Goal: Task Accomplishment & Management: Complete application form

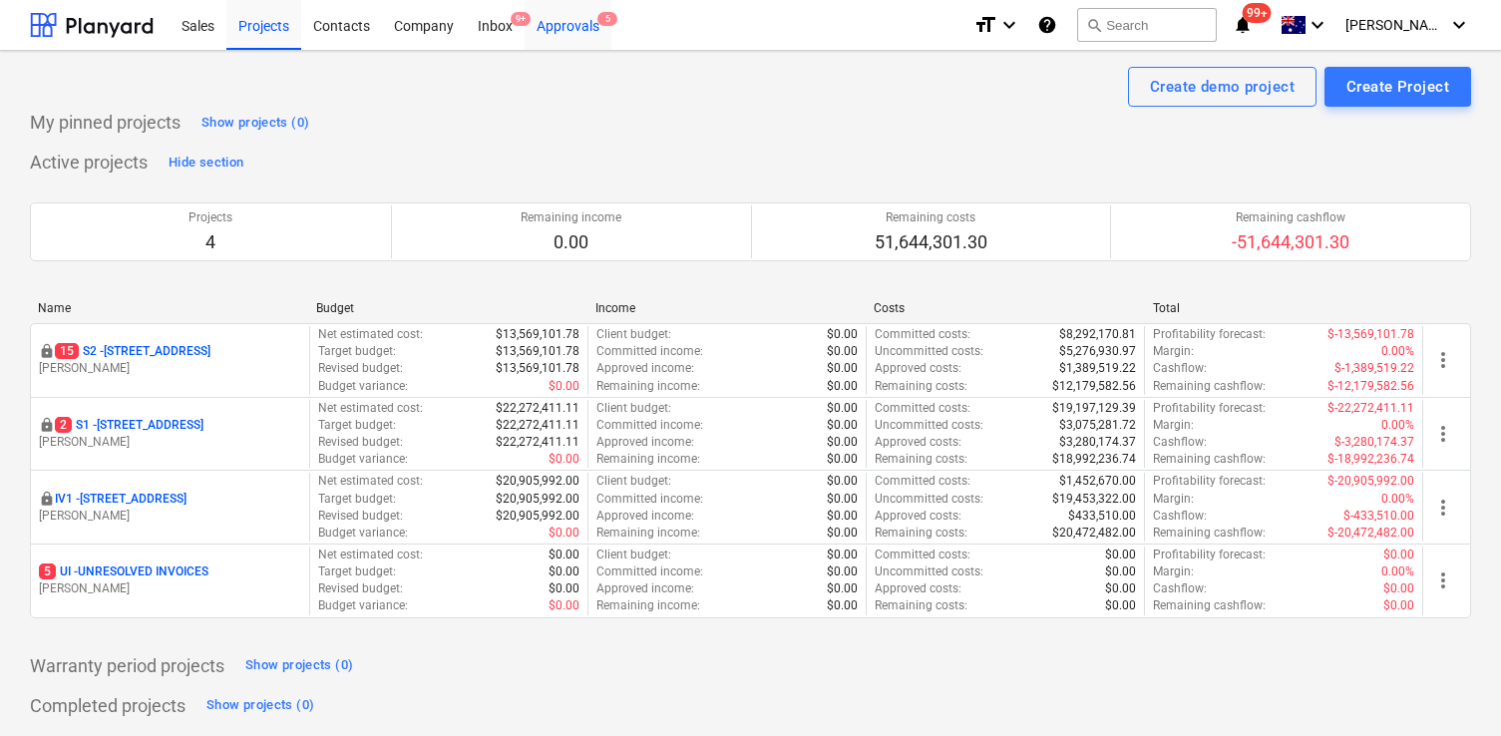
click at [569, 14] on div "Approvals 5" at bounding box center [568, 24] width 87 height 51
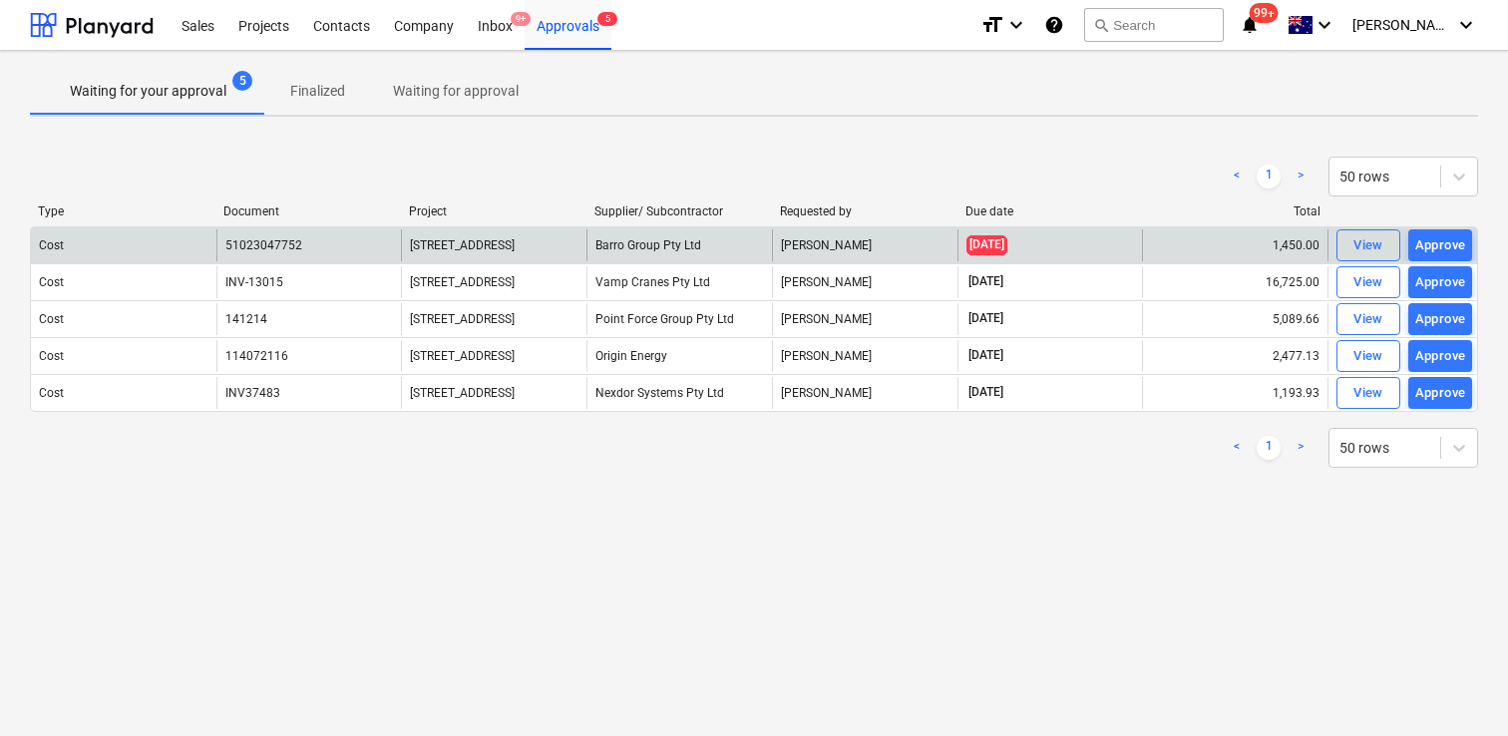
click at [848, 245] on div "[PERSON_NAME]" at bounding box center [865, 245] width 186 height 32
click at [1382, 252] on div "View" at bounding box center [1368, 245] width 30 height 23
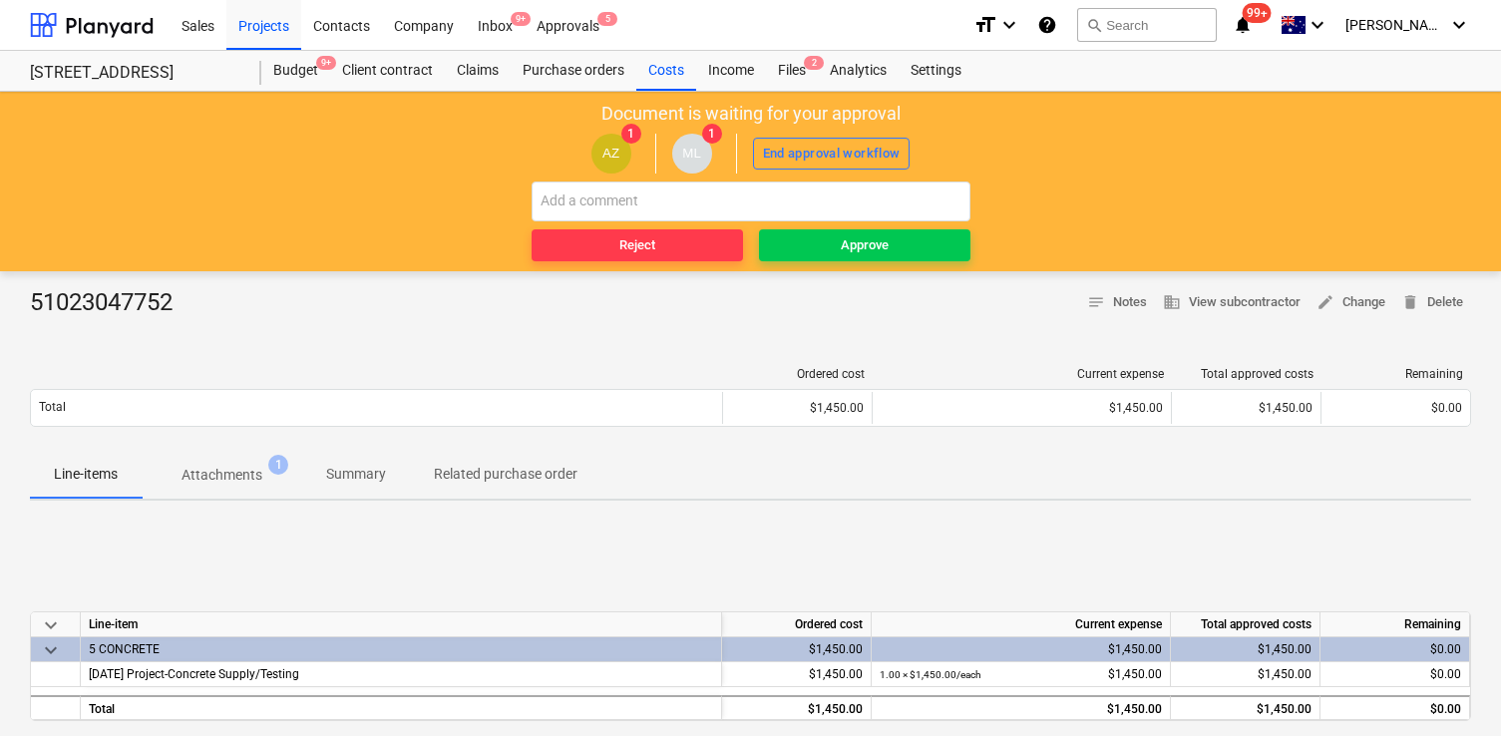
click at [250, 466] on p "Attachments" at bounding box center [222, 475] width 81 height 21
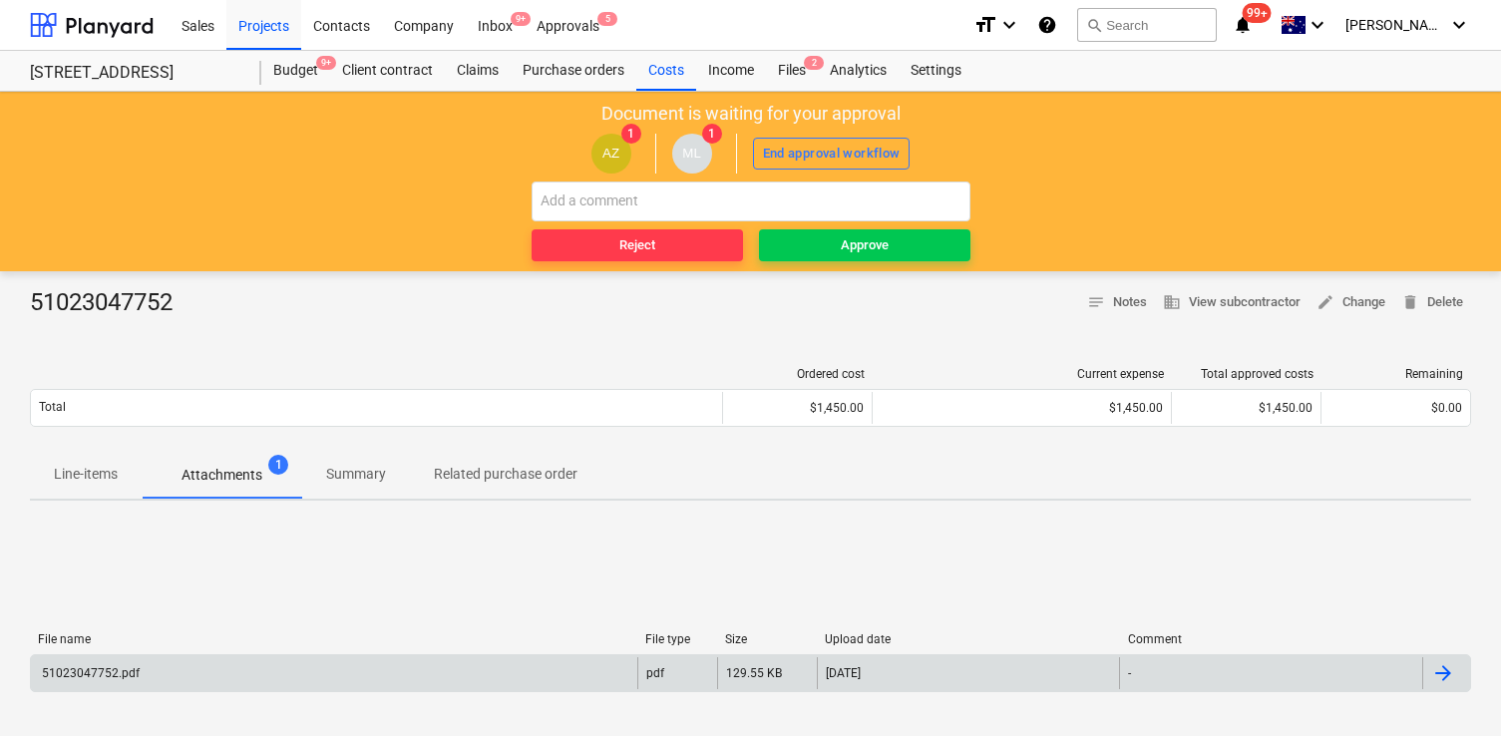
click at [355, 657] on div "51023047752.pdf" at bounding box center [334, 673] width 606 height 32
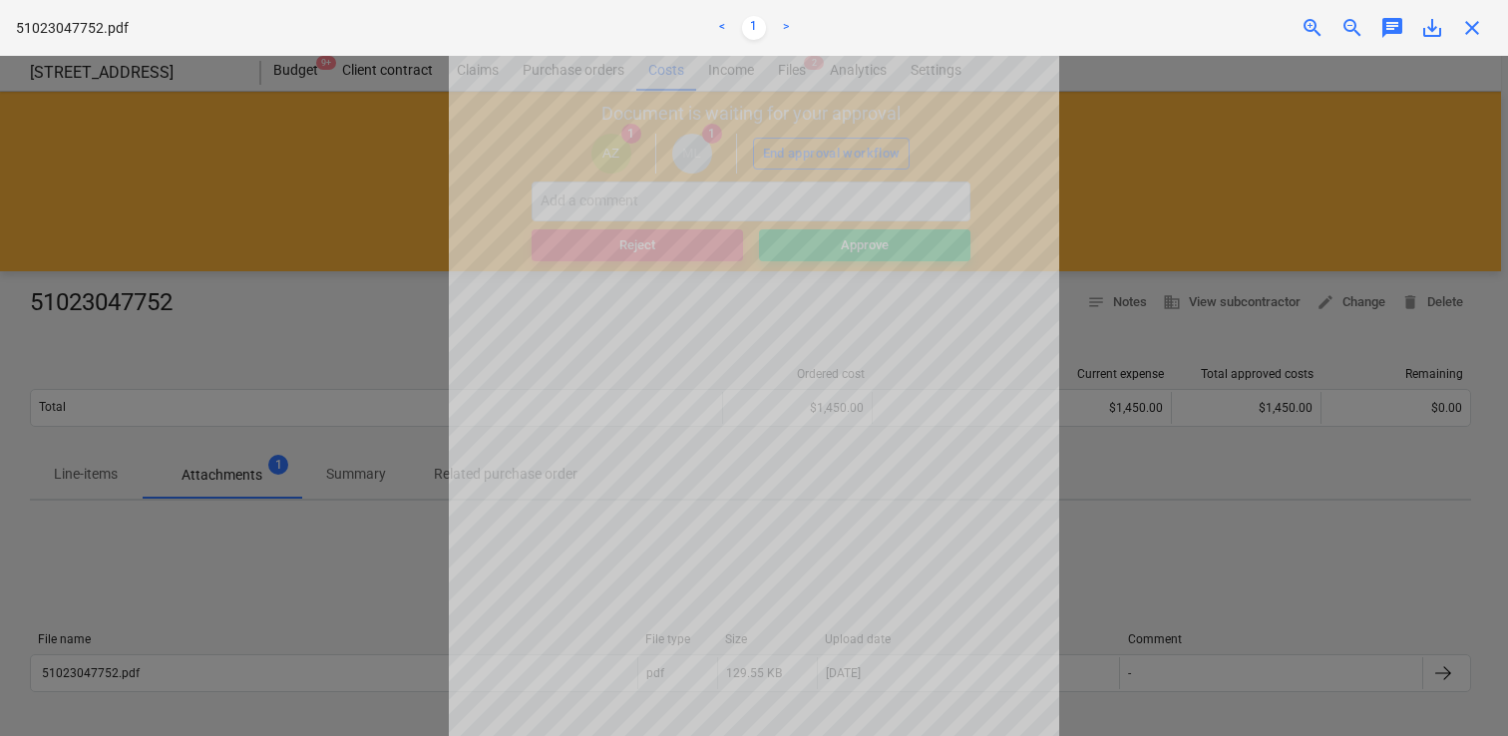
click at [1393, 29] on span "chat" at bounding box center [1392, 28] width 24 height 24
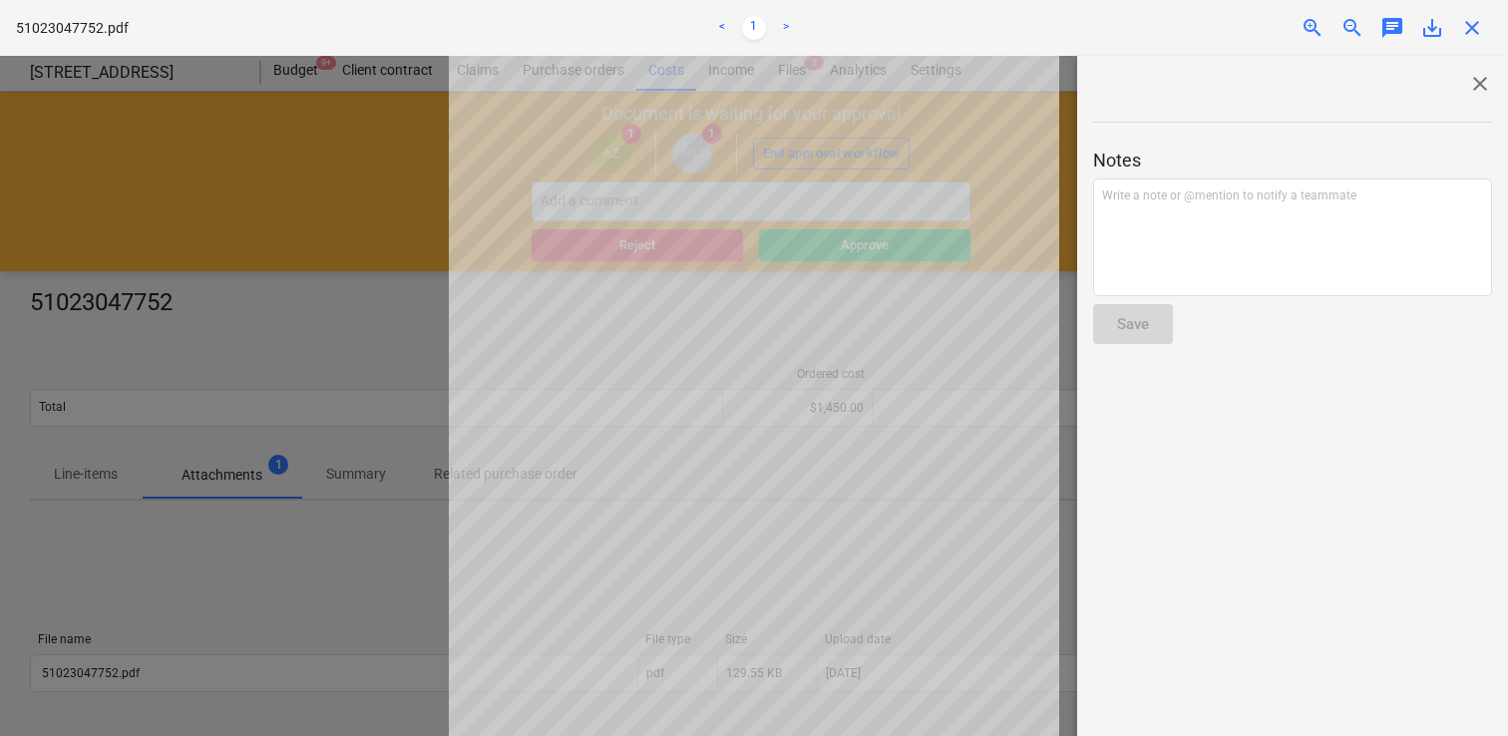
click at [1469, 82] on span "close" at bounding box center [1480, 84] width 24 height 24
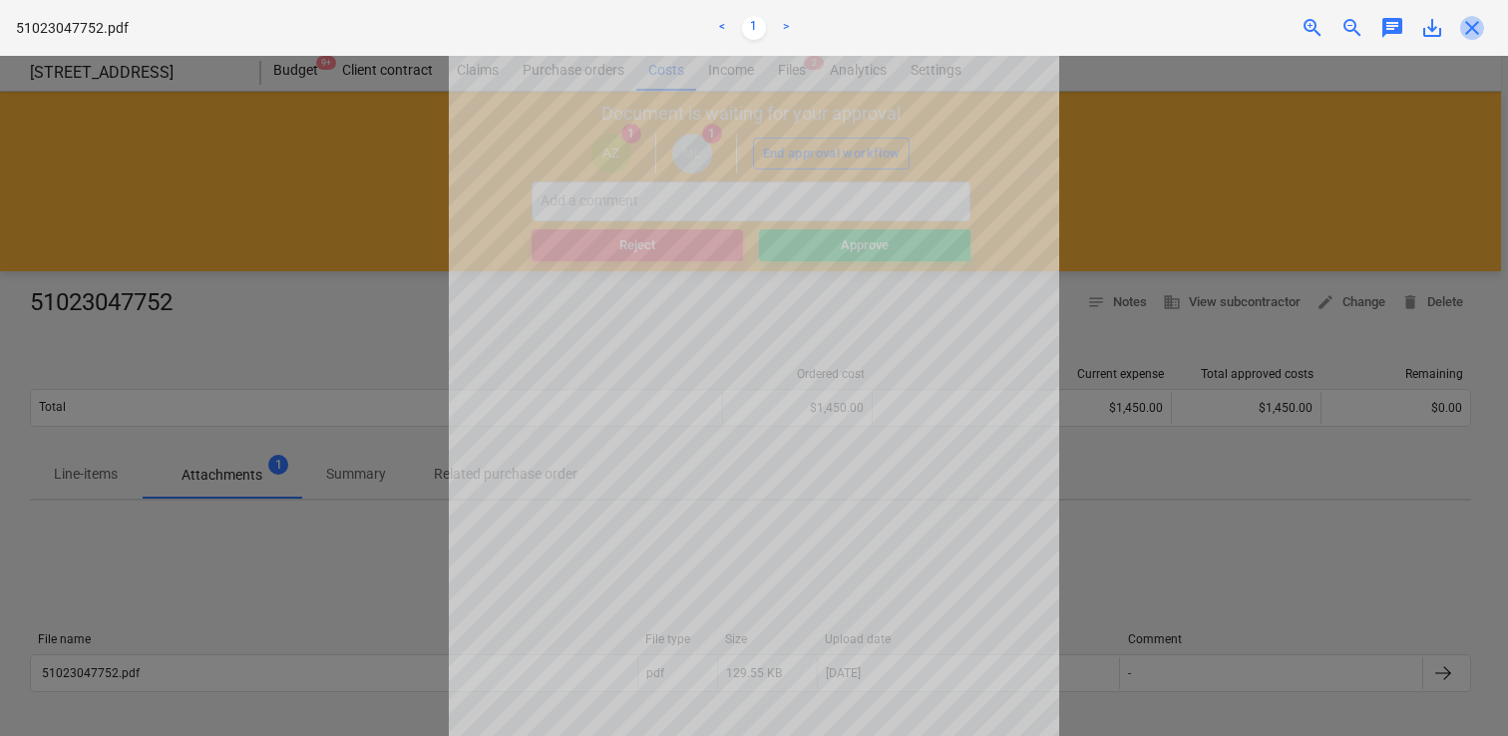
click at [1481, 33] on span "close" at bounding box center [1472, 28] width 24 height 24
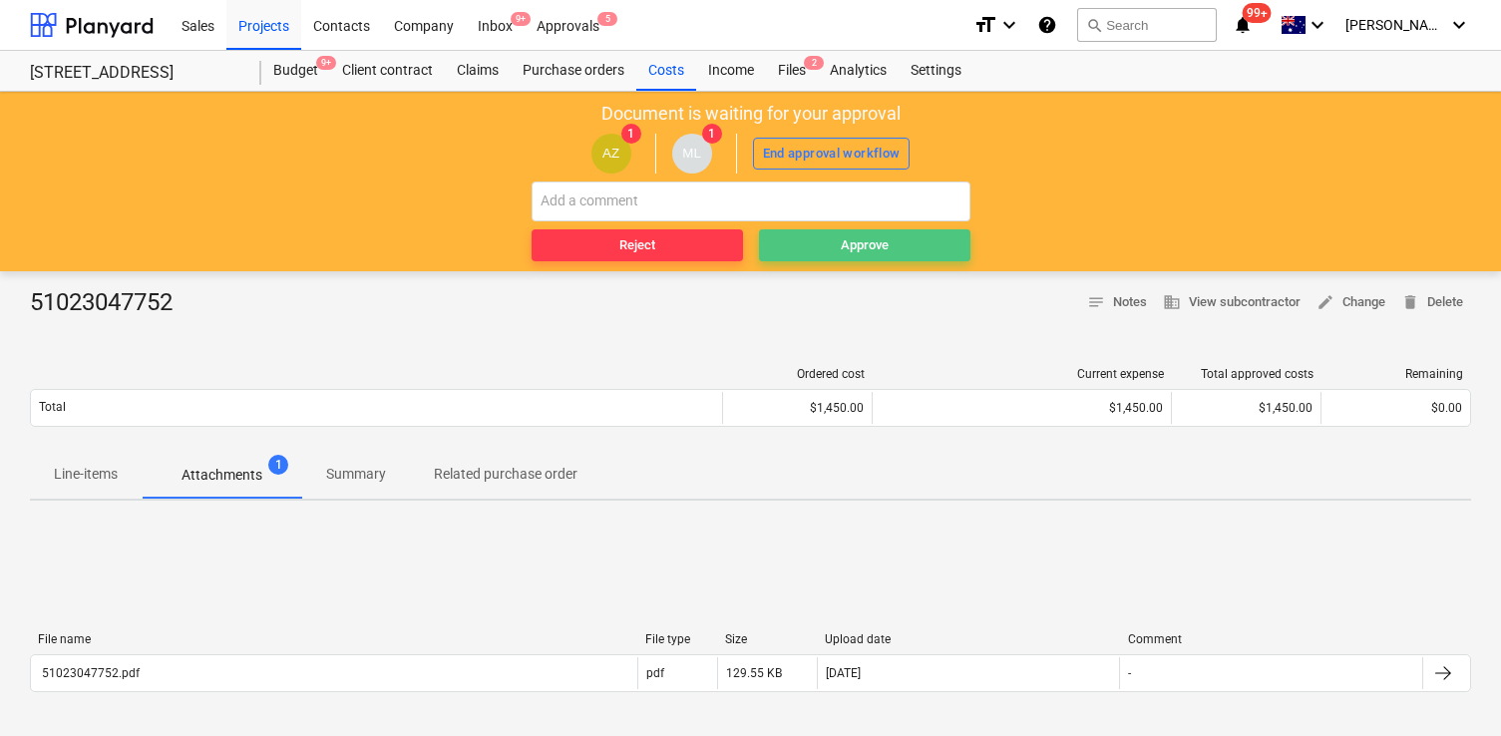
click at [825, 237] on span "Approve" at bounding box center [864, 245] width 195 height 23
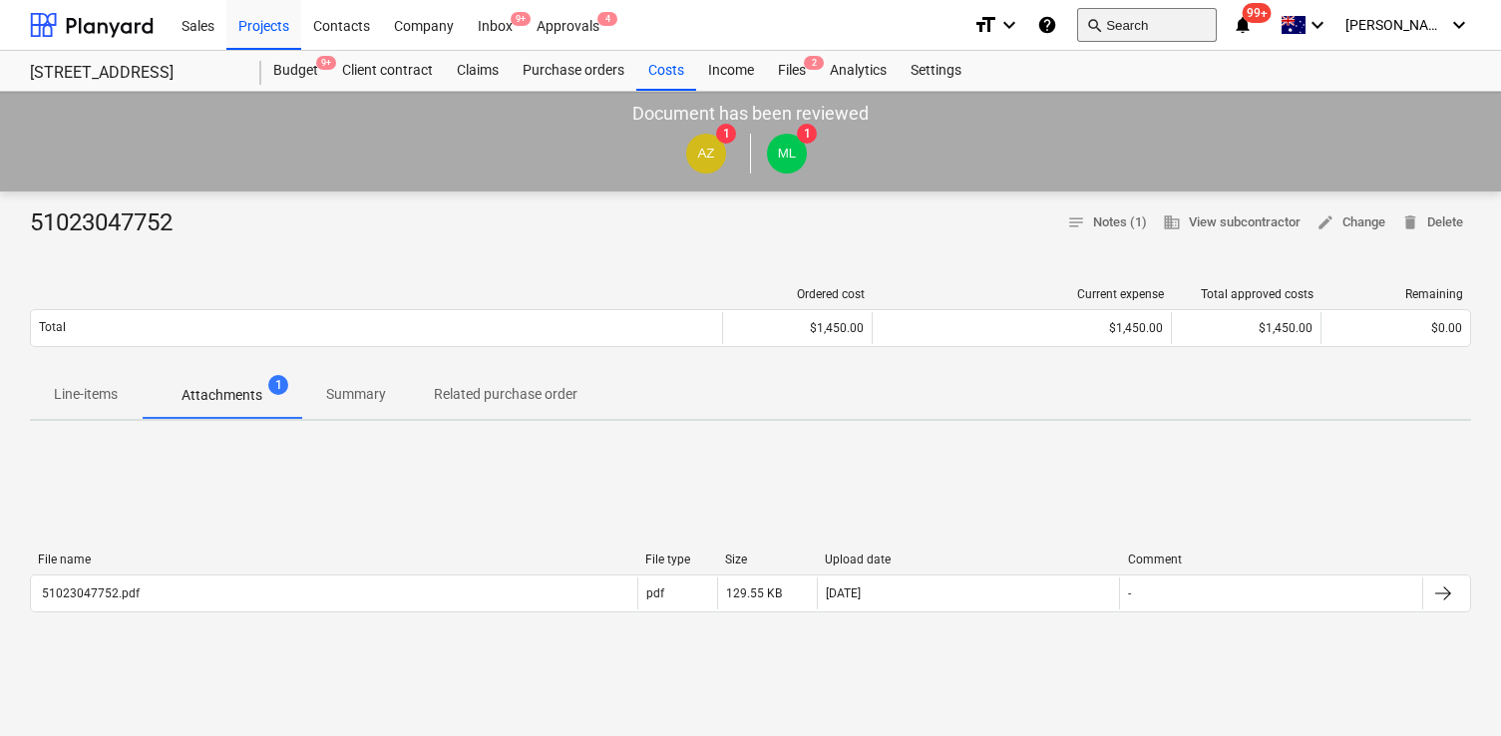
click at [1172, 16] on button "search Search" at bounding box center [1147, 25] width 140 height 34
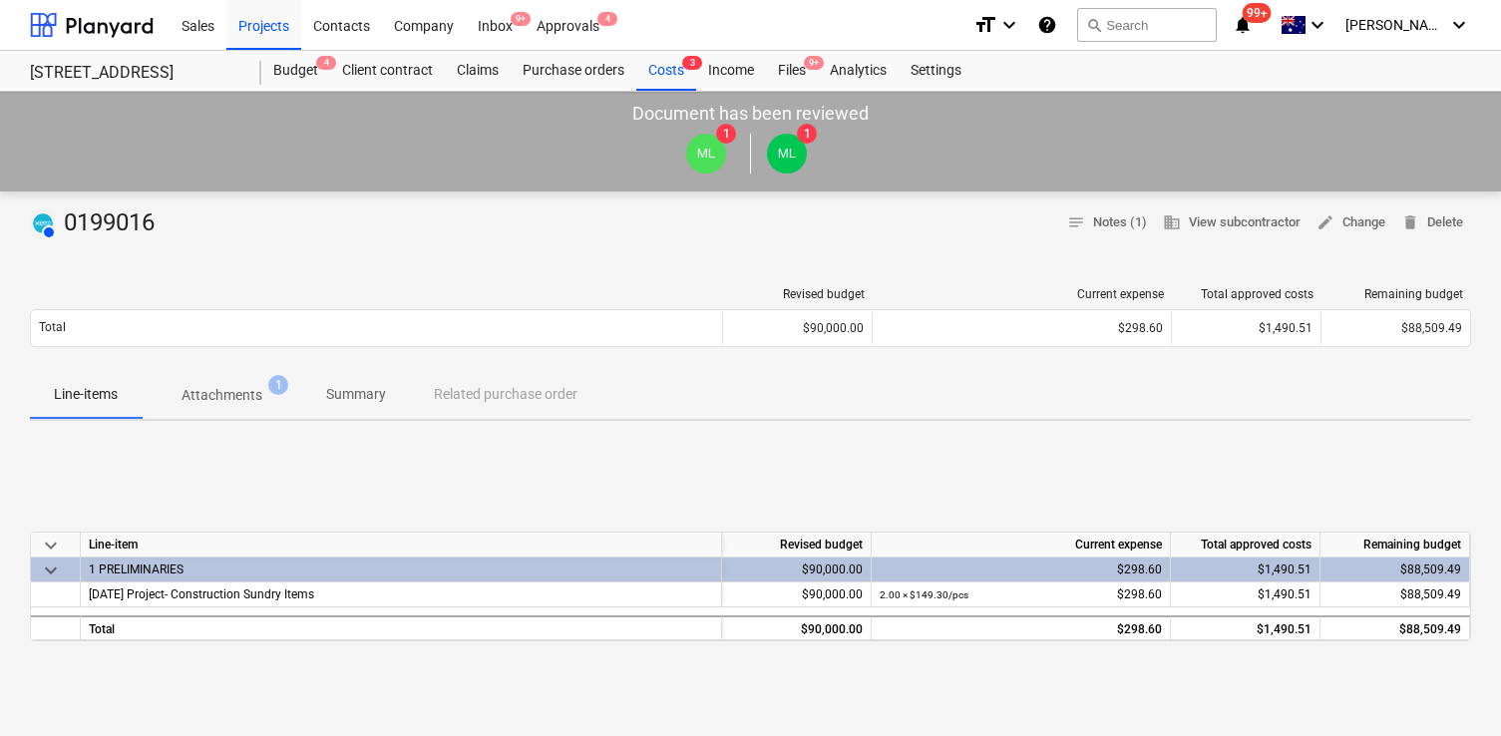
click at [232, 371] on button "Attachments 1" at bounding box center [222, 395] width 161 height 48
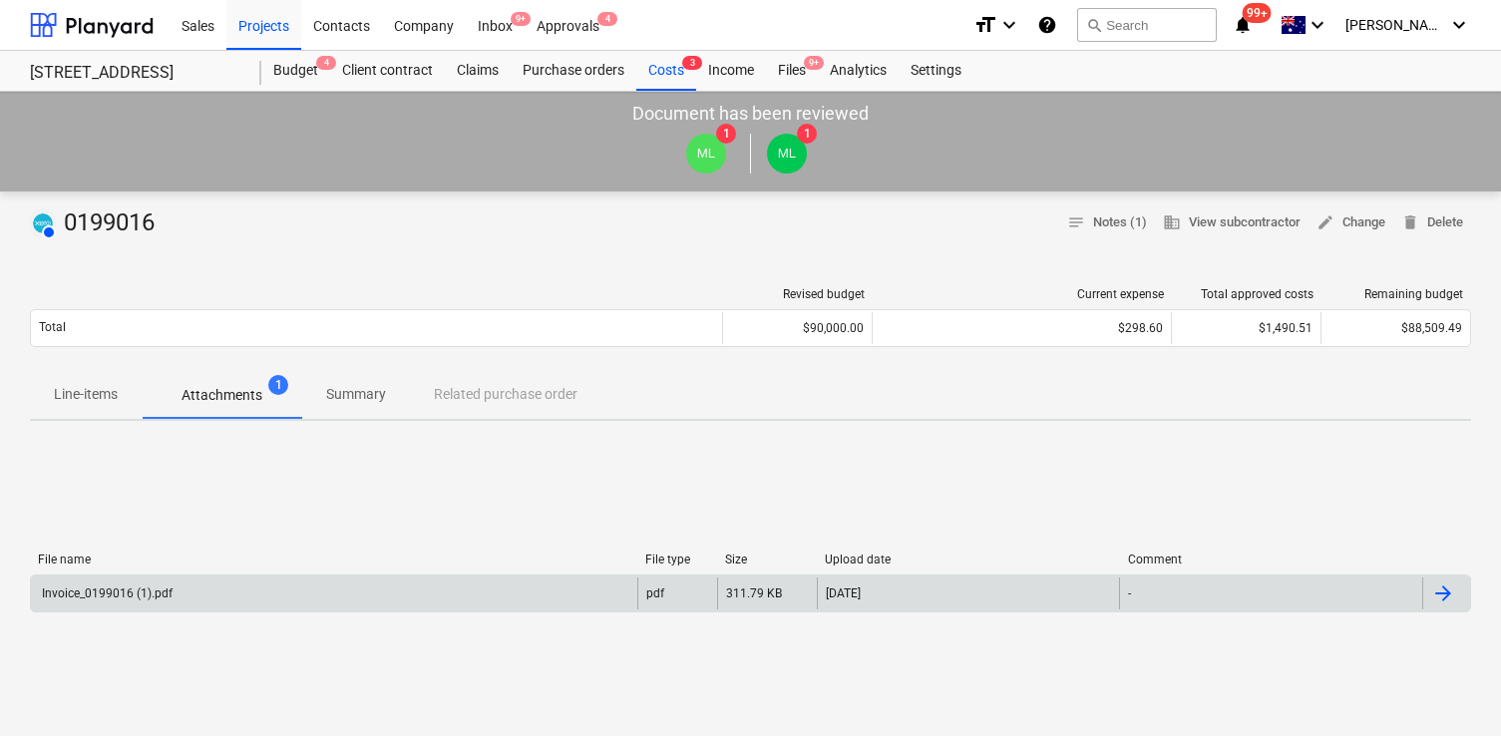
click at [357, 586] on div "Invoice_0199016 (1).pdf" at bounding box center [334, 593] width 606 height 32
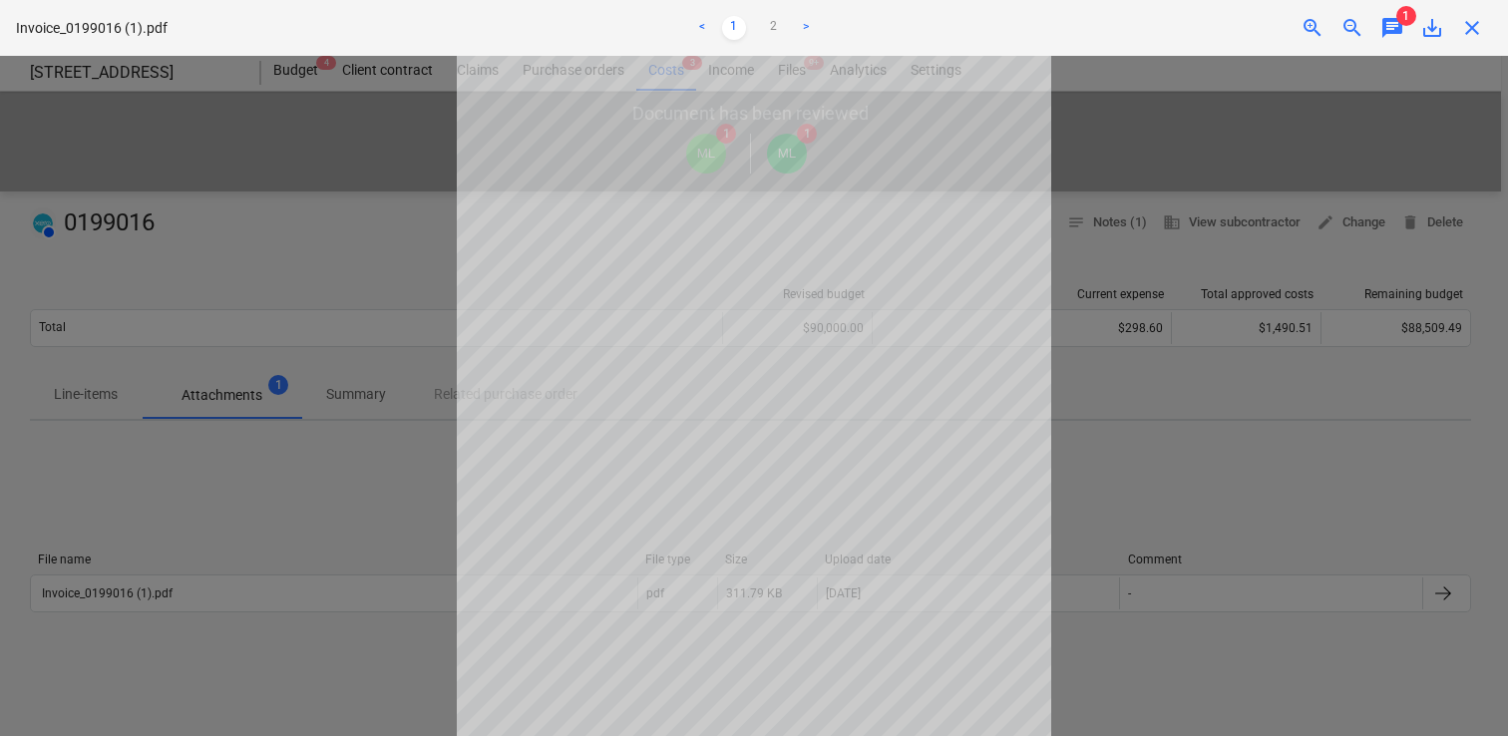
click at [1386, 12] on div "Invoice_0199016 (1).pdf < 1 2 > zoom_in zoom_out chat 1 save_alt close" at bounding box center [754, 28] width 1508 height 56
click at [1394, 37] on span "chat" at bounding box center [1392, 28] width 24 height 24
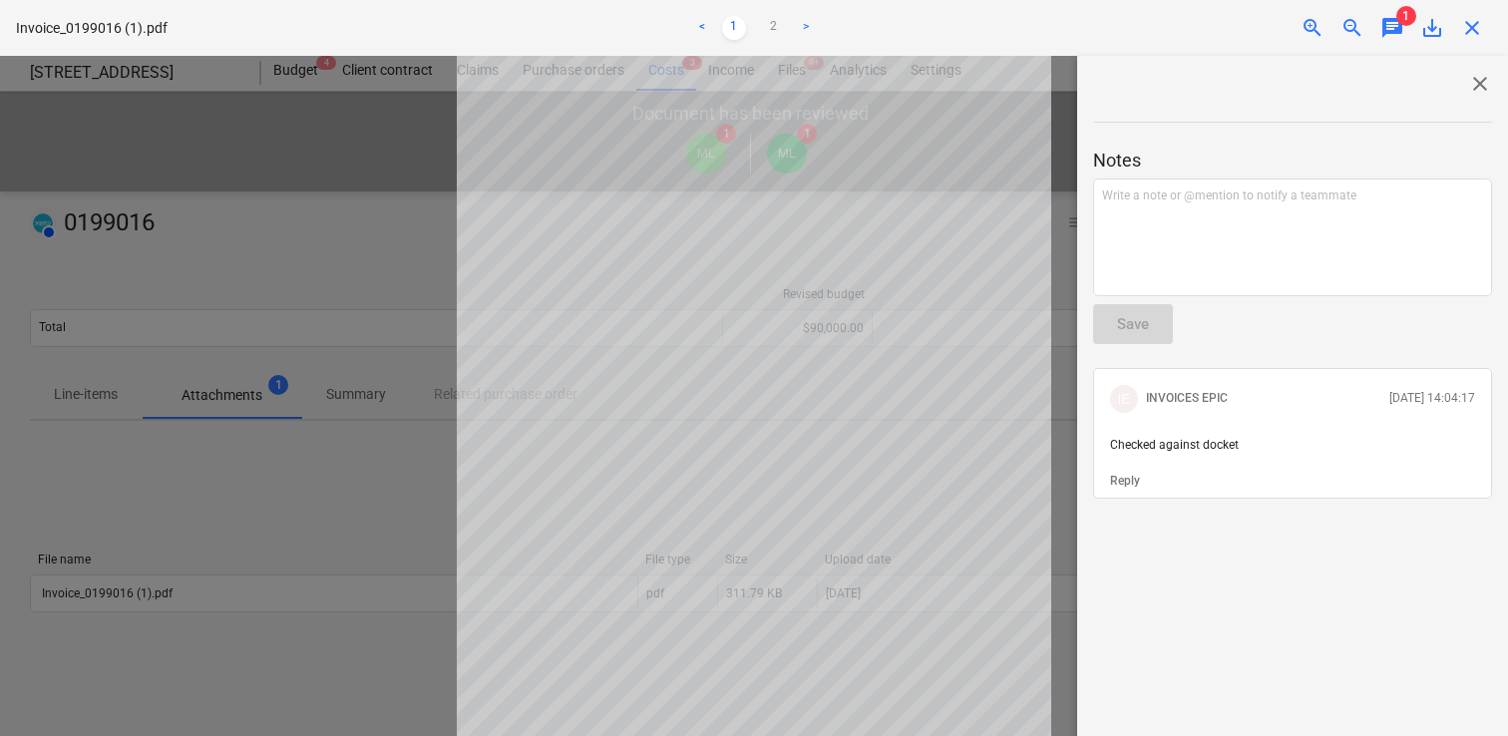
click at [1469, 81] on span "close" at bounding box center [1480, 84] width 24 height 24
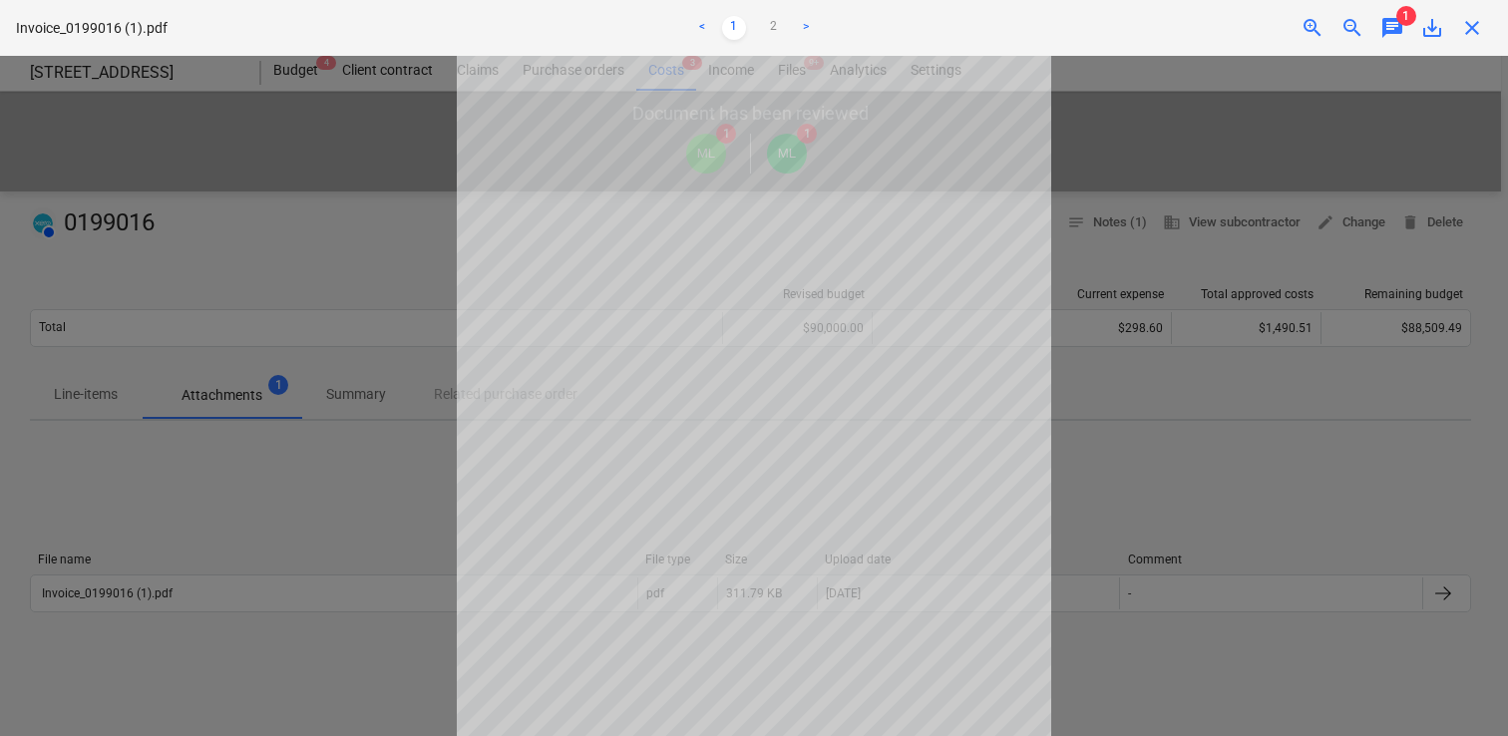
click at [1474, 41] on div "Invoice_0199016 (1).pdf < 1 2 > zoom_in zoom_out chat 1 save_alt close" at bounding box center [754, 28] width 1508 height 56
click at [1167, 311] on div at bounding box center [754, 396] width 1508 height 680
click at [450, 212] on div at bounding box center [754, 396] width 1508 height 680
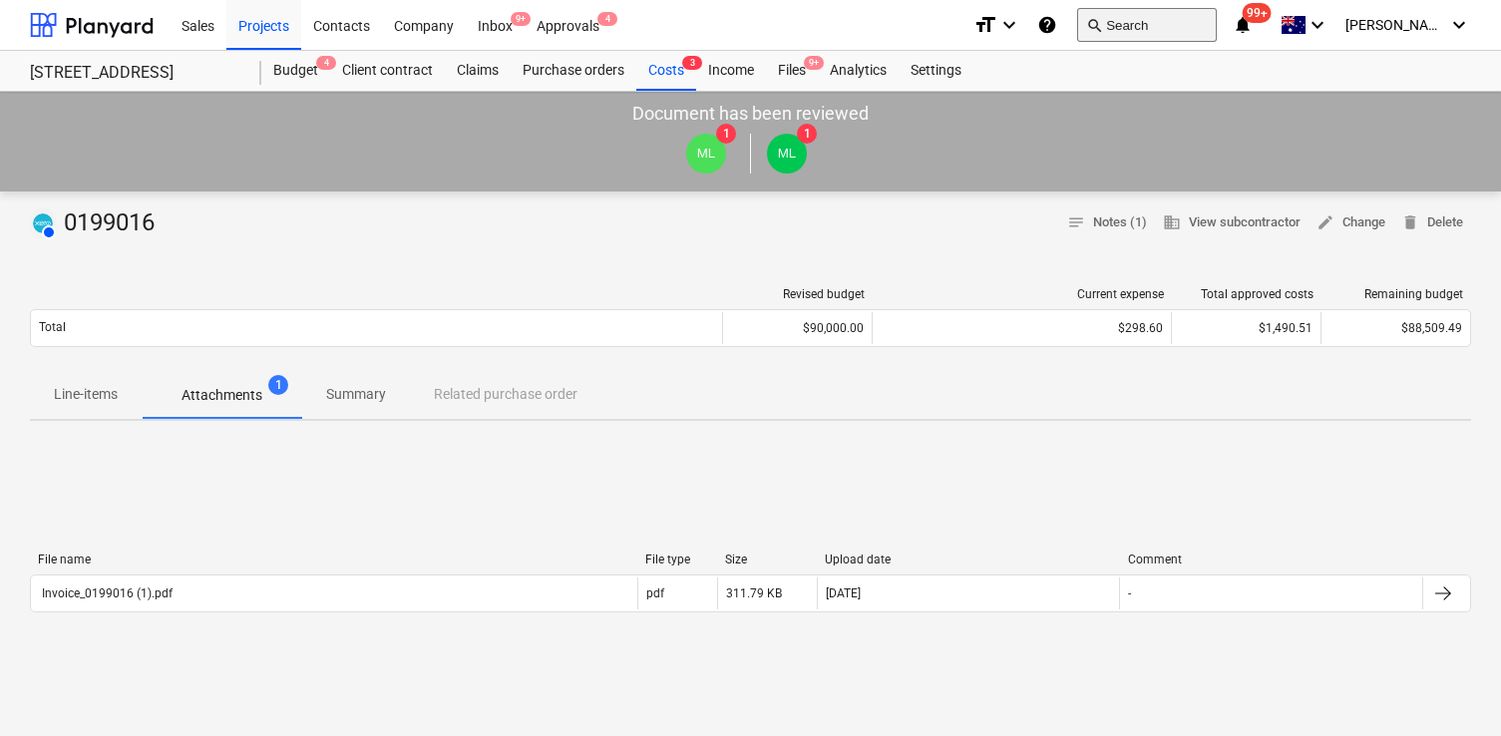
click at [1191, 31] on button "search Search" at bounding box center [1147, 25] width 140 height 34
click at [1188, 28] on button "search Search" at bounding box center [1147, 25] width 140 height 34
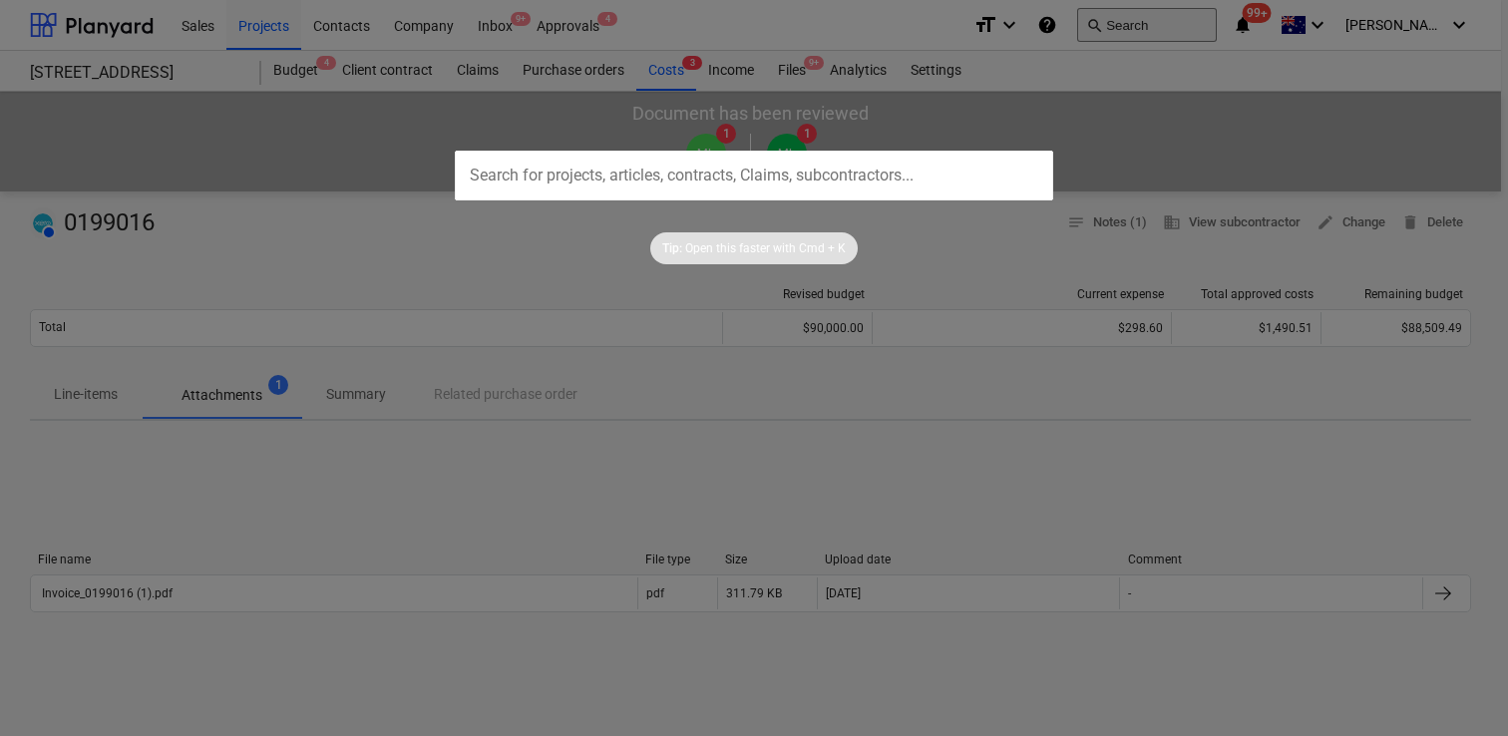
type input "0199016"
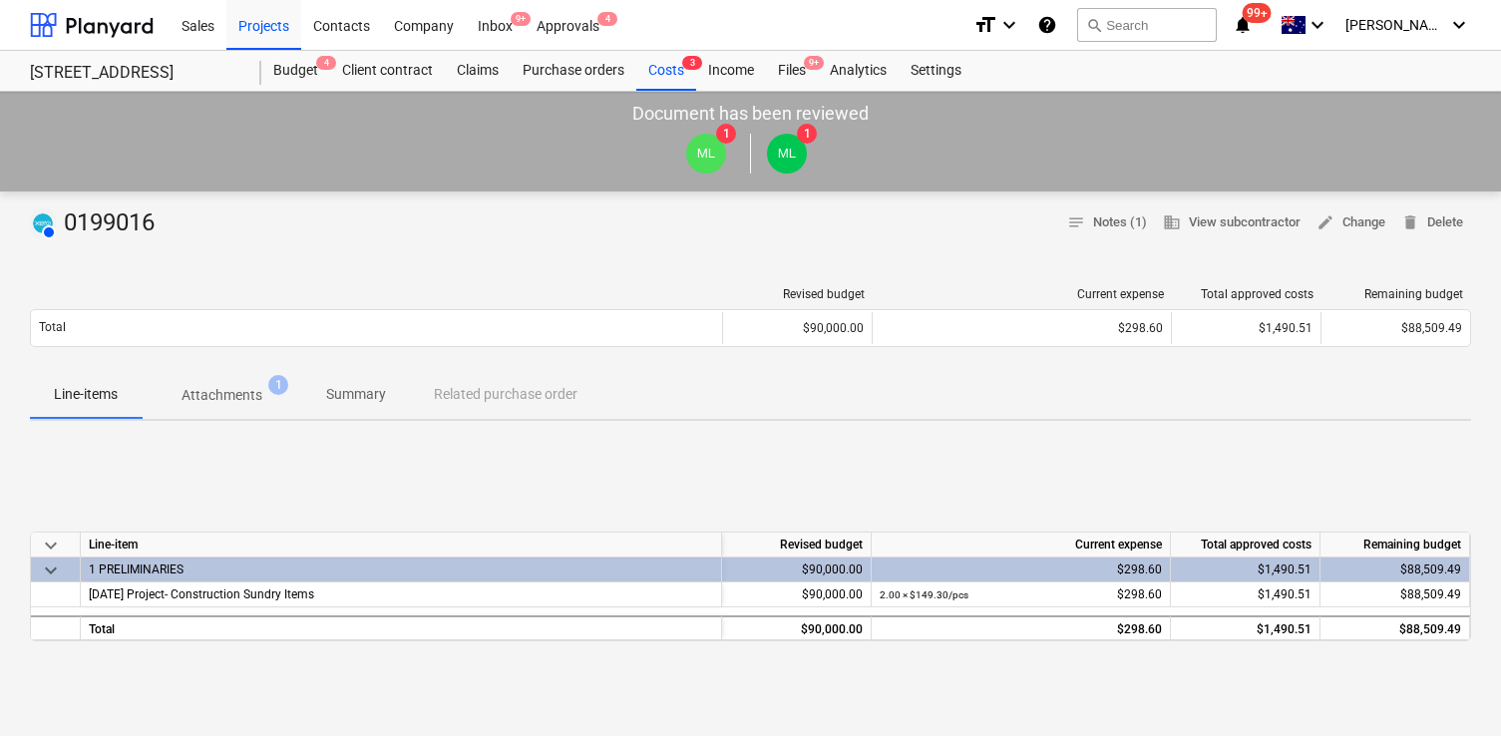
scroll to position [30, 0]
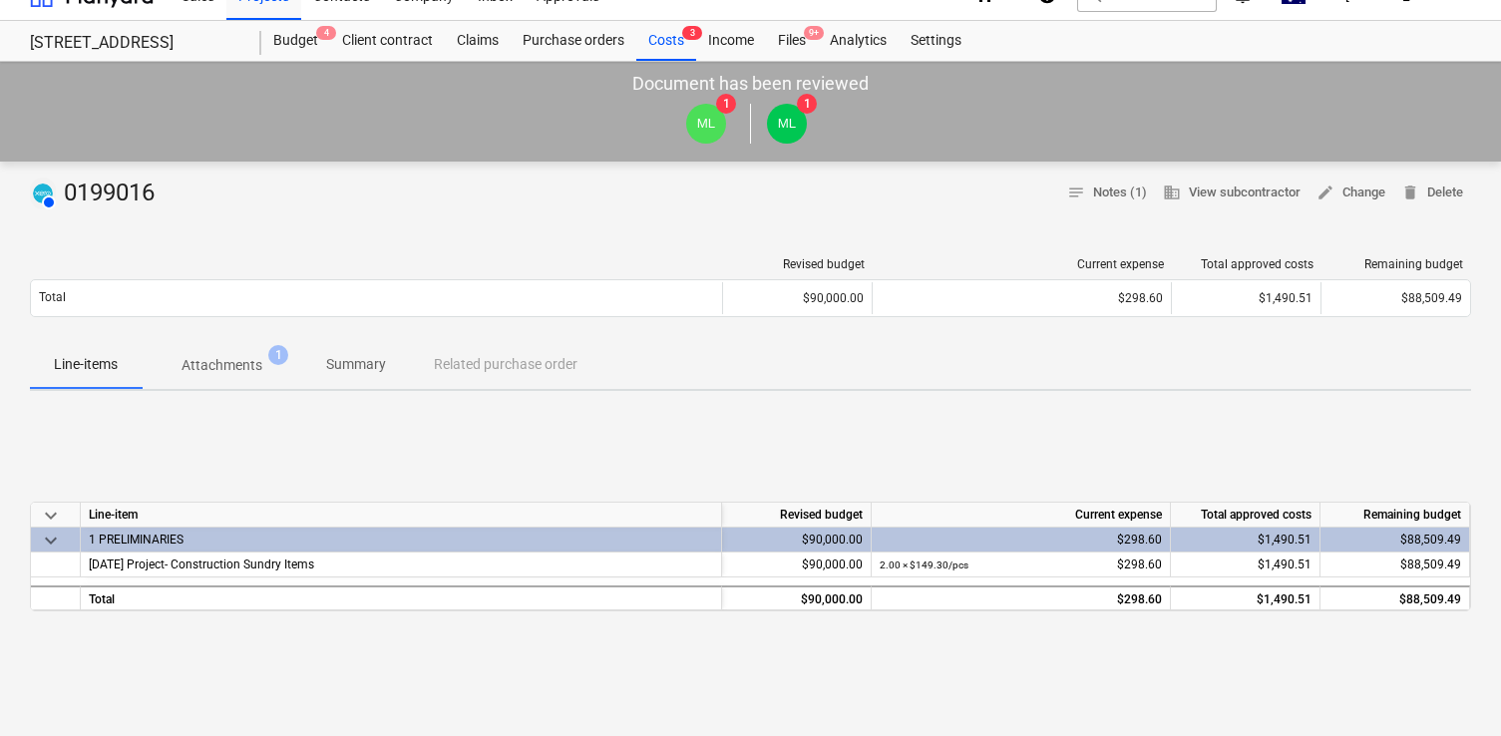
click at [110, 191] on div "AUTHORISED 0199016" at bounding box center [96, 194] width 133 height 32
copy div "0199016"
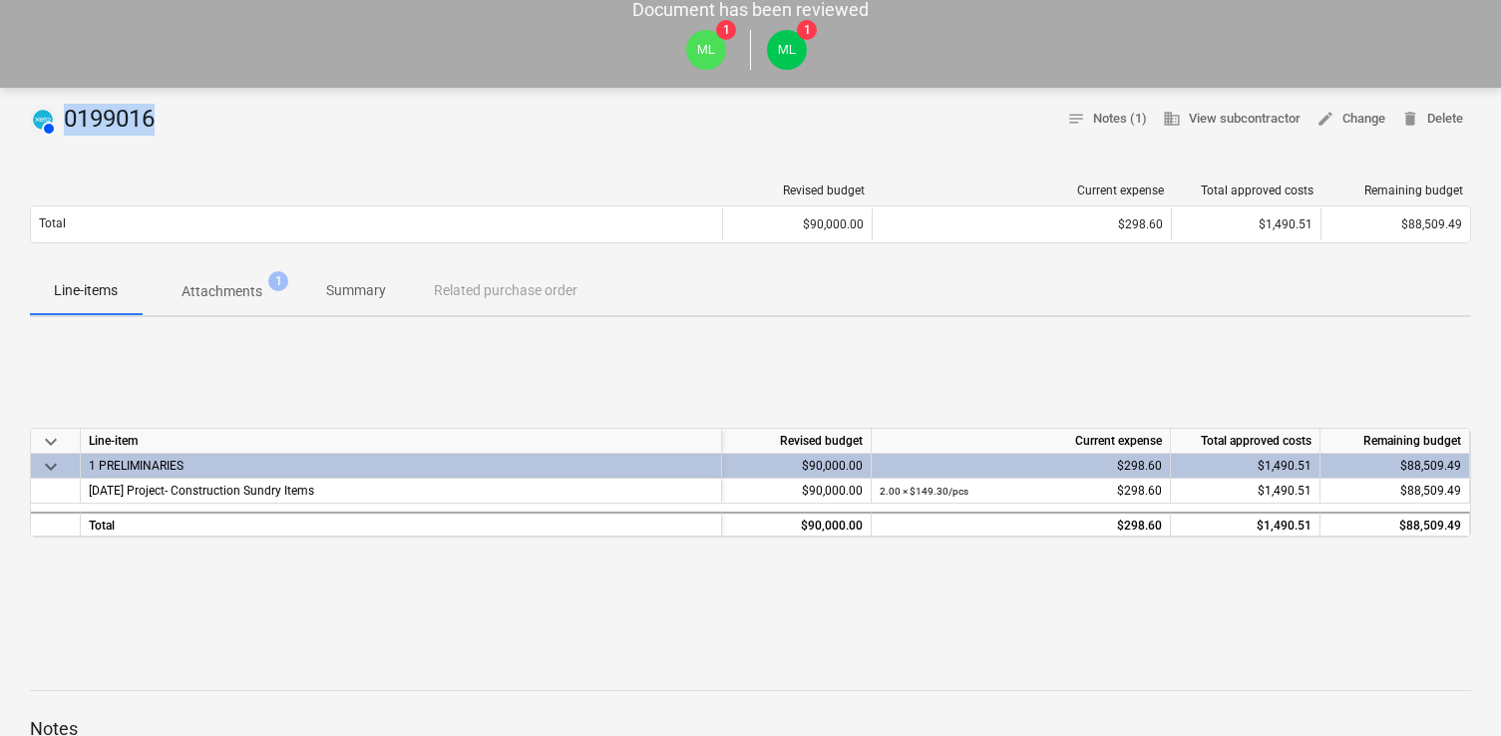
scroll to position [0, 0]
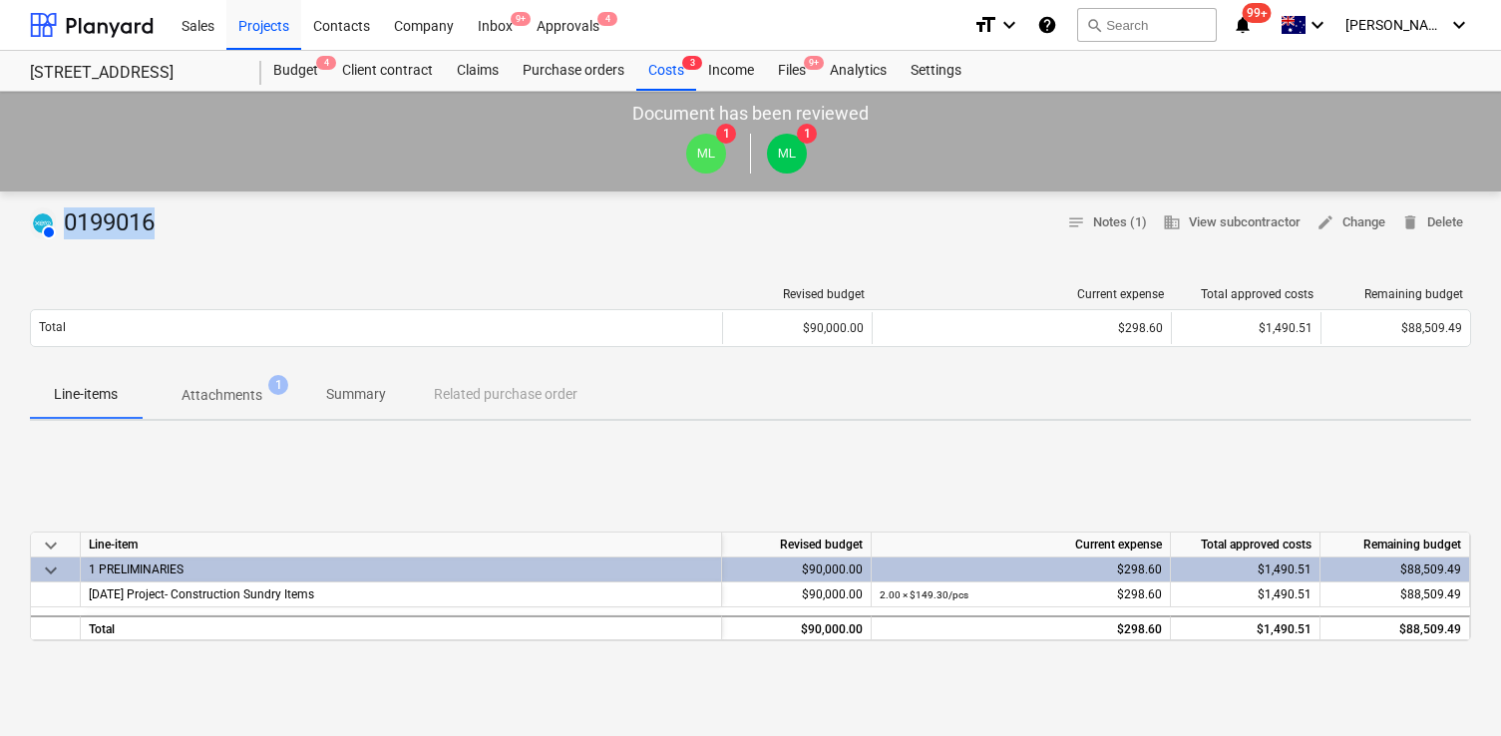
click at [1202, 5] on div "search Search" at bounding box center [1147, 25] width 140 height 49
click at [1202, 18] on button "search Search" at bounding box center [1147, 25] width 140 height 34
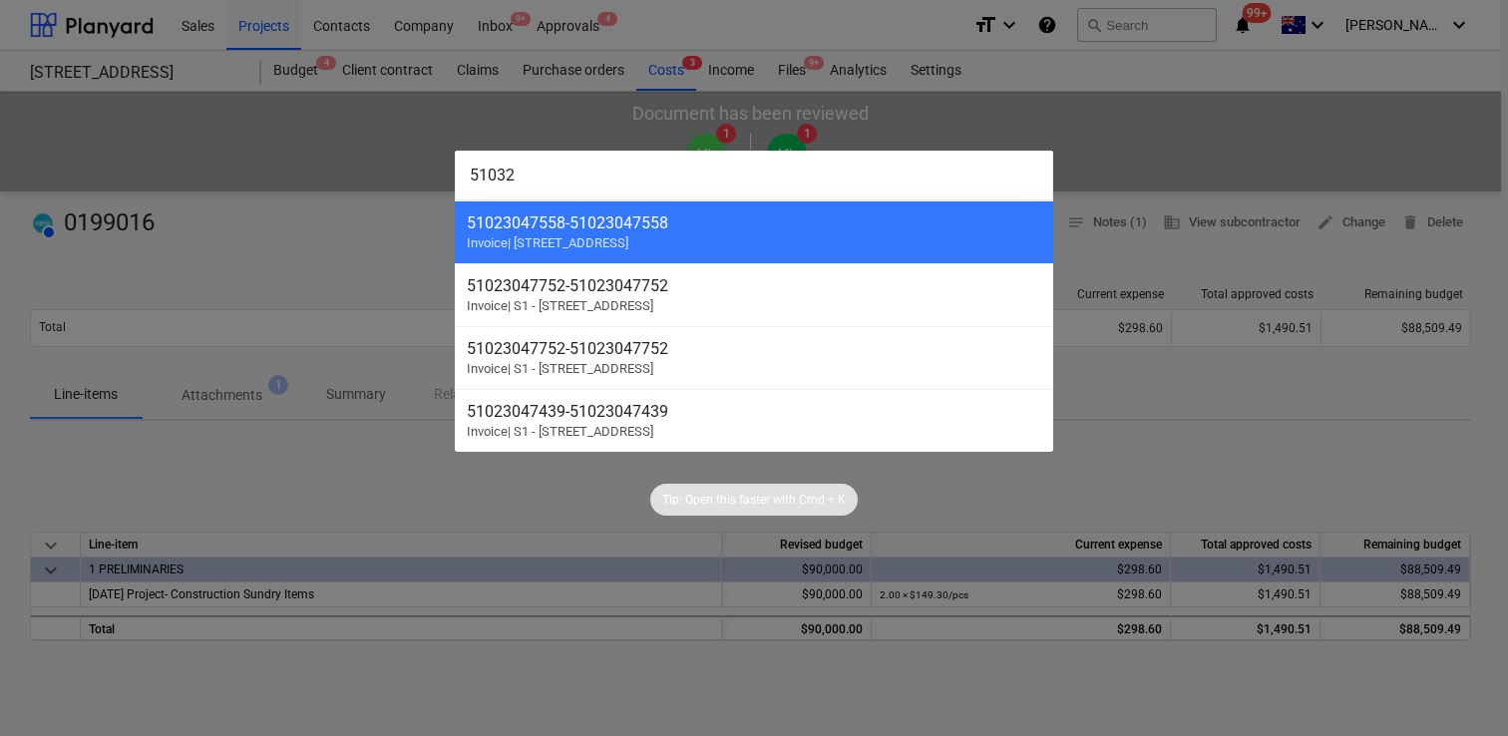
type input "51032"
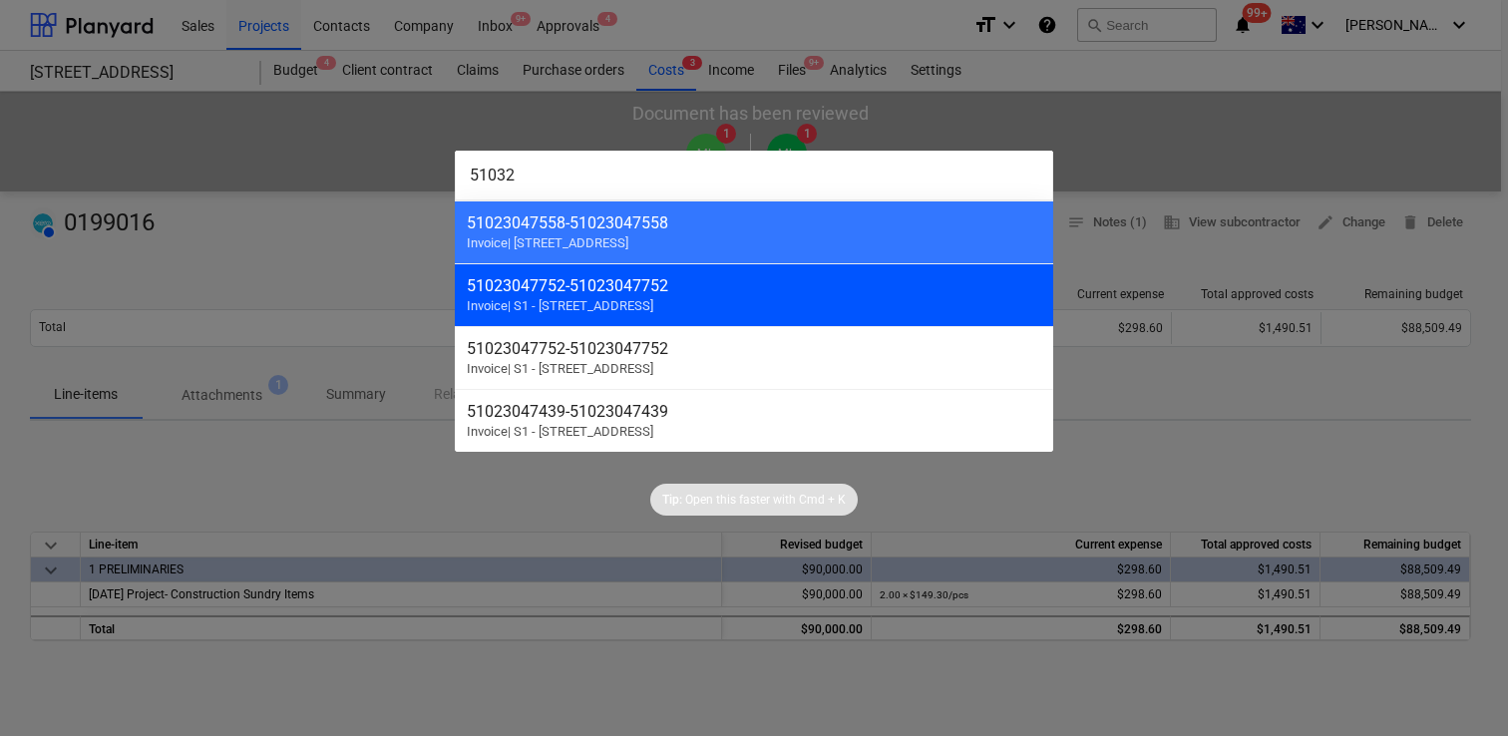
click at [691, 294] on div "51023047752 - 51023047752" at bounding box center [754, 285] width 574 height 19
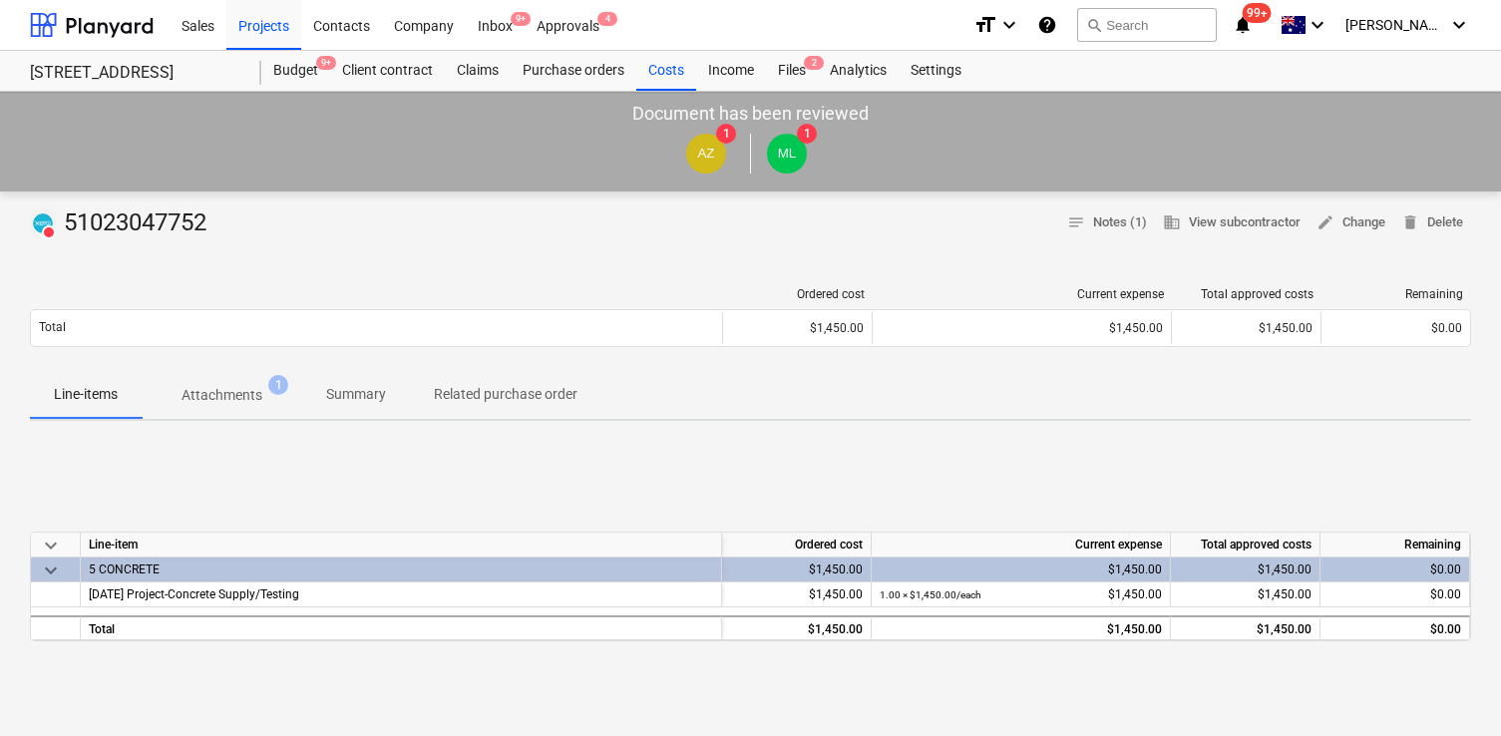
click at [147, 221] on div "VOIDED 51023047752" at bounding box center [122, 223] width 185 height 32
copy div "51023047752"
click at [1160, 32] on button "search Search" at bounding box center [1147, 25] width 140 height 34
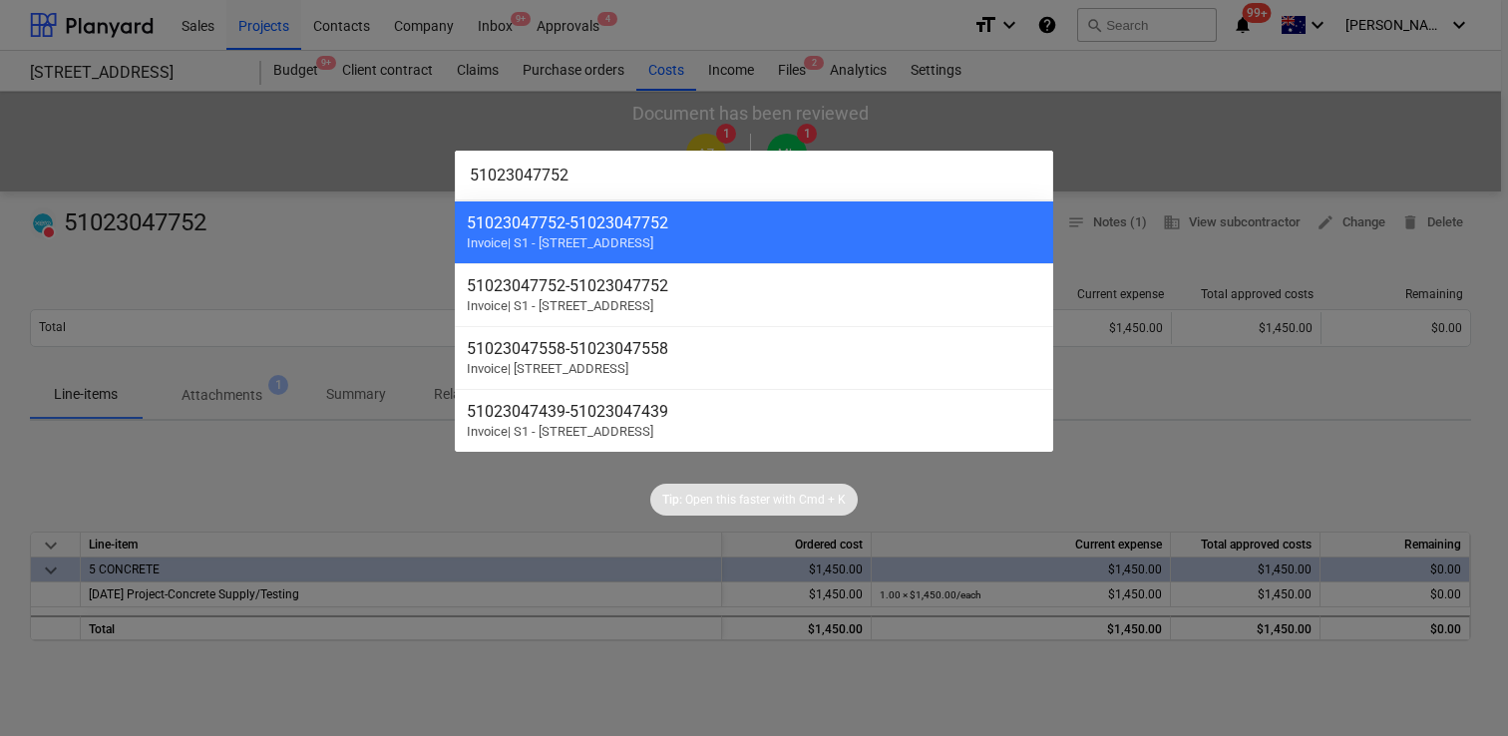
type input "51023047752"
click at [1180, 444] on div at bounding box center [754, 368] width 1508 height 736
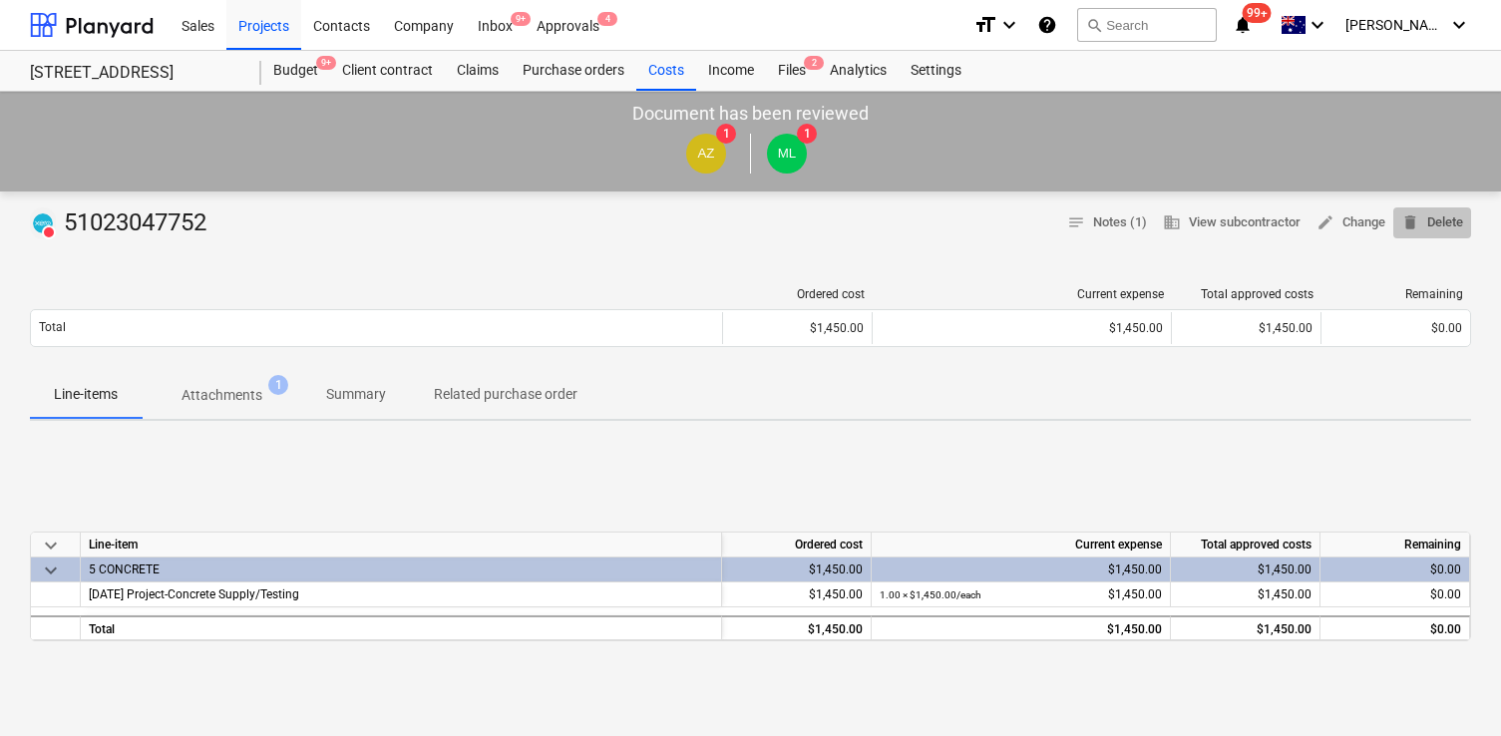
click at [1436, 220] on span "delete Delete" at bounding box center [1432, 222] width 62 height 23
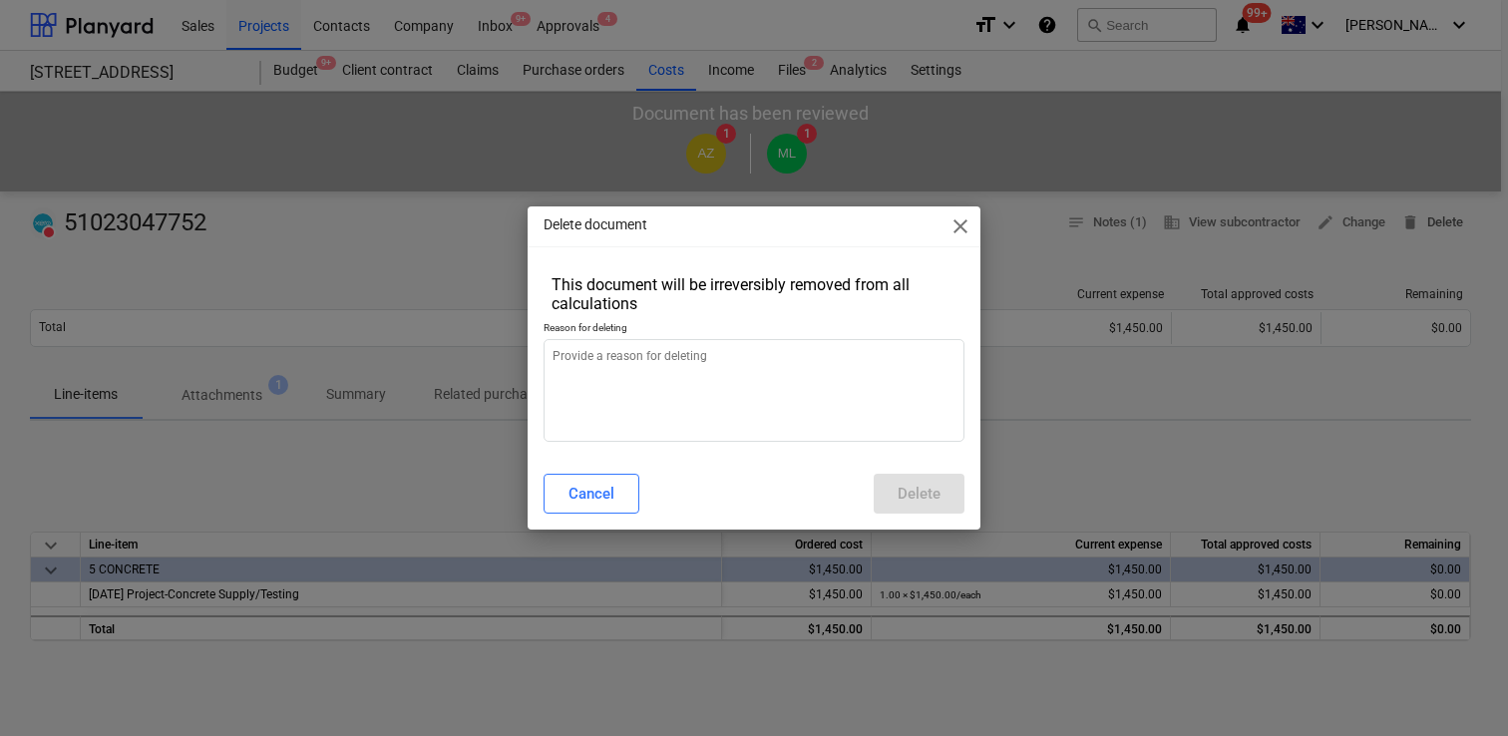
type textarea "x"
click at [882, 386] on textarea at bounding box center [754, 390] width 421 height 103
type textarea "d"
type textarea "x"
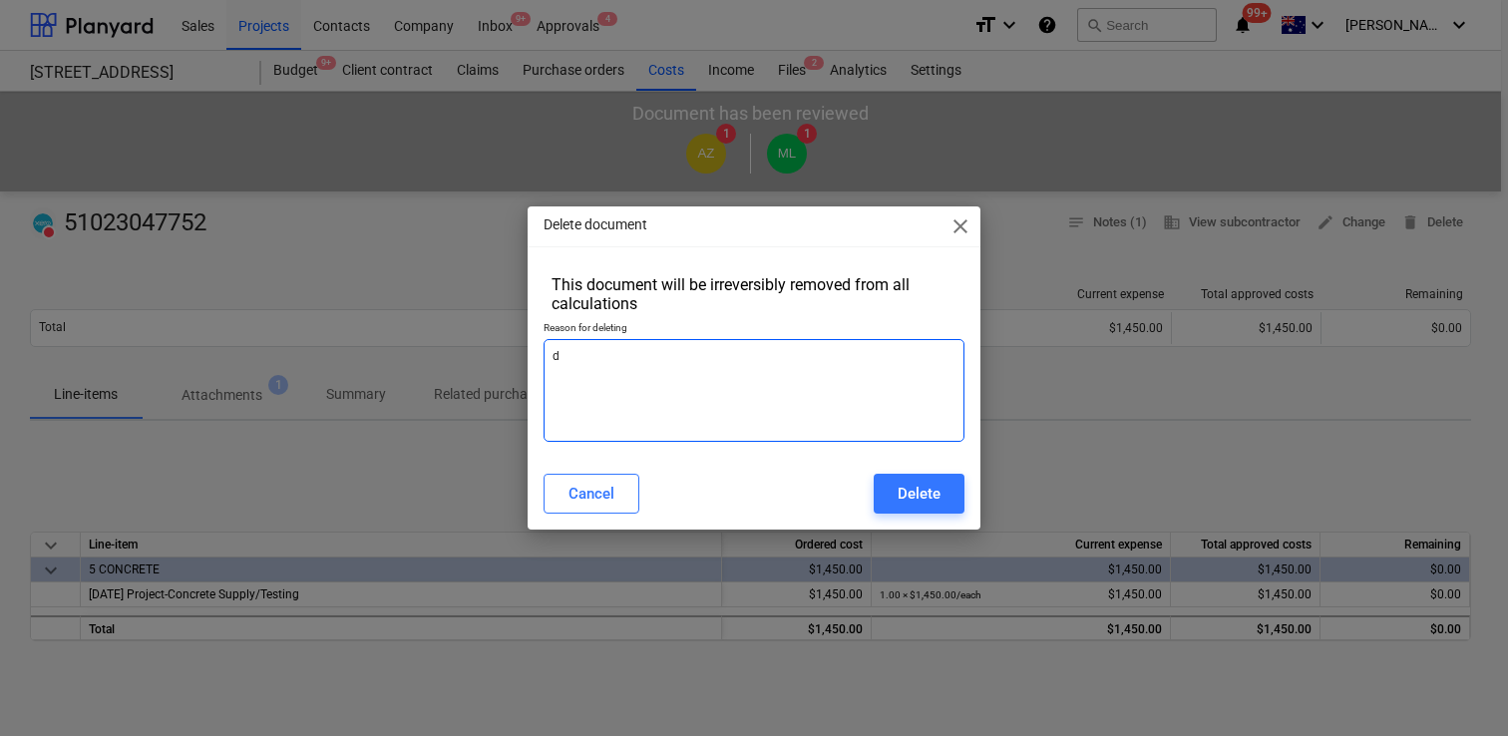
type textarea "du"
type textarea "x"
type textarea "dup"
type textarea "x"
type textarea "dupl"
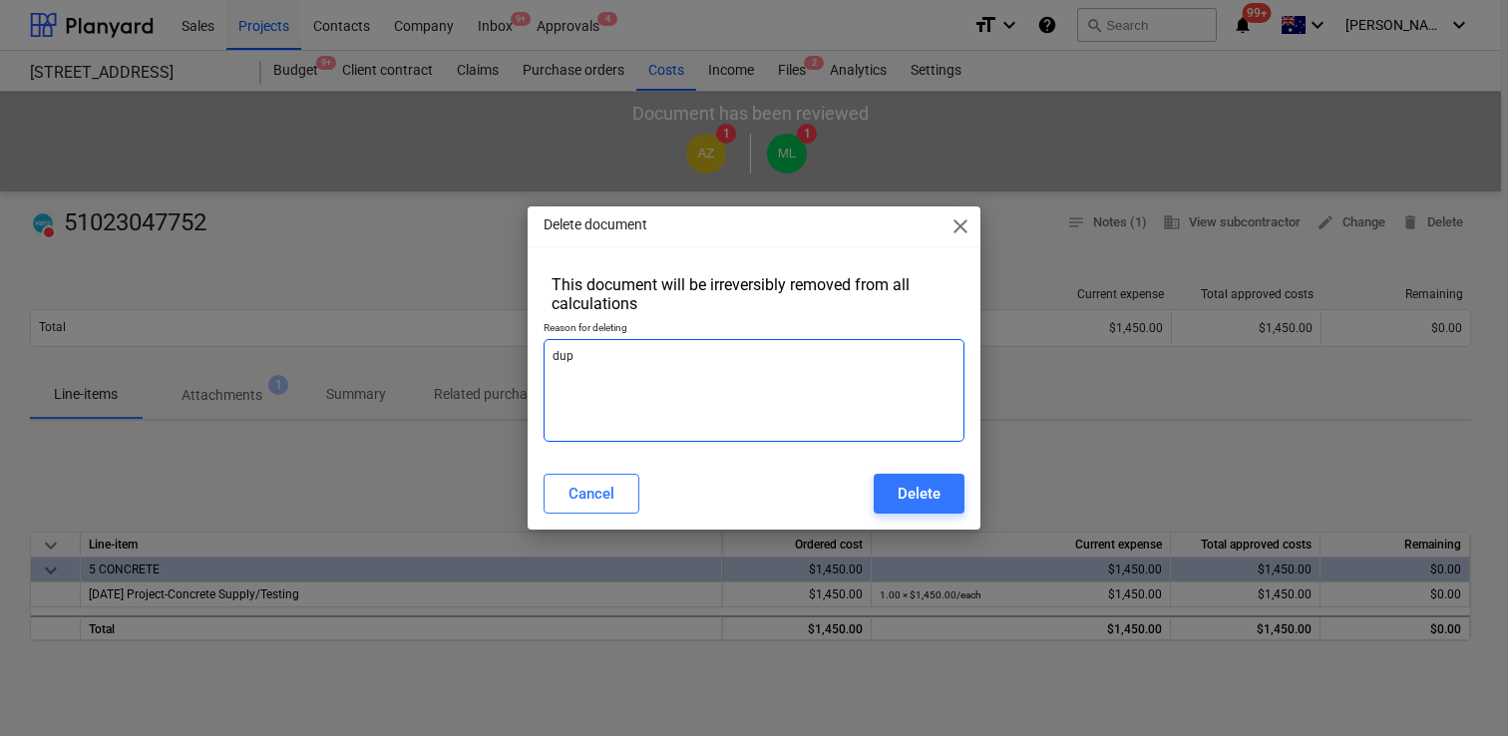
type textarea "x"
type textarea "dupli"
type textarea "x"
type textarea "duplic"
type textarea "x"
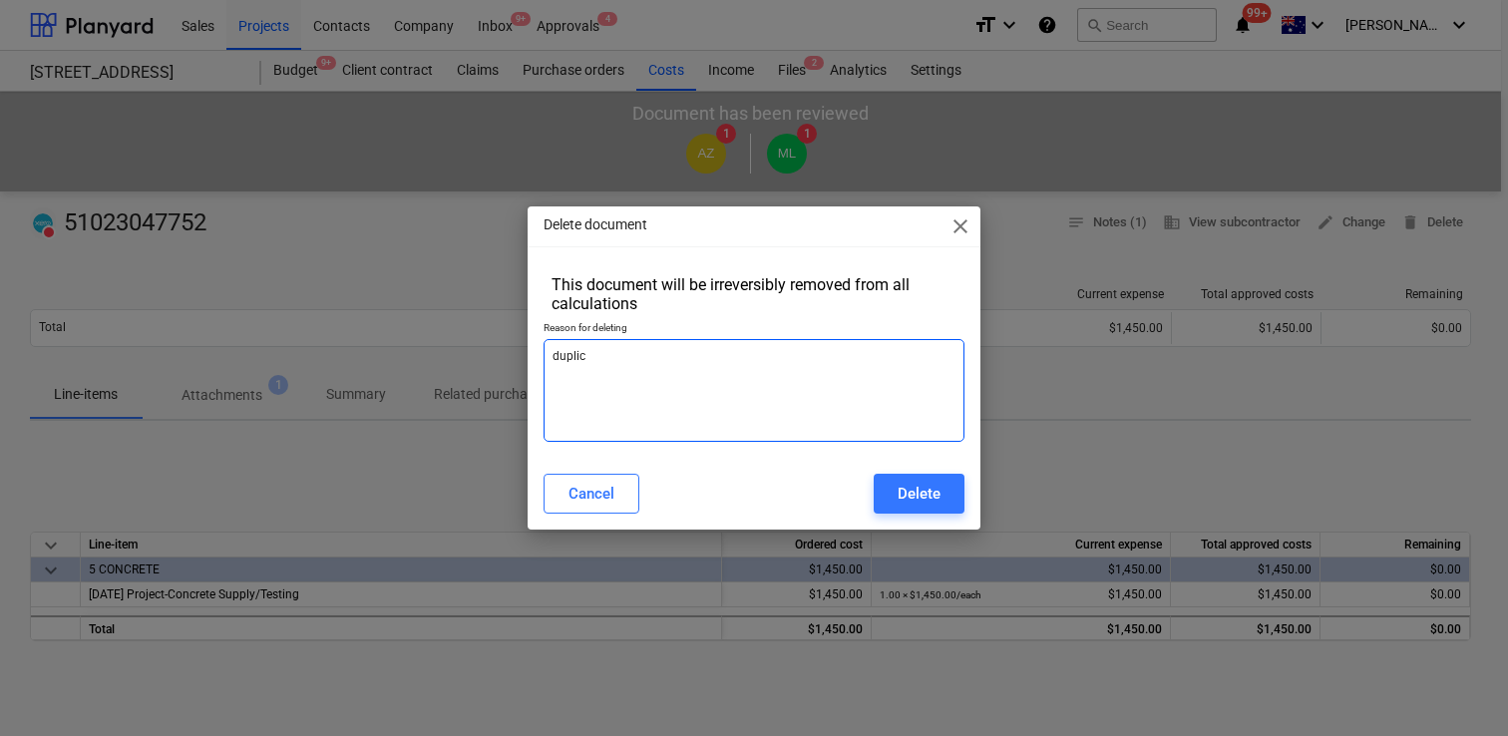
type textarea "duplica"
type textarea "x"
type textarea "duplicat"
type textarea "x"
type textarea "duplicate"
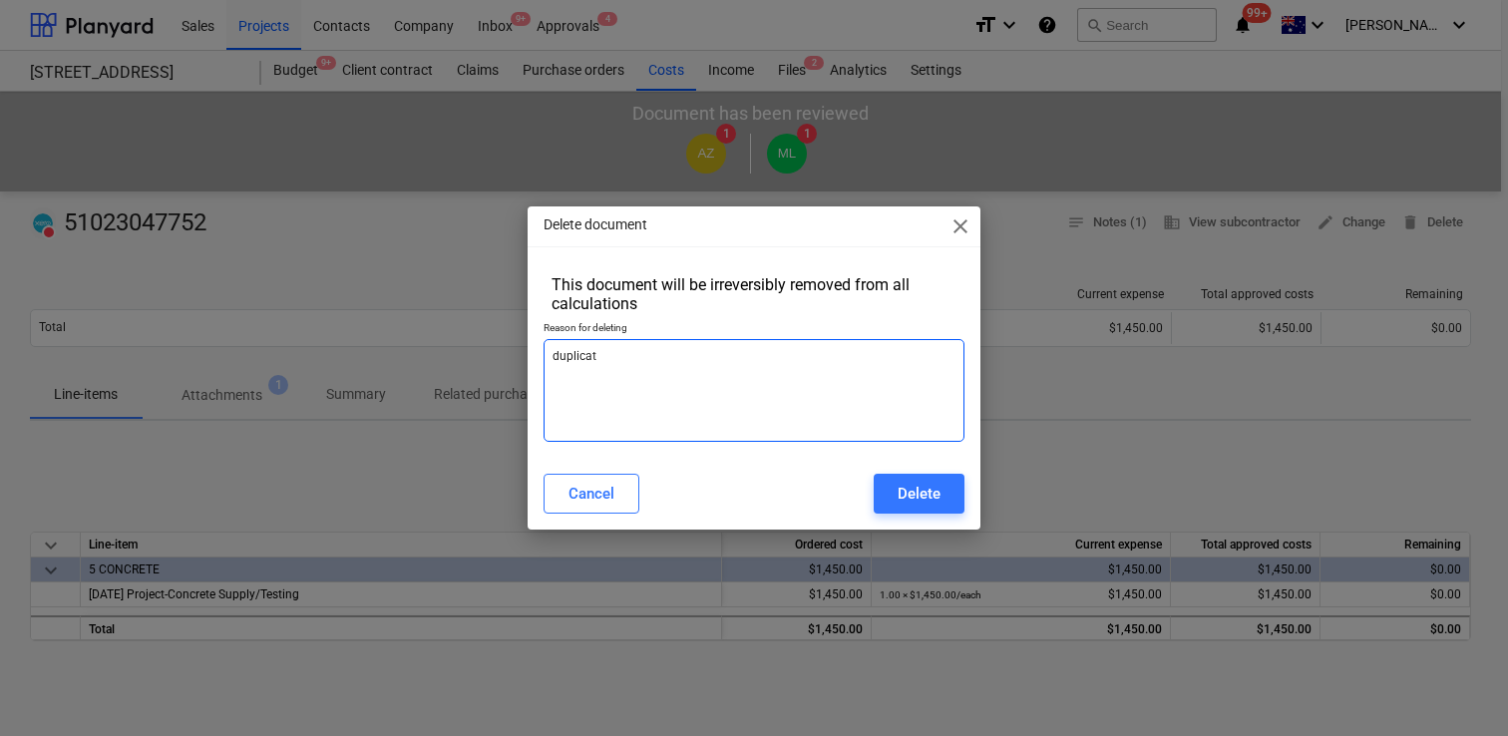
type textarea "x"
type textarea "duplicate"
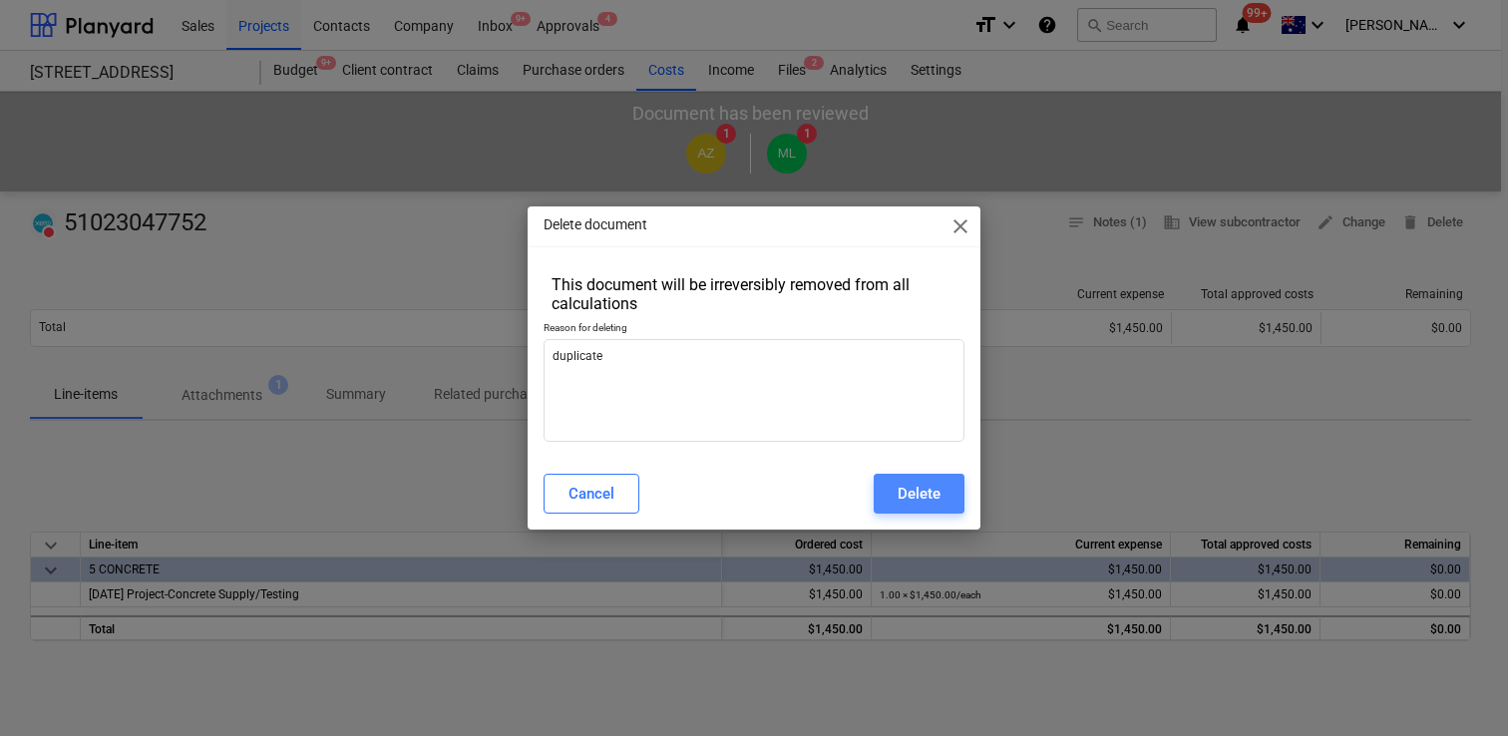
click at [917, 492] on div "Delete" at bounding box center [919, 494] width 43 height 26
type textarea "x"
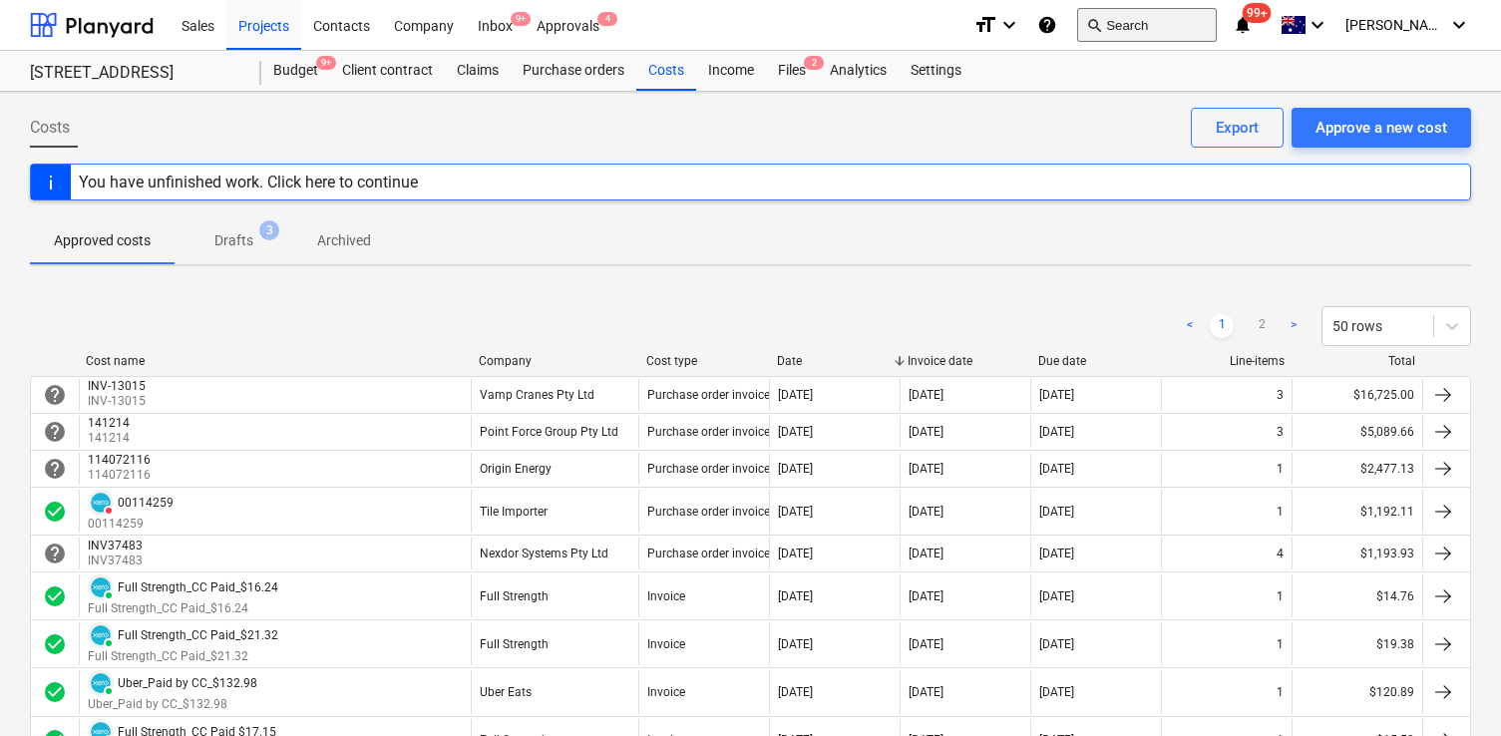
click at [1169, 32] on button "search Search" at bounding box center [1147, 25] width 140 height 34
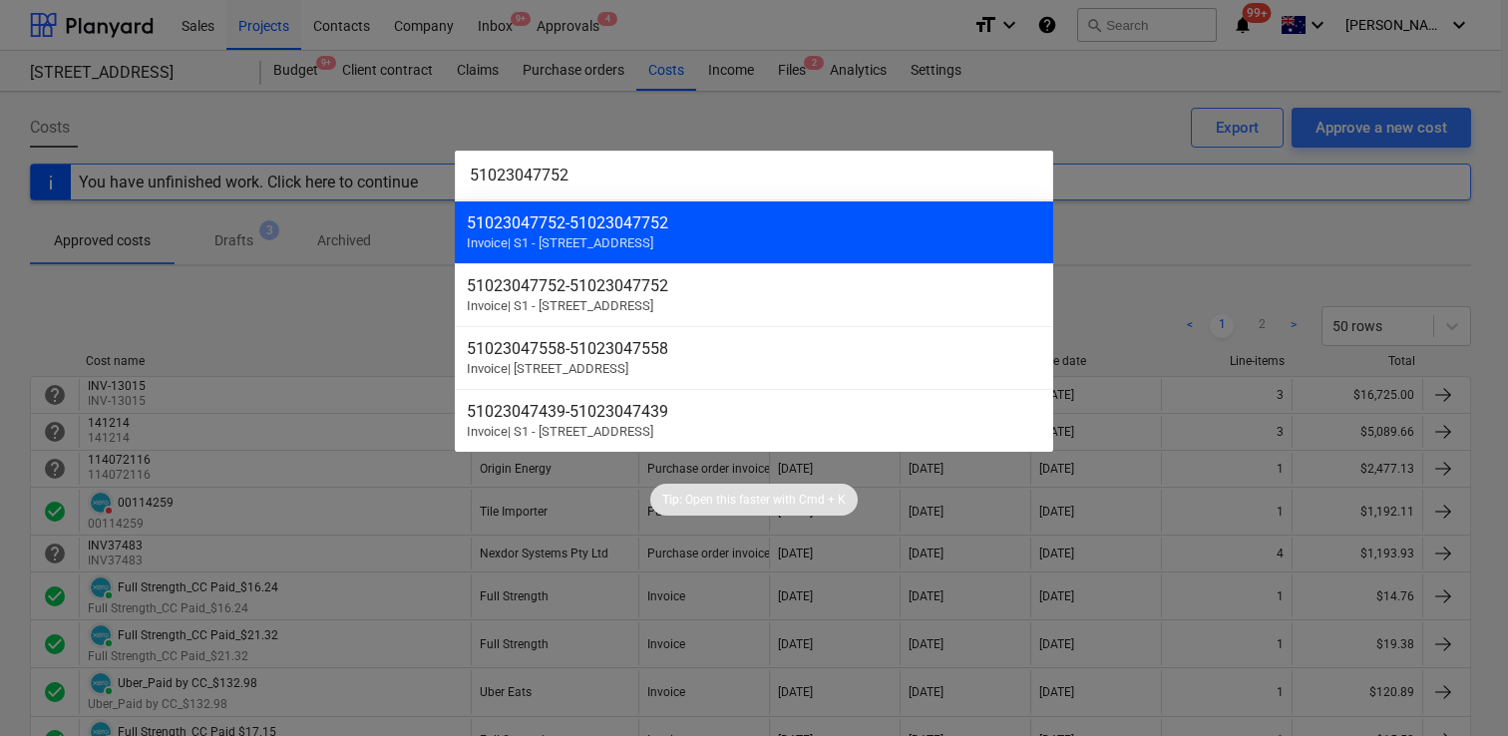
type input "51023047752"
click at [863, 222] on div "51023047752 - 51023047752" at bounding box center [754, 222] width 574 height 19
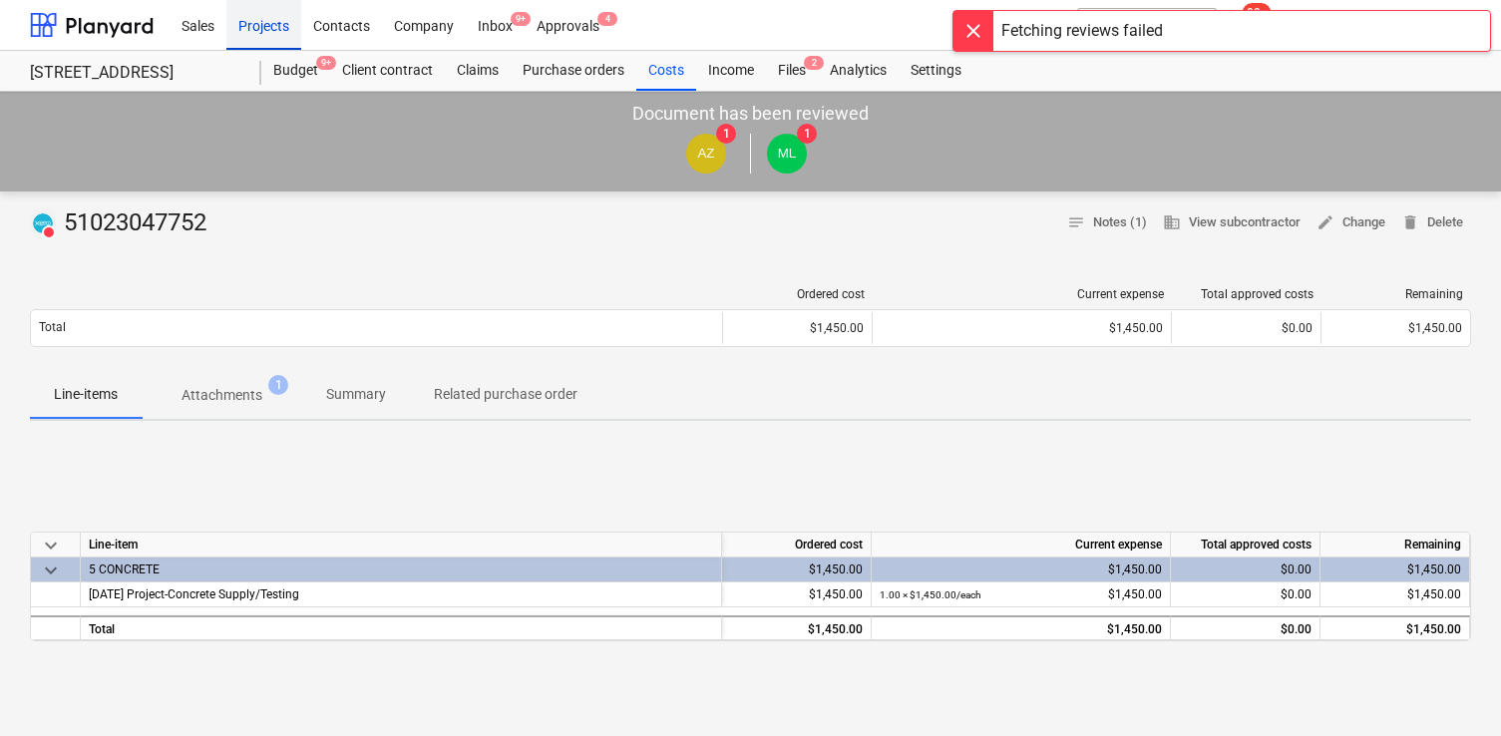
click at [266, 30] on div "Projects" at bounding box center [263, 24] width 75 height 51
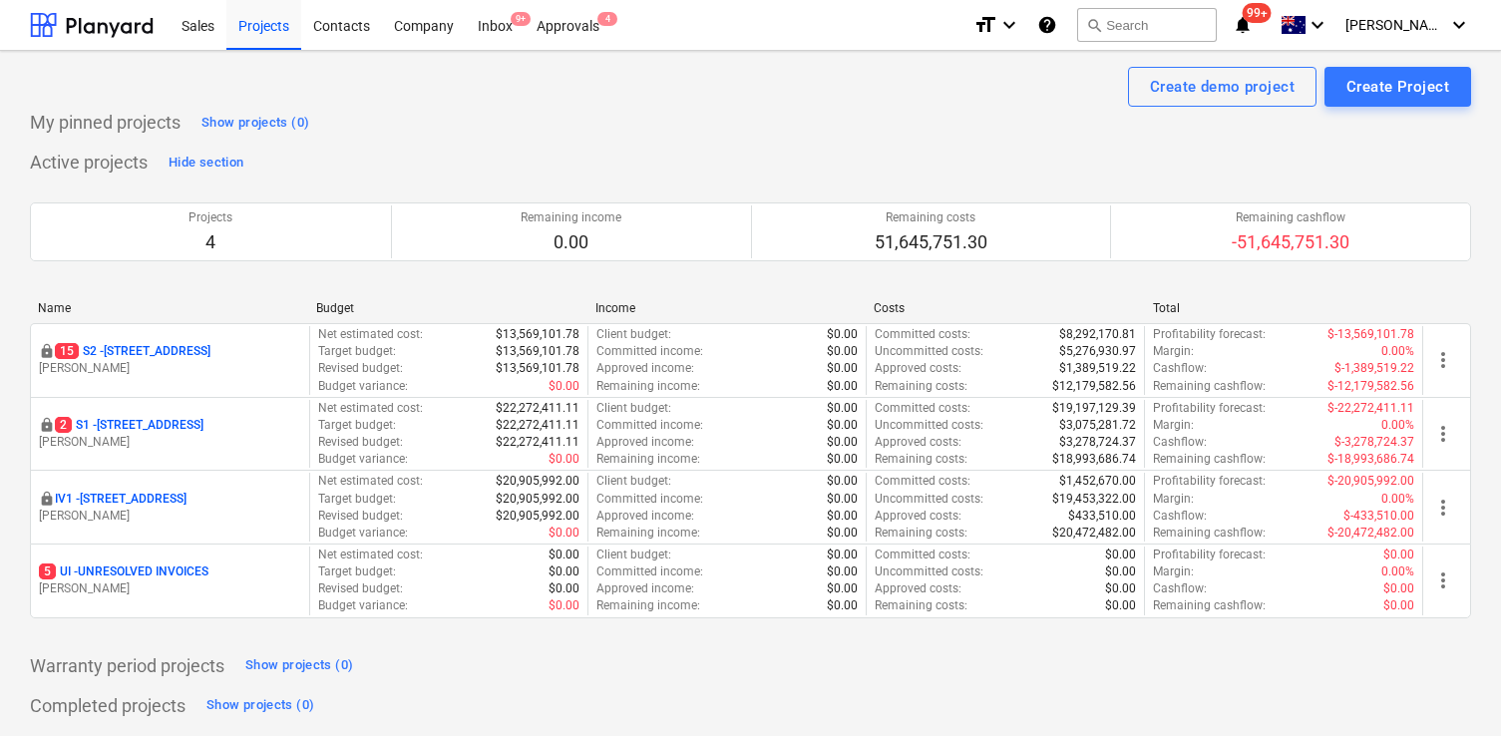
click at [1181, 28] on div "Getting notes failed" at bounding box center [1222, 21] width 539 height 42
click at [1168, 23] on div "Getting notes failed" at bounding box center [1222, 21] width 539 height 42
click at [1175, 25] on div "Getting notes failed" at bounding box center [1222, 21] width 539 height 42
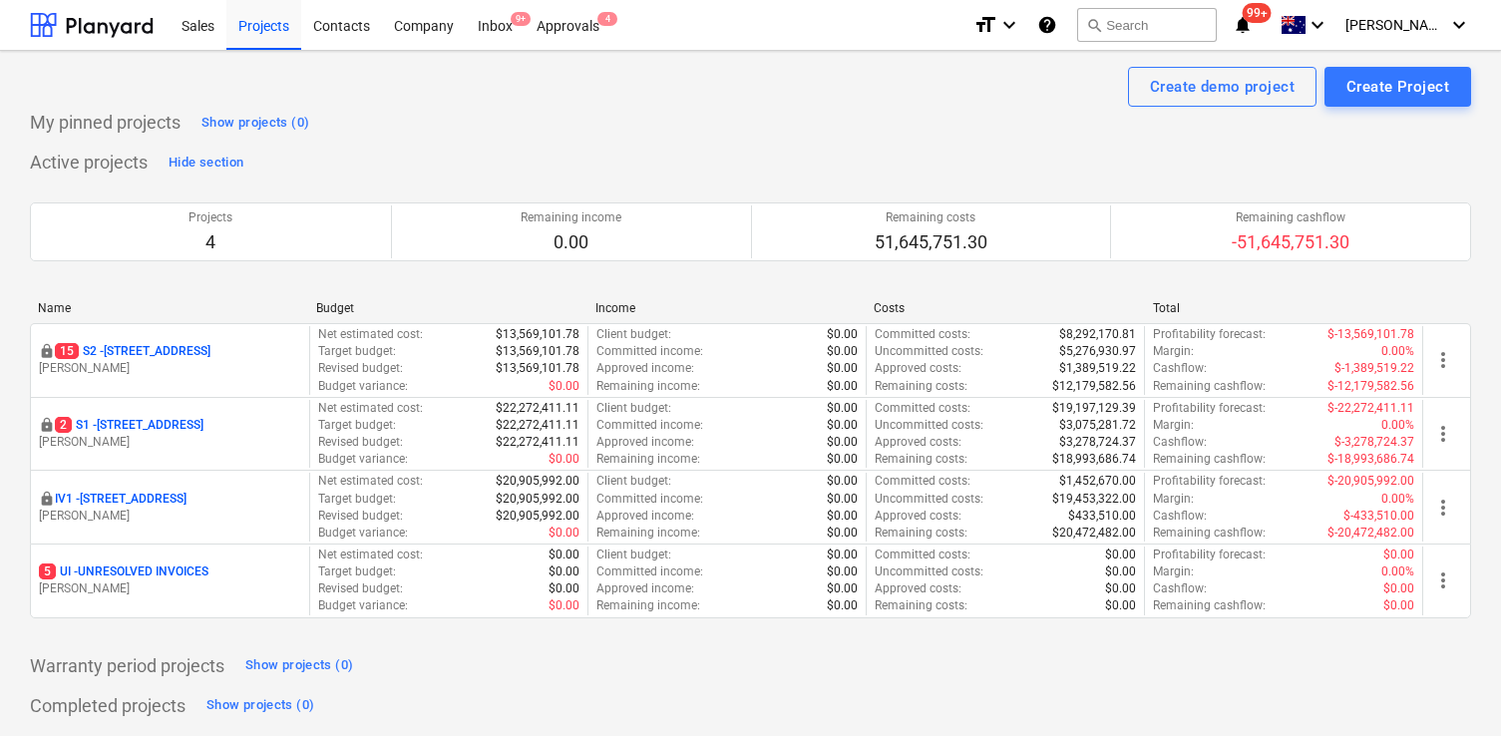
click at [957, 183] on div "Projects 4 Remaining income 0.00 Remaining costs 51,645,751.30 Remaining cashfl…" at bounding box center [750, 232] width 1441 height 107
click at [1184, 20] on div "Getting notes failed" at bounding box center [1222, 21] width 539 height 42
click at [1216, 27] on div "Getting notes failed" at bounding box center [1222, 21] width 539 height 42
click at [1194, 27] on div "Getting notes failed" at bounding box center [1222, 21] width 539 height 42
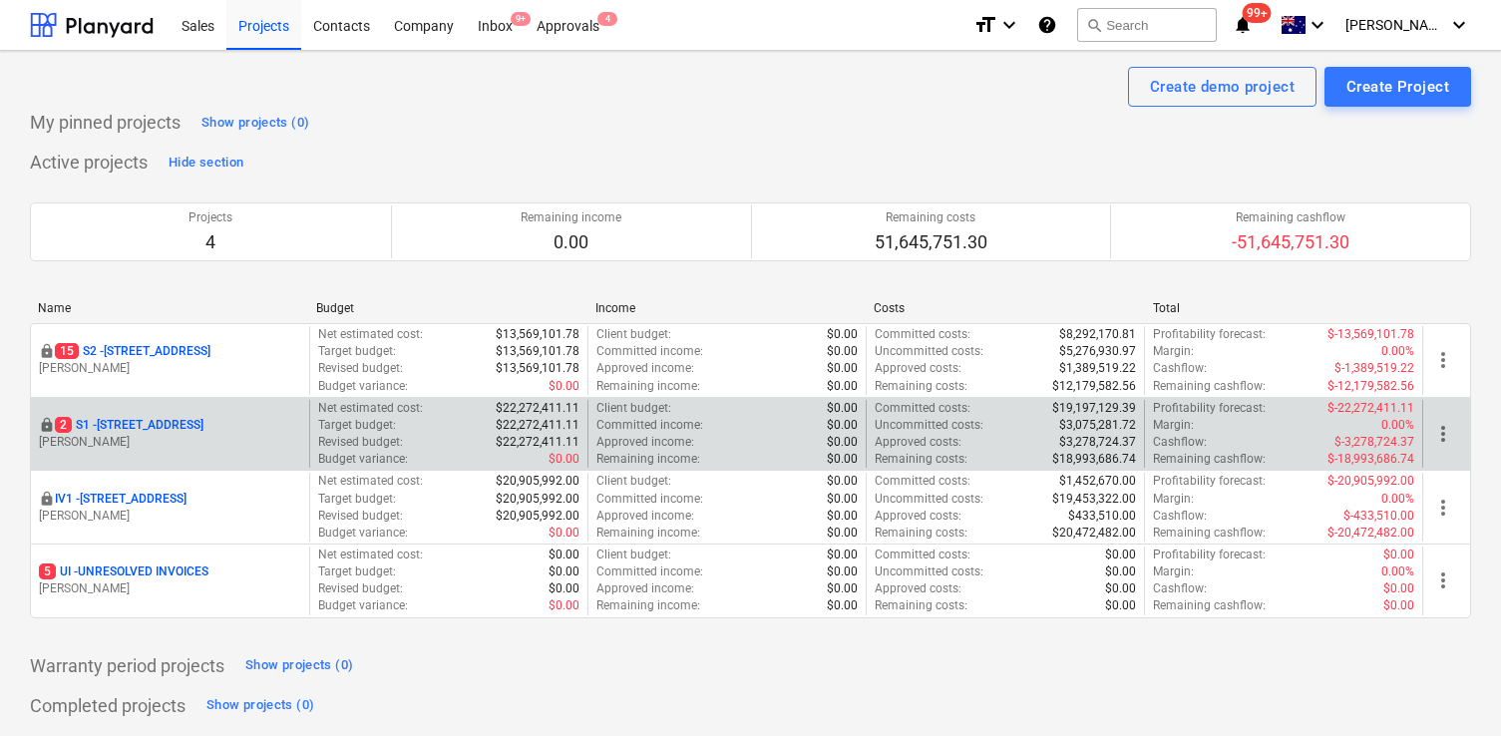
click at [168, 424] on p "2 S1 - [STREET_ADDRESS]" at bounding box center [129, 425] width 149 height 17
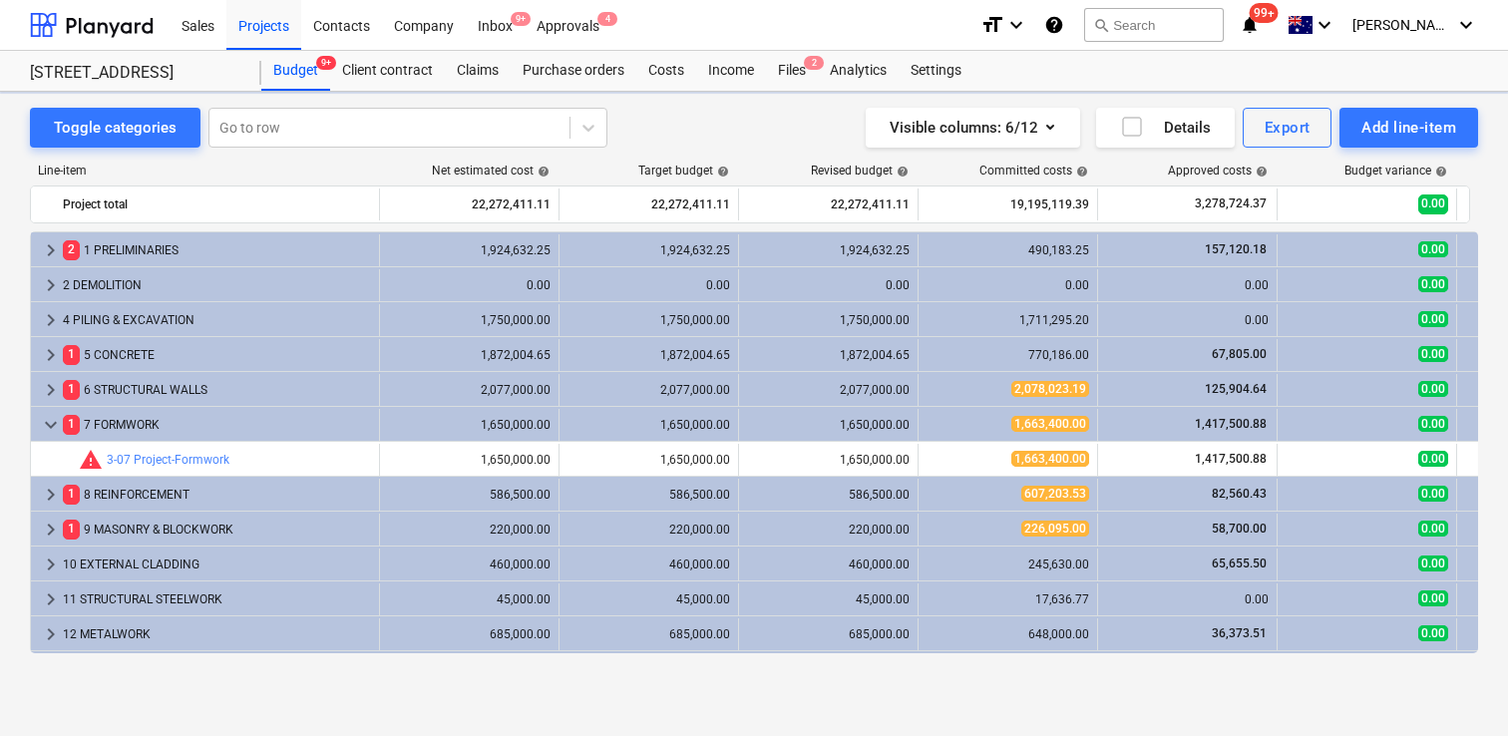
click at [1171, 18] on div "Getting notes failed" at bounding box center [1228, 21] width 539 height 42
click at [1190, 27] on div "Getting notes failed" at bounding box center [1228, 21] width 539 height 42
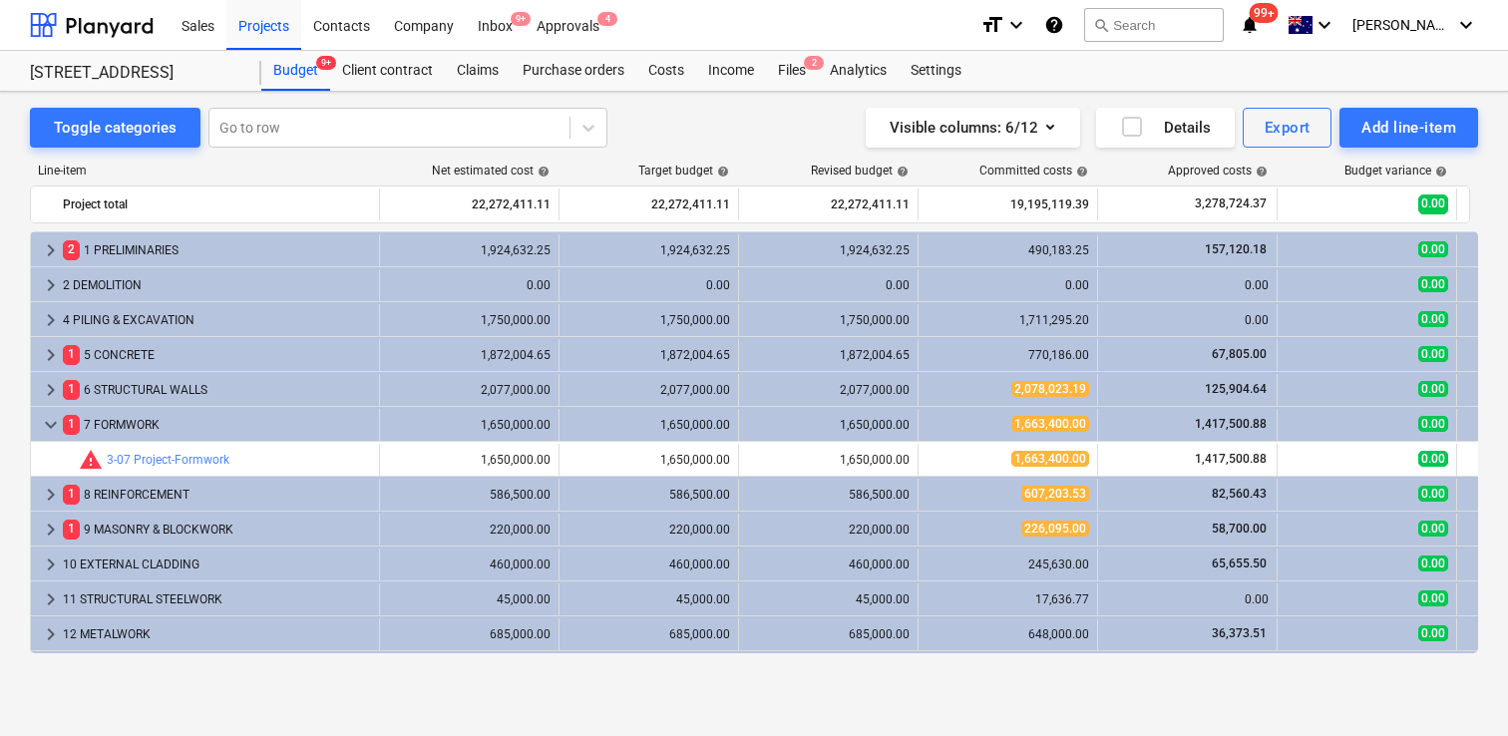
click at [1265, 23] on div "Getting notes failed" at bounding box center [1228, 21] width 539 height 42
click at [1294, 23] on div "Getting notes failed" at bounding box center [1228, 21] width 539 height 42
click at [1232, 30] on div "Getting notes failed" at bounding box center [1228, 21] width 539 height 42
click at [1186, 20] on div "Getting notes failed" at bounding box center [1228, 21] width 539 height 42
click at [1202, 29] on div "Getting notes failed" at bounding box center [1228, 21] width 539 height 42
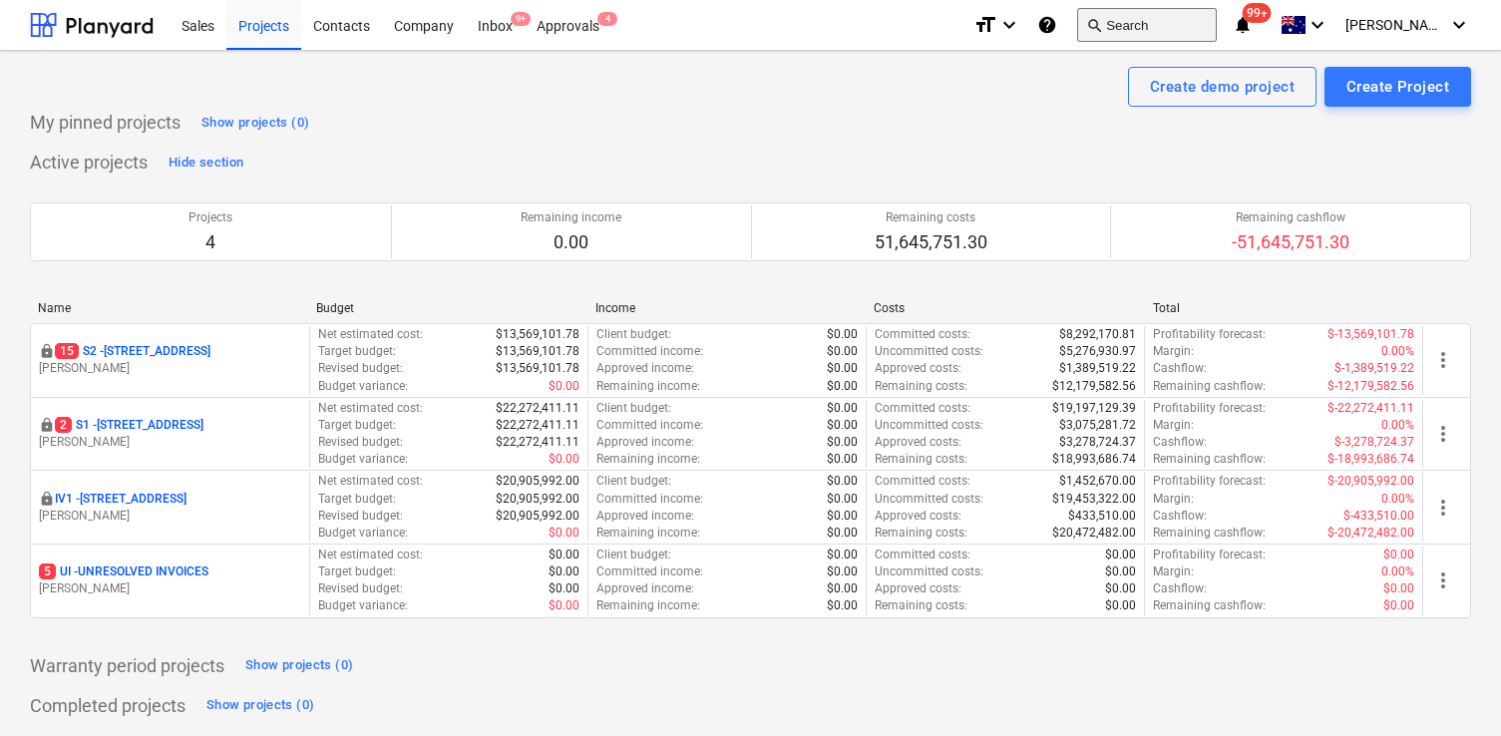
click at [1177, 28] on button "search Search" at bounding box center [1147, 25] width 140 height 34
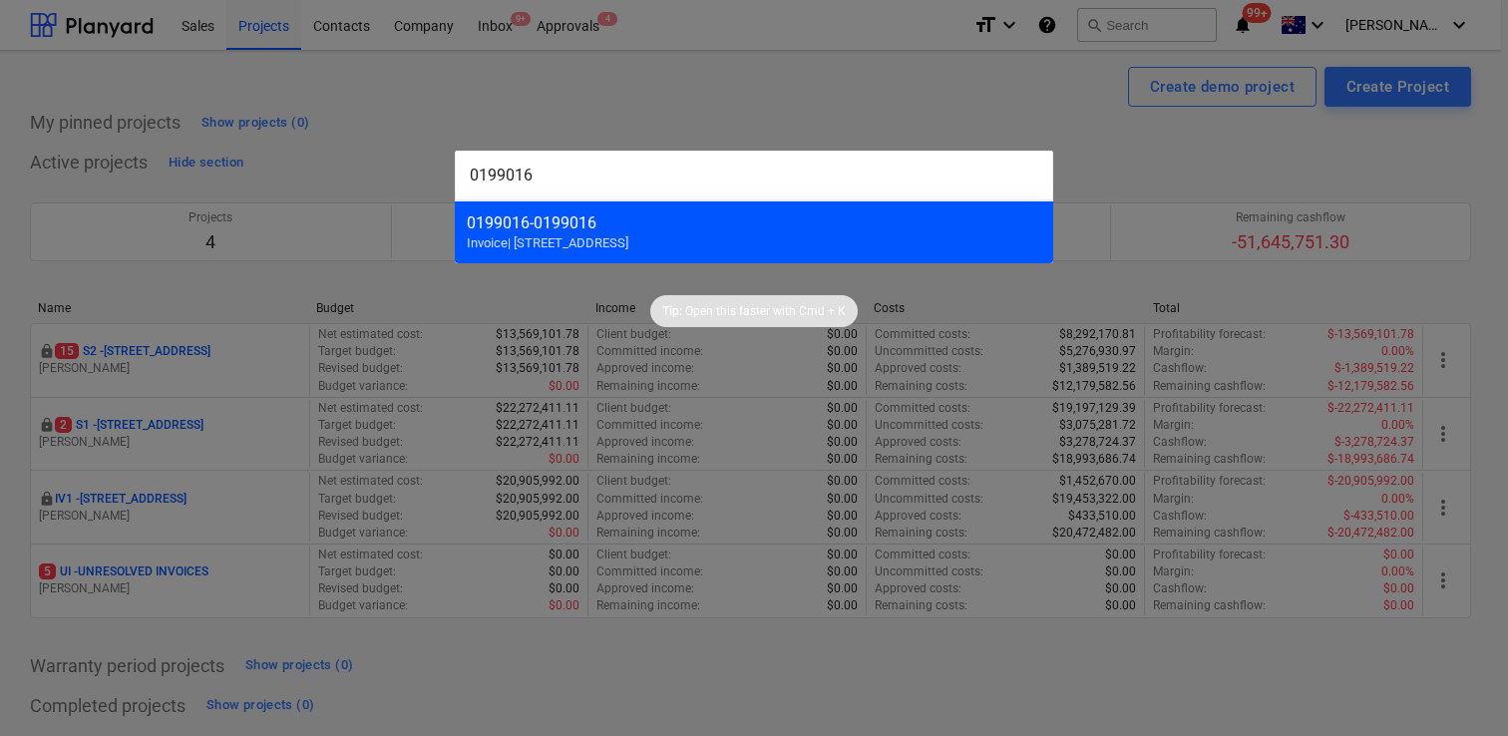
type input "0199016"
click at [813, 240] on div "0199016 - 0199016 Invoice | S2 - 76 Beach Rd, Sandringham" at bounding box center [754, 231] width 598 height 63
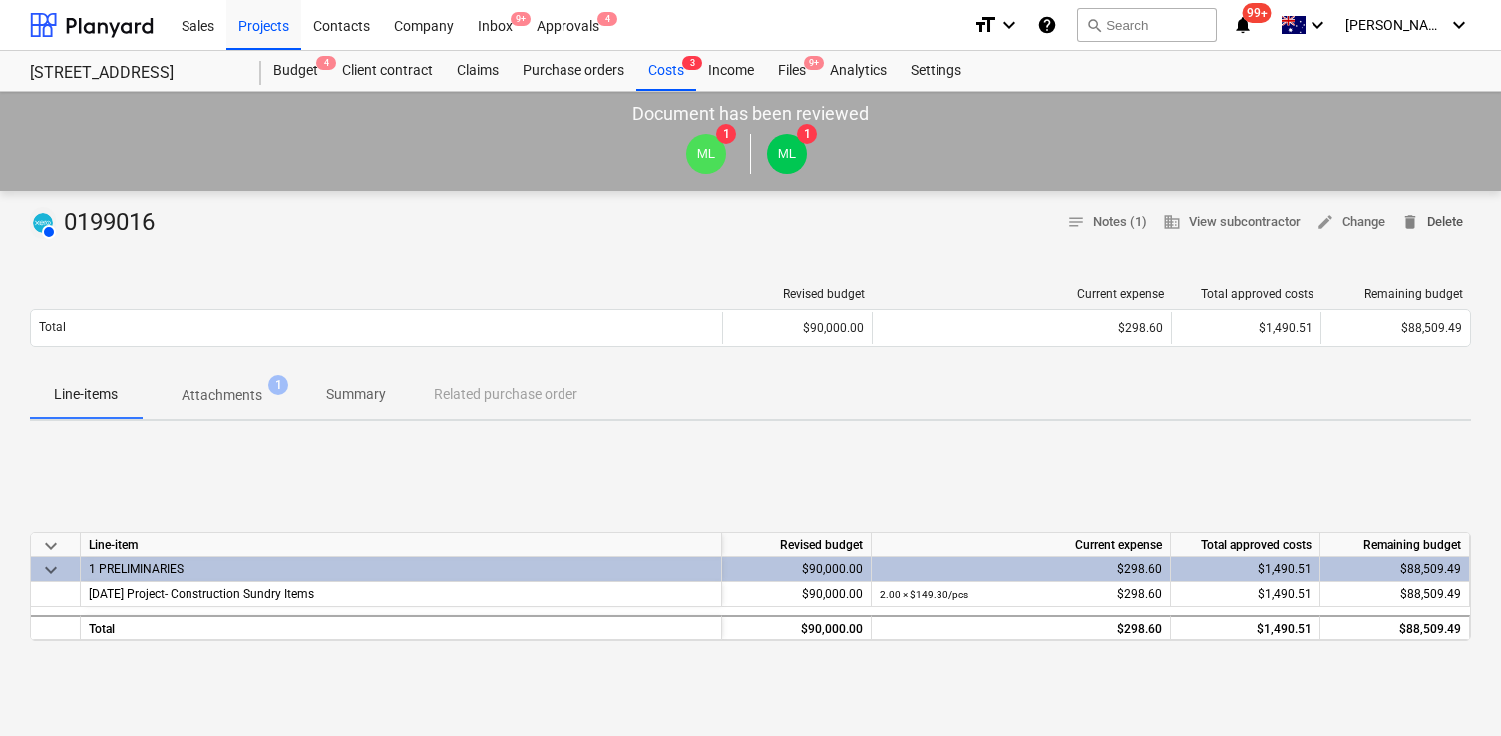
click at [1437, 226] on span "delete Delete" at bounding box center [1432, 222] width 62 height 23
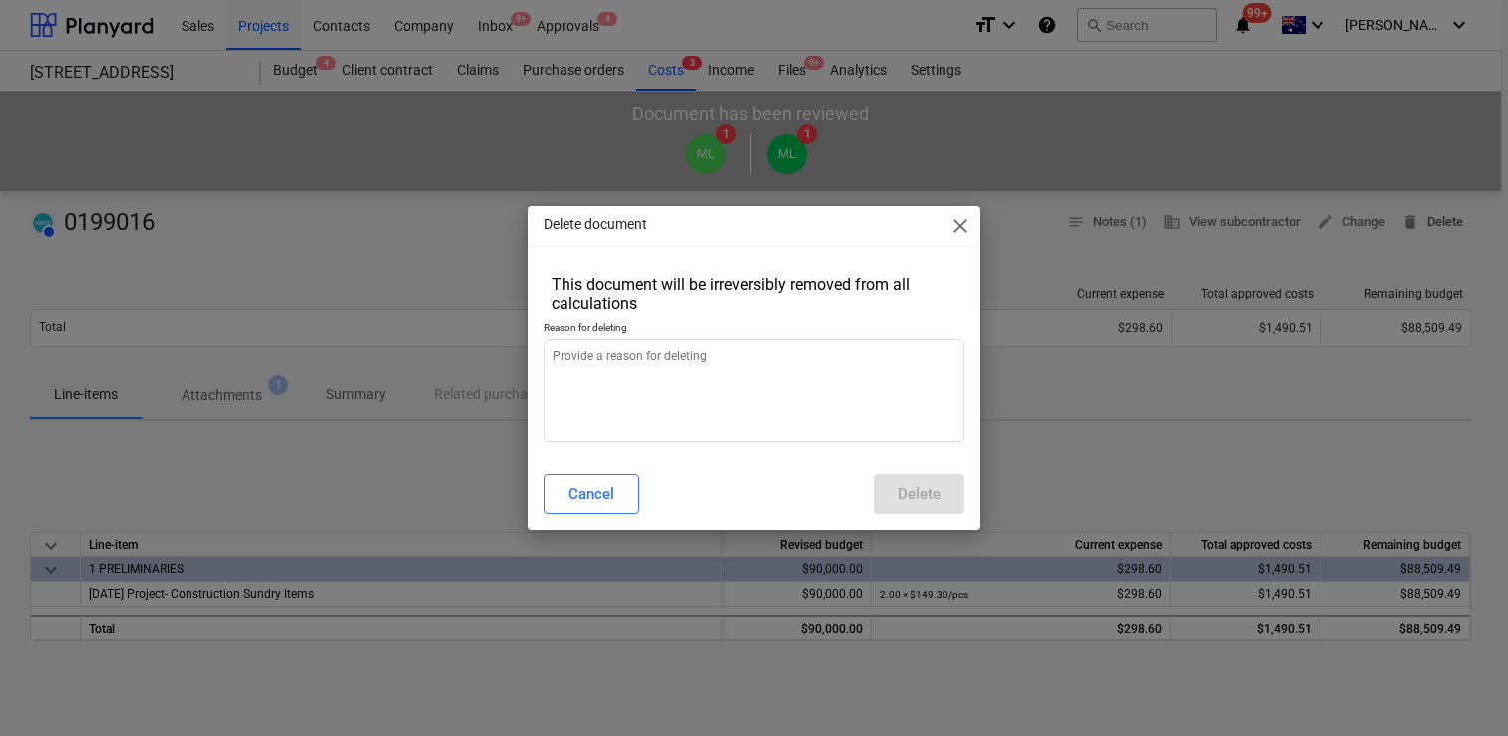
type textarea "x"
click at [836, 405] on textarea at bounding box center [754, 390] width 421 height 103
type textarea "d"
type textarea "x"
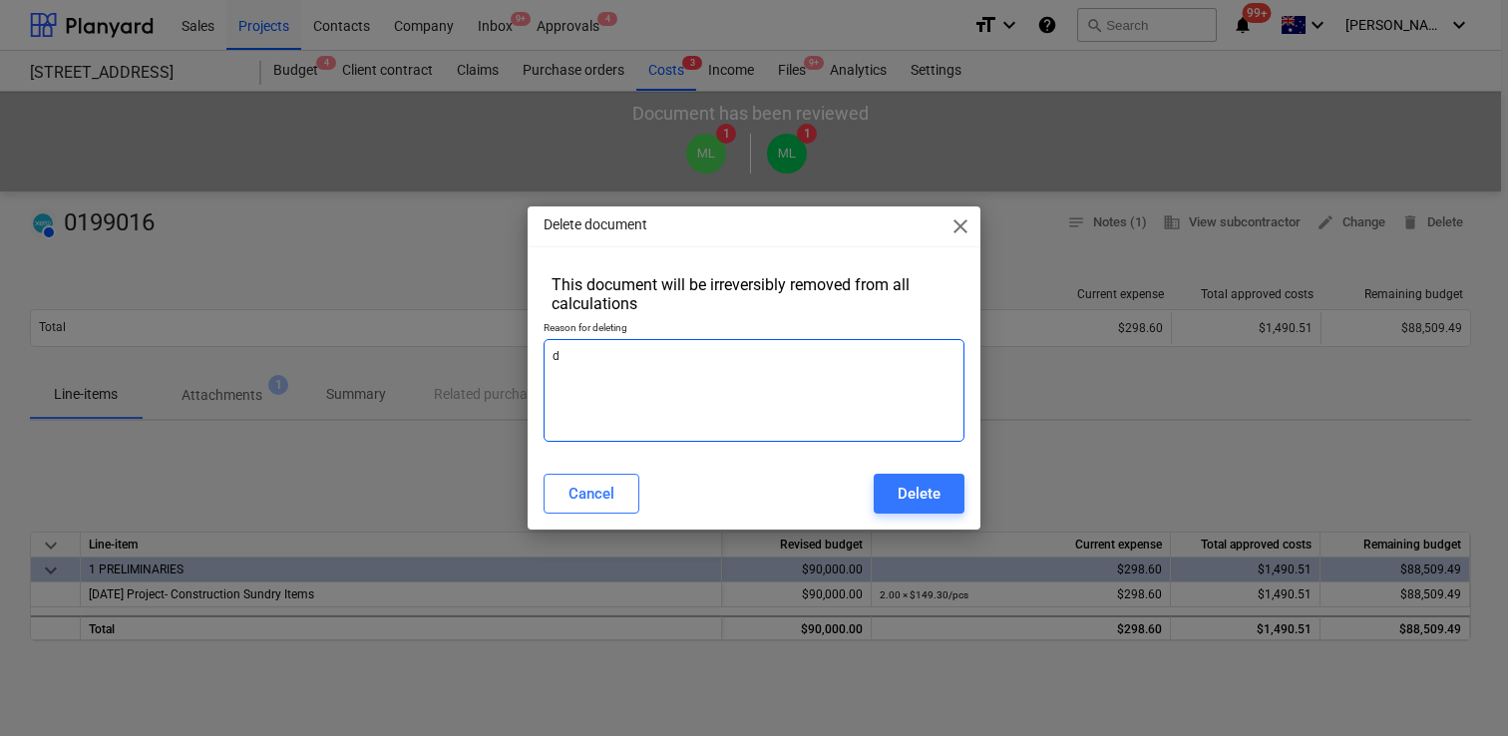
type textarea "du"
type textarea "x"
type textarea "dup"
type textarea "x"
type textarea "dupl"
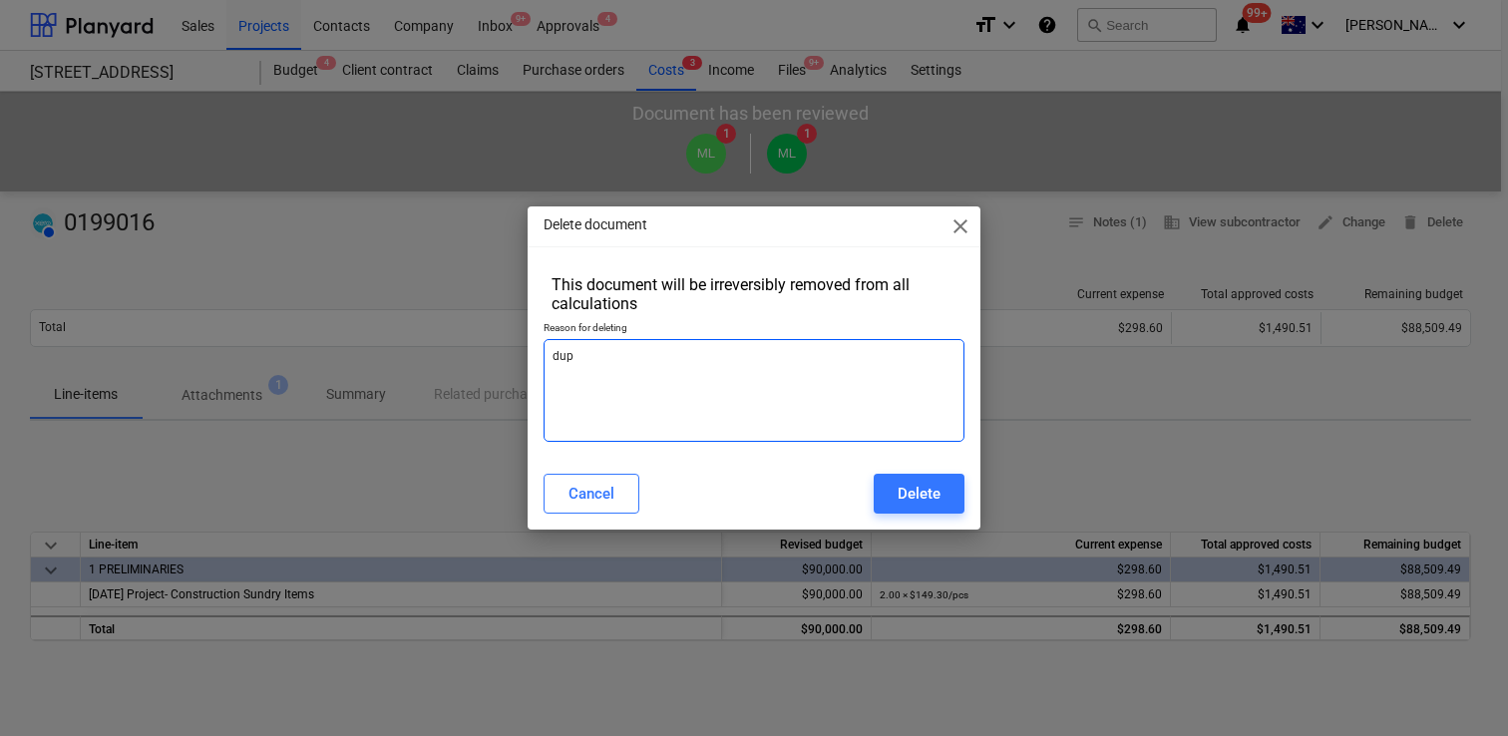
type textarea "x"
type textarea "dupli"
type textarea "x"
type textarea "duplic"
type textarea "x"
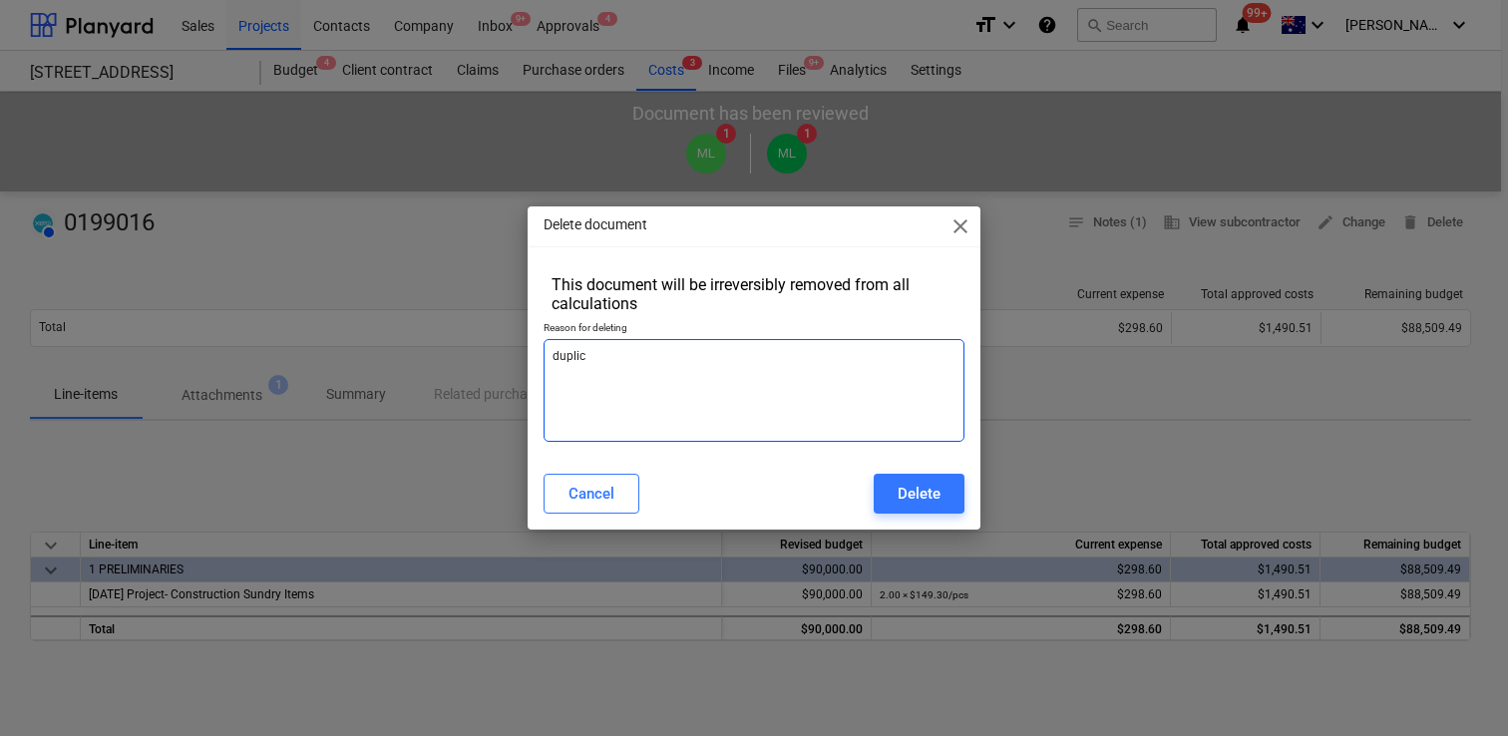
type textarea "duplica"
type textarea "x"
type textarea "duplicat"
type textarea "x"
type textarea "duplicate"
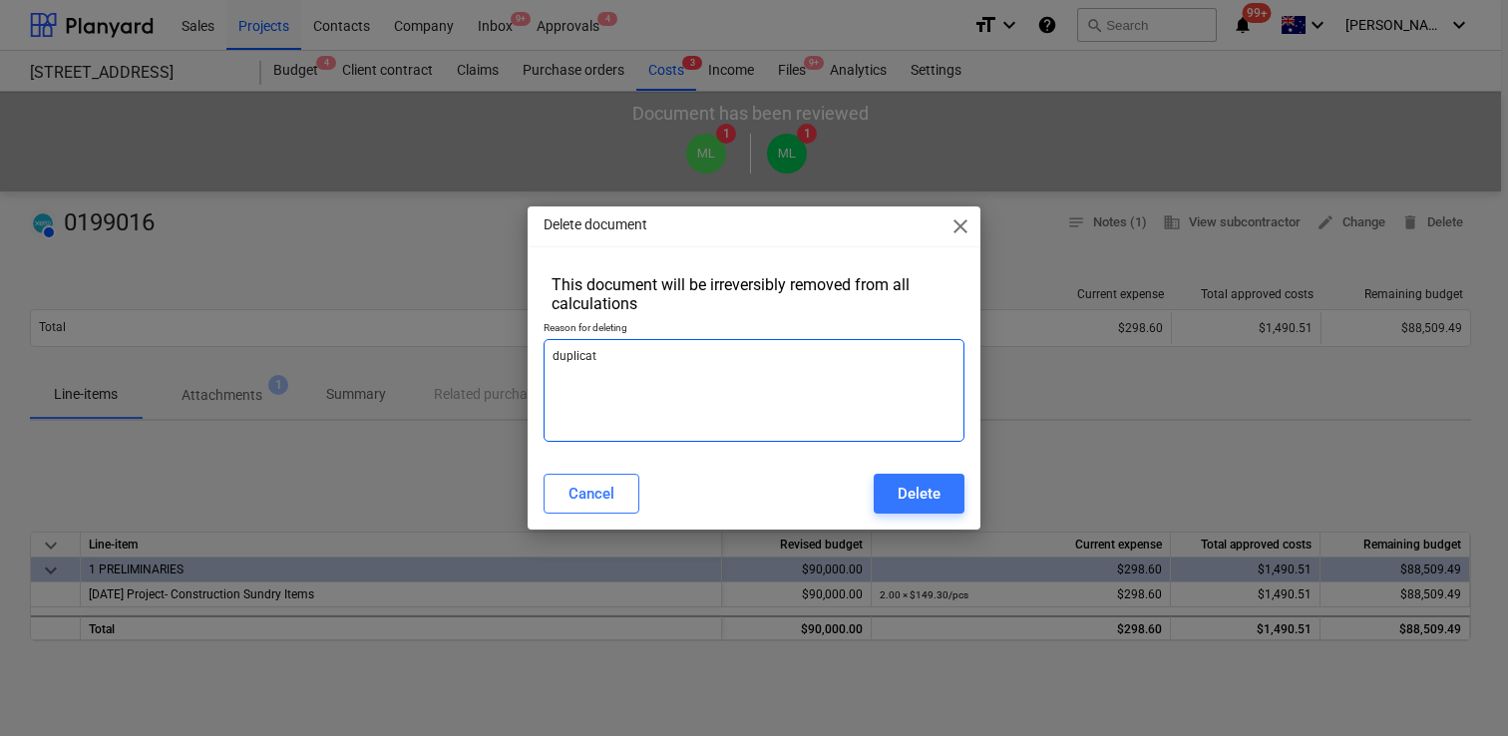
type textarea "x"
type textarea "duplicate"
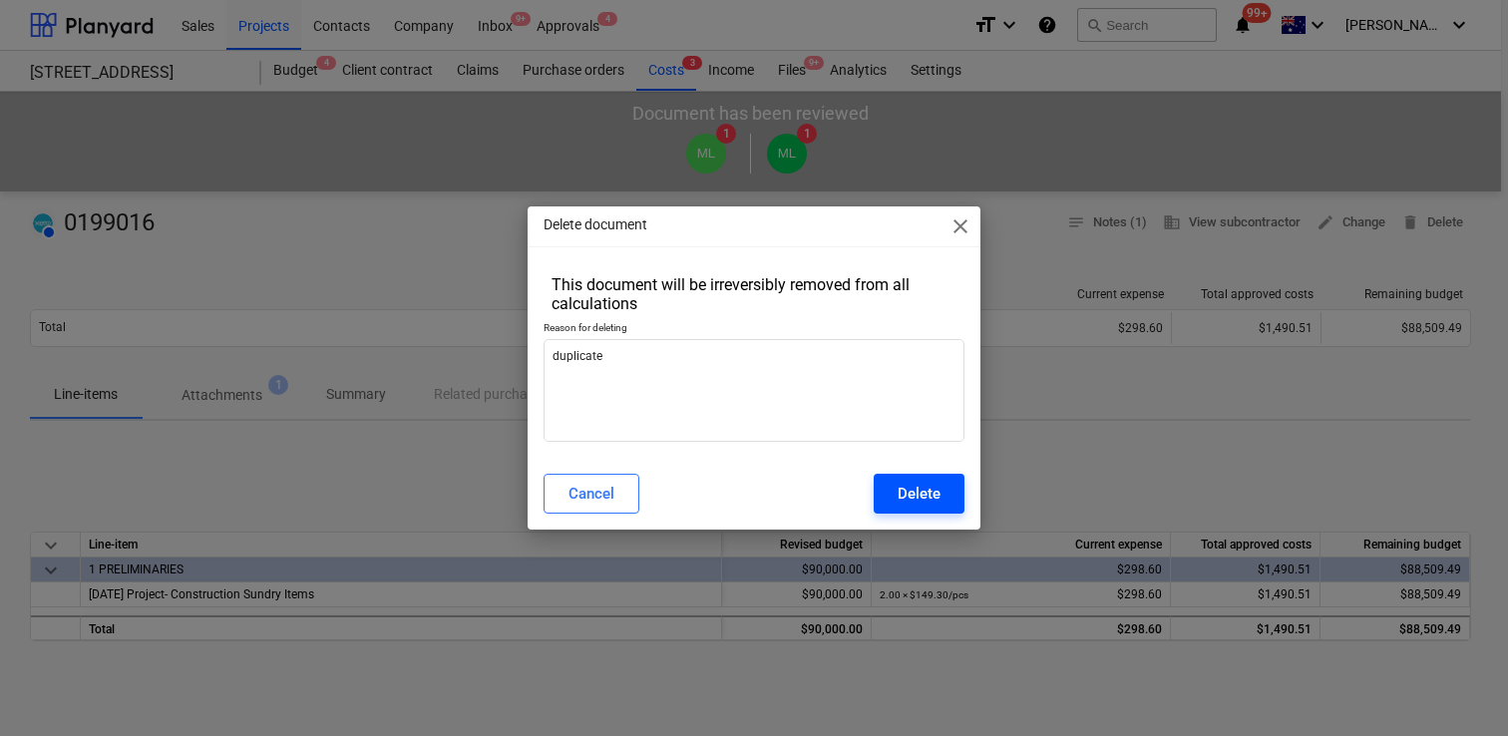
click at [954, 510] on button "Delete" at bounding box center [919, 494] width 91 height 40
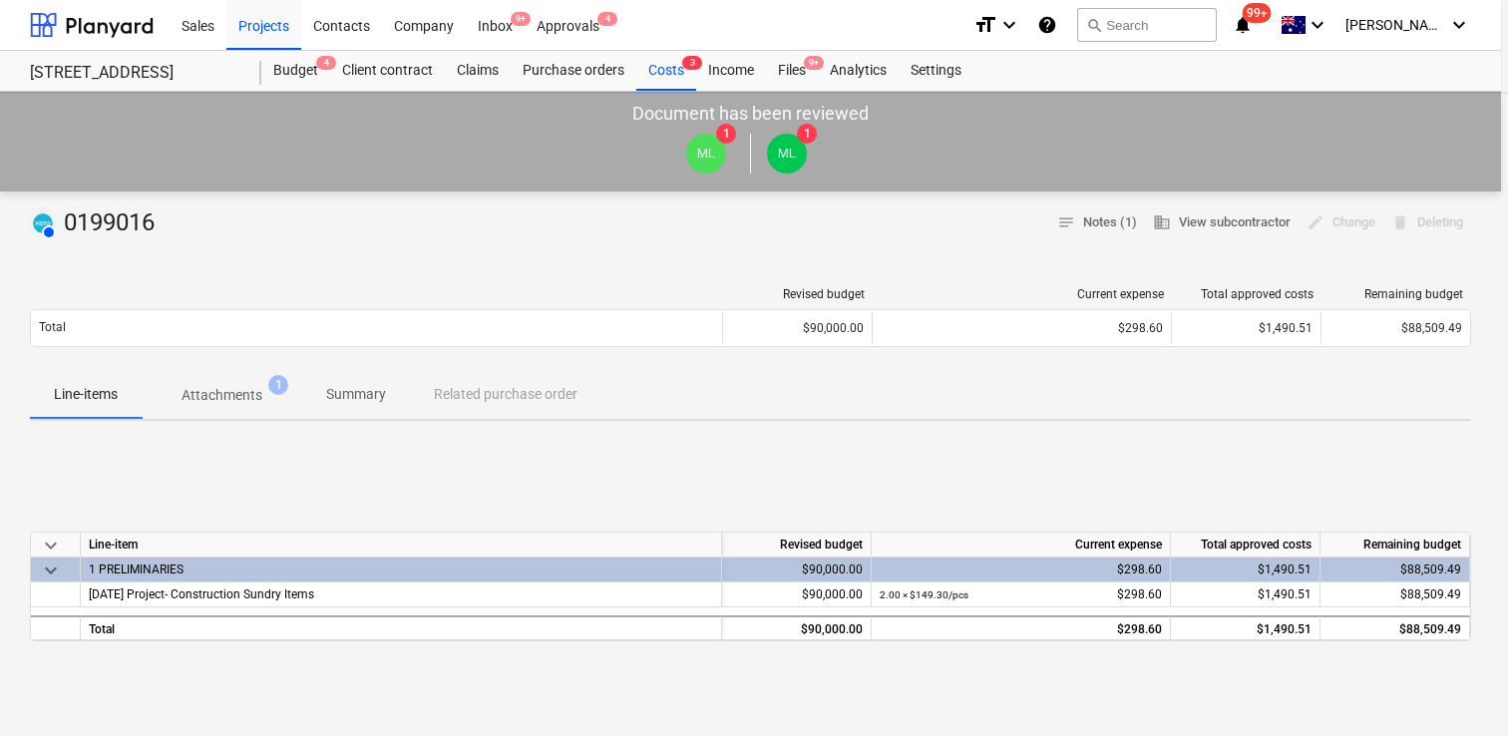
type textarea "x"
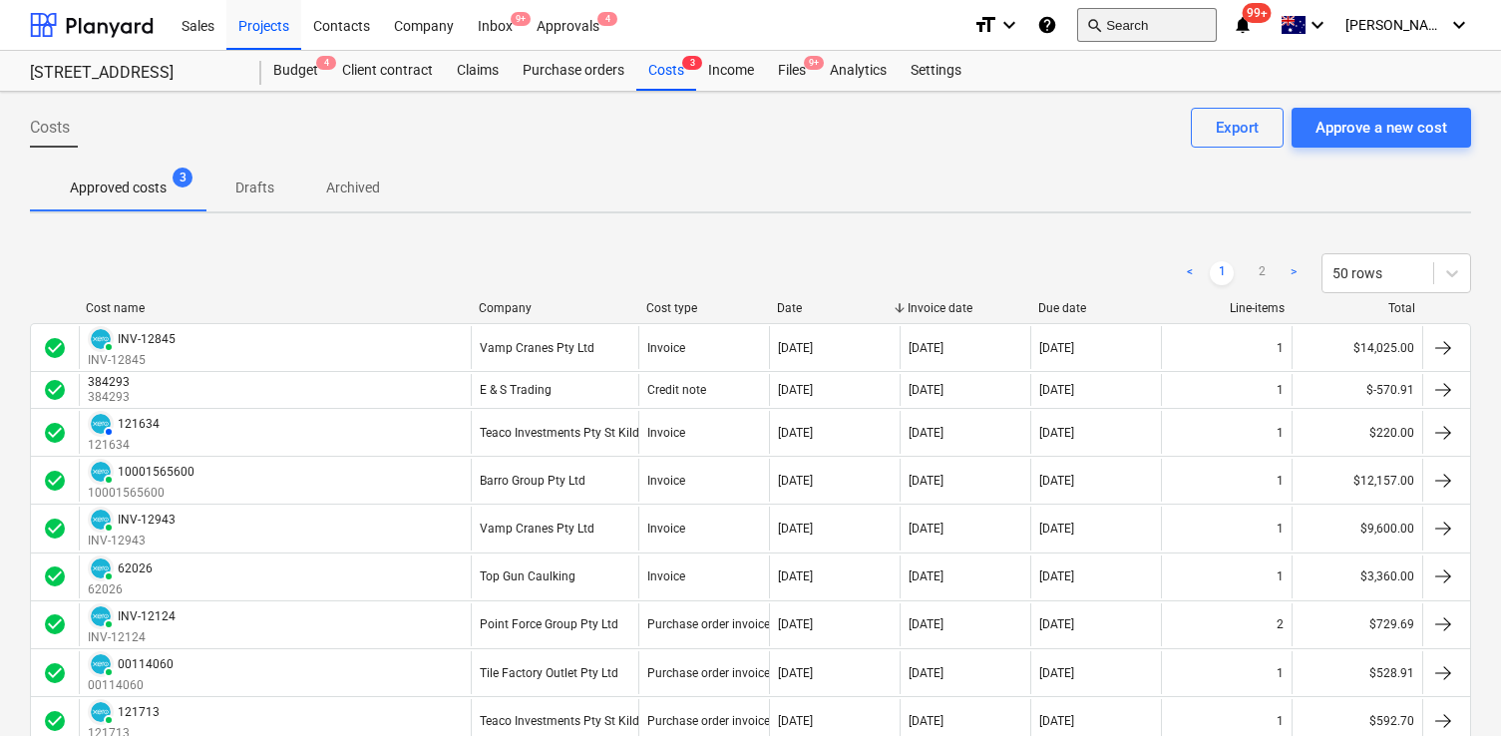
click at [1197, 35] on button "search Search" at bounding box center [1147, 25] width 140 height 34
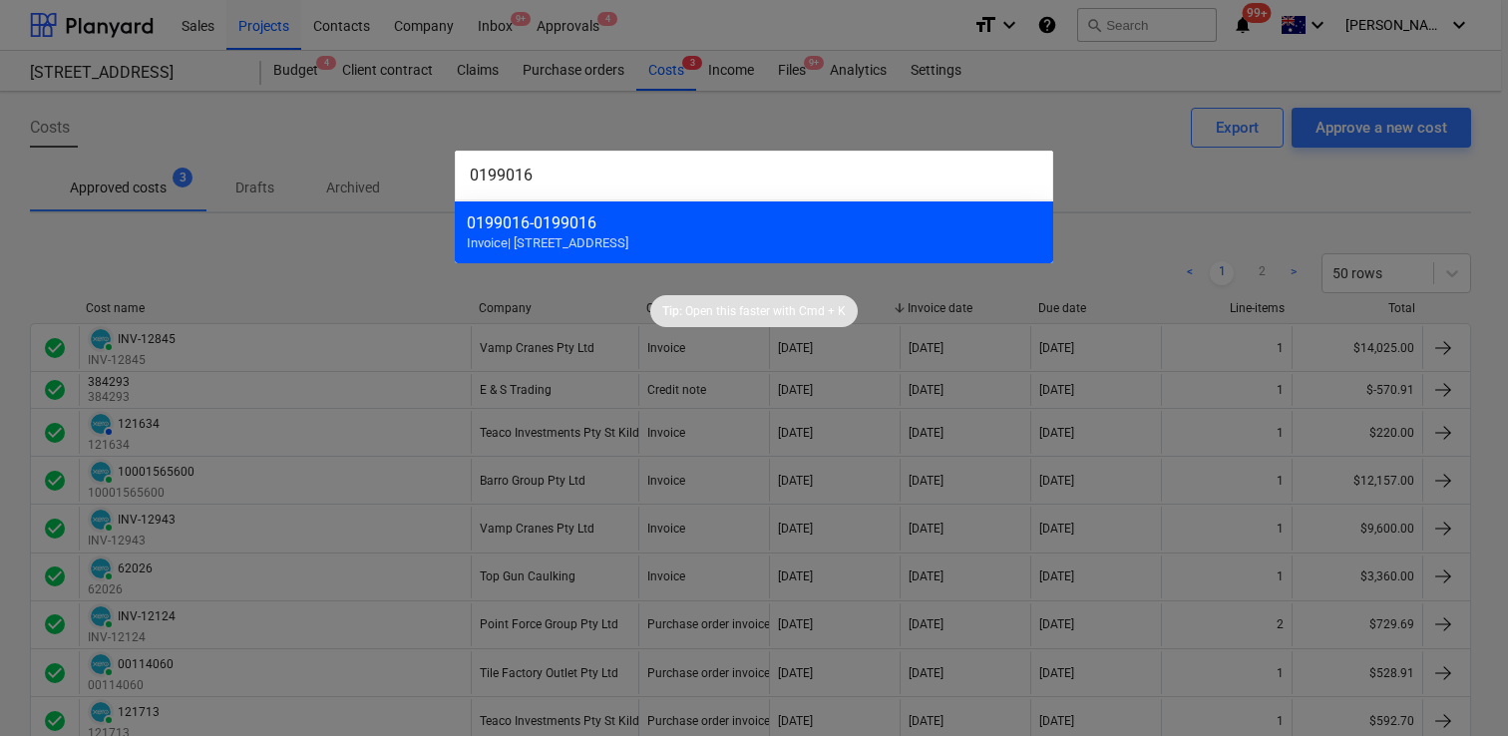
type input "0199016"
click at [759, 230] on div "0199016 - 0199016" at bounding box center [754, 222] width 574 height 19
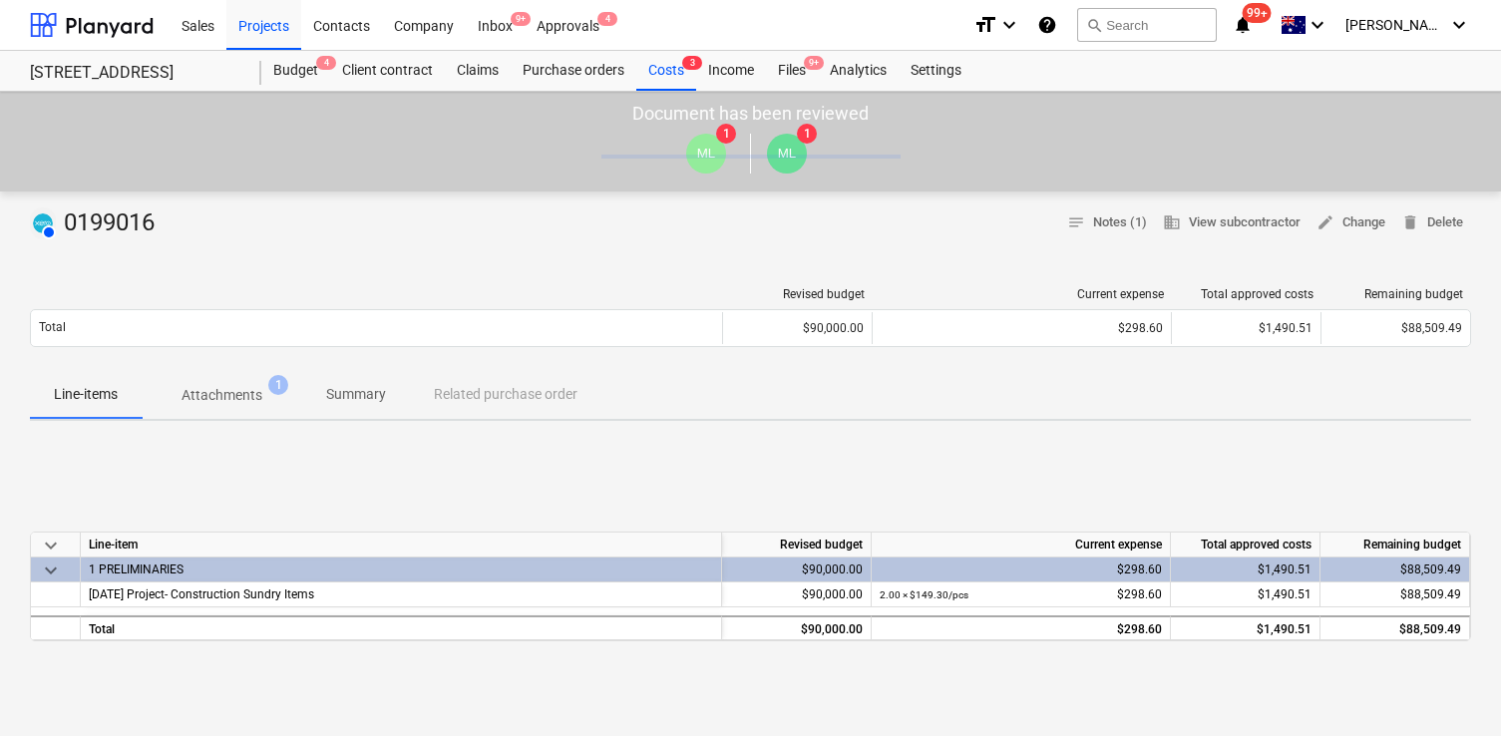
click at [210, 412] on span "Attachments 1" at bounding box center [222, 395] width 161 height 36
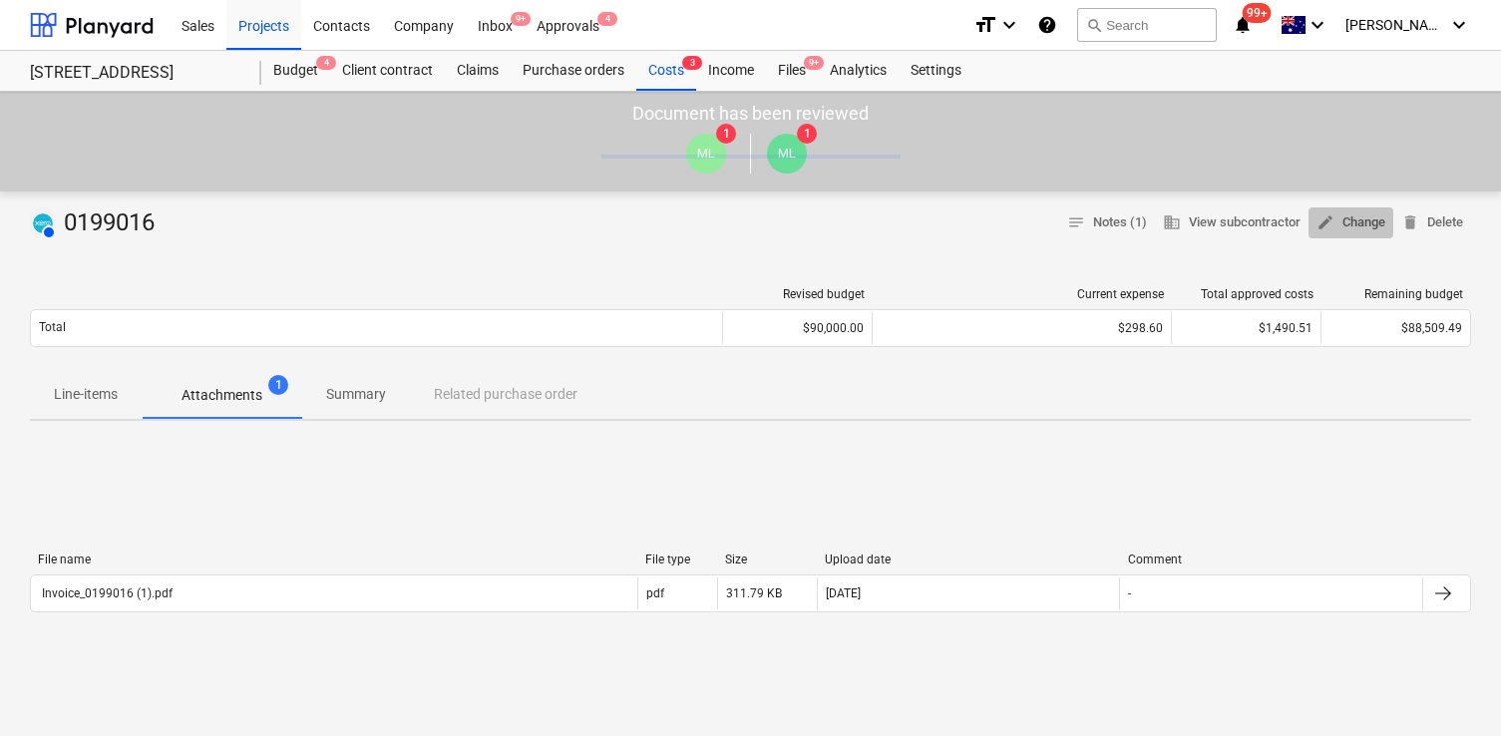
click at [1339, 216] on span "edit Change" at bounding box center [1351, 222] width 69 height 23
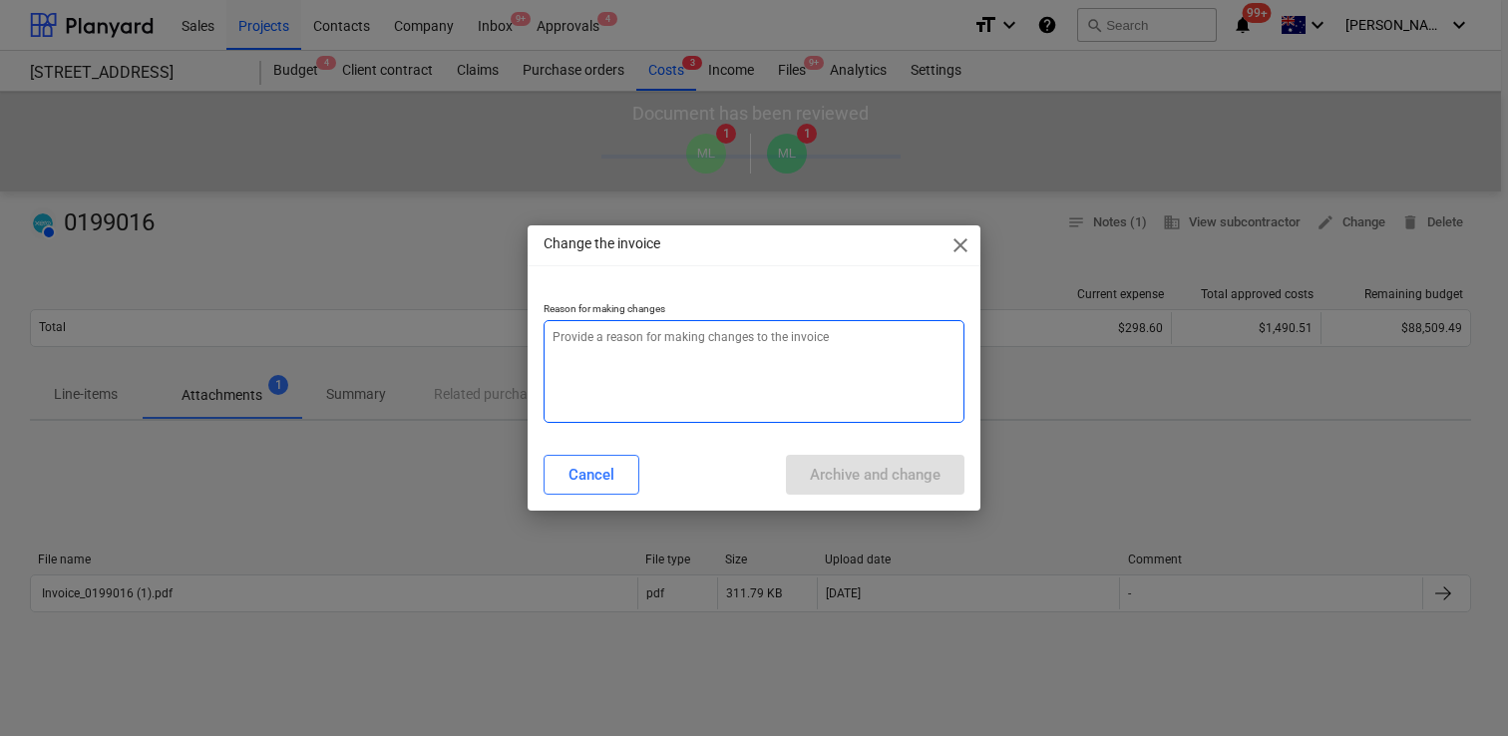
click at [848, 399] on textarea at bounding box center [754, 371] width 421 height 103
type textarea "x"
type textarea "a"
type textarea "x"
type textarea "ad"
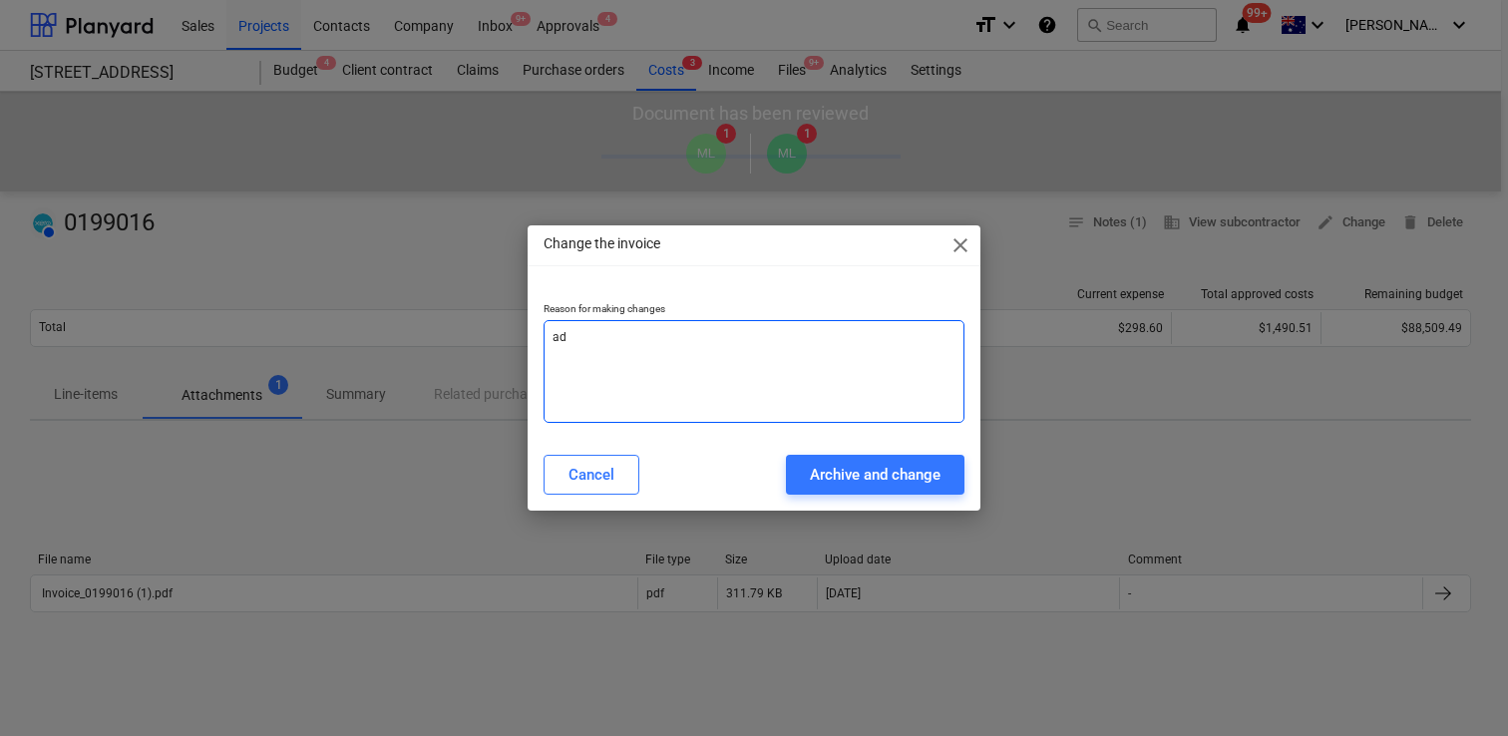
type textarea "x"
type textarea "add"
type textarea "x"
type textarea "add"
type textarea "x"
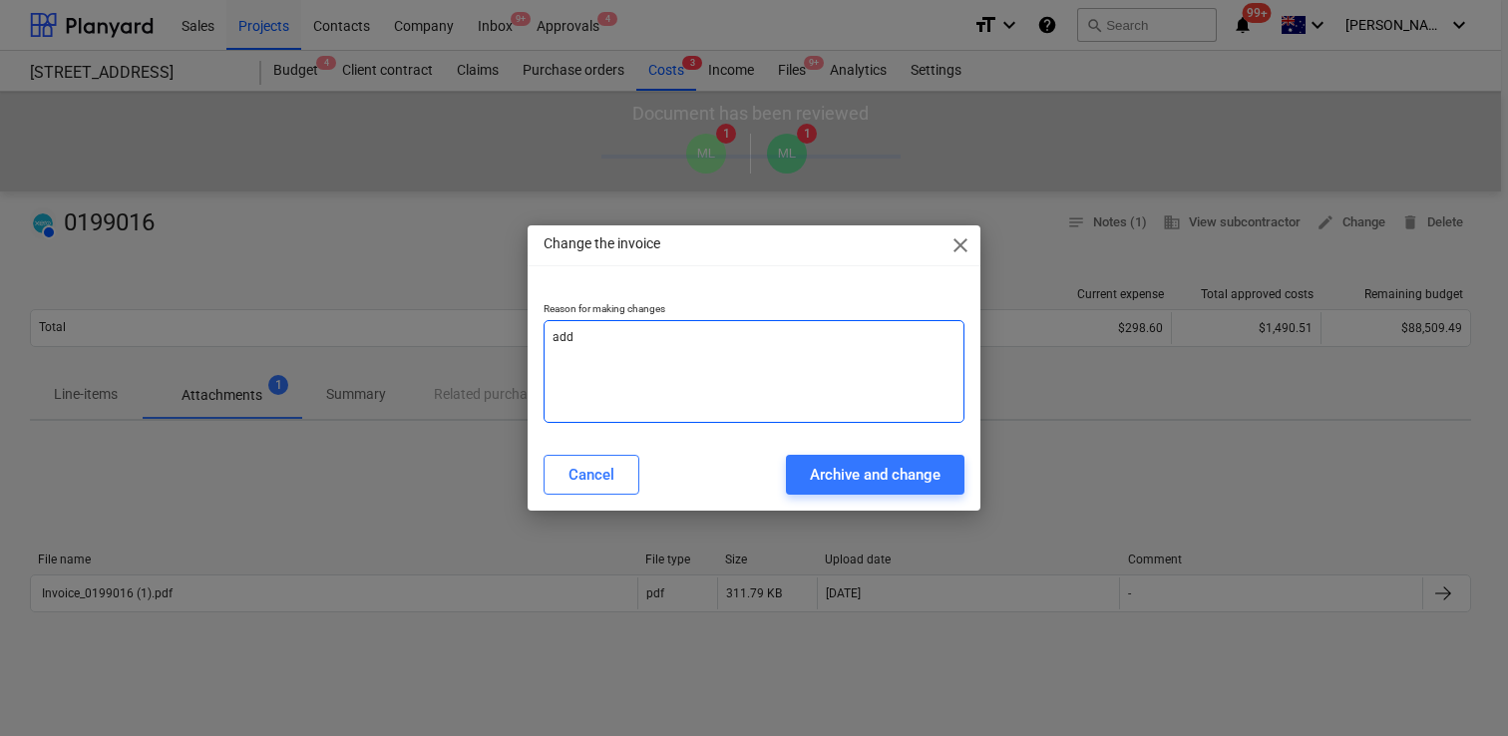
type textarea "add n"
type textarea "x"
type textarea "add ne"
type textarea "x"
type textarea "add new"
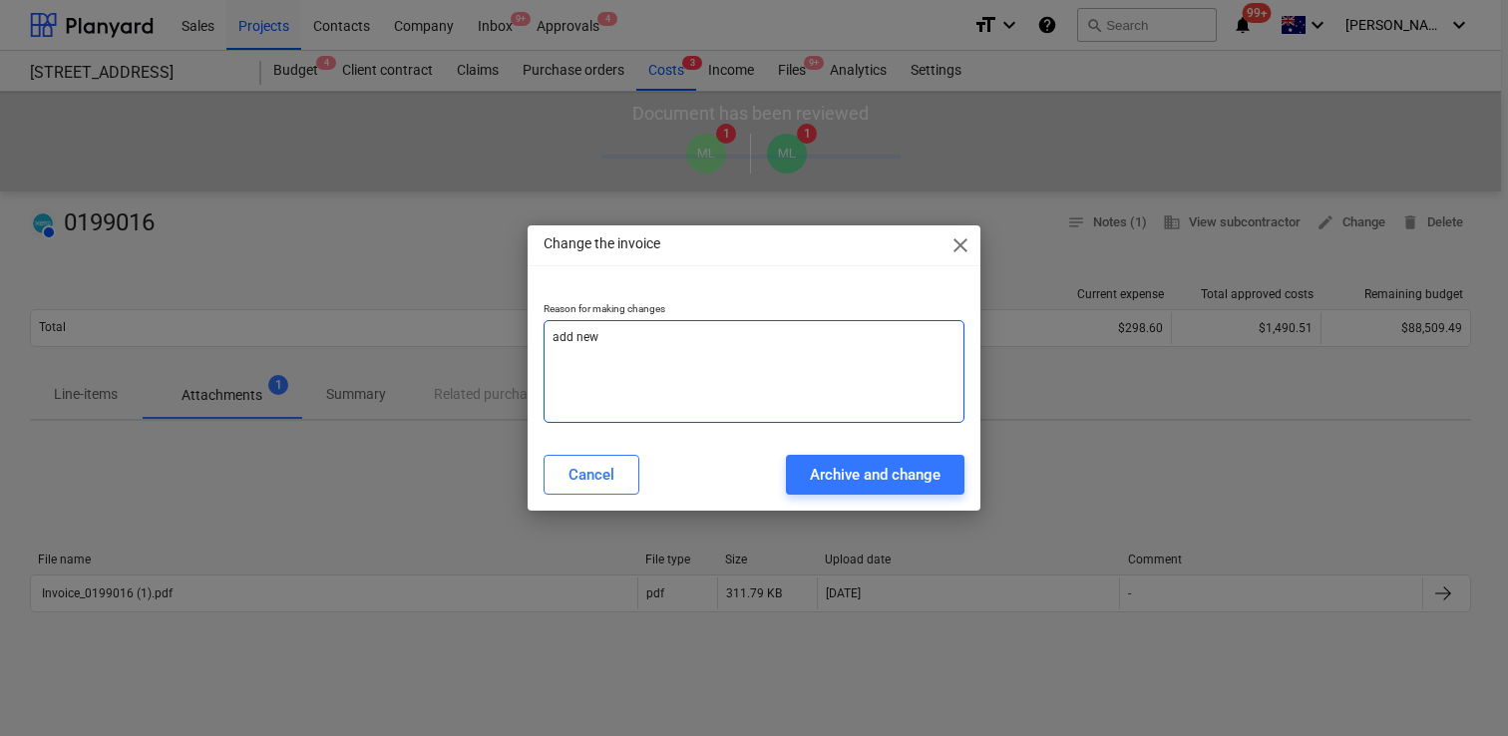
type textarea "x"
type textarea "add new"
type textarea "x"
type textarea "add new i"
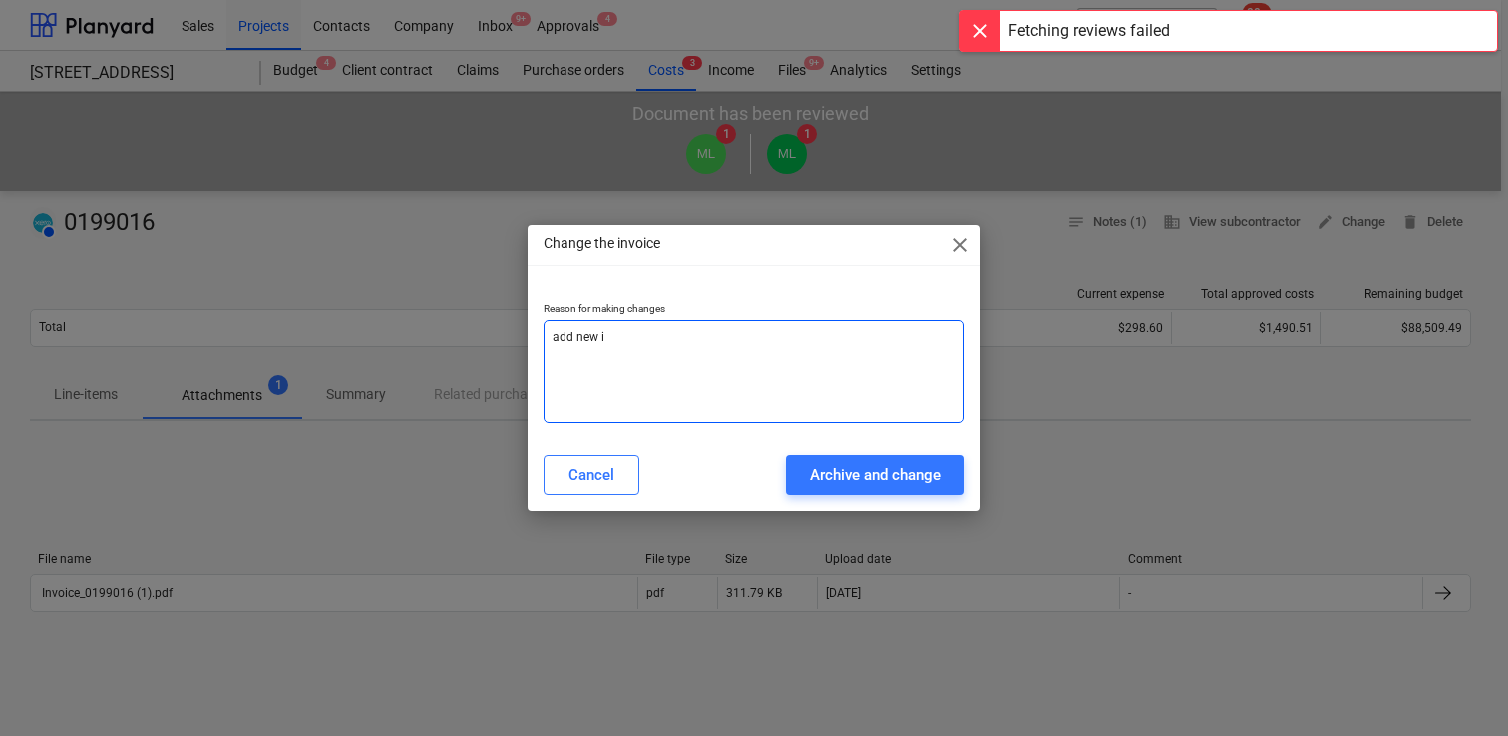
type textarea "x"
type textarea "add new in"
type textarea "x"
type textarea "add new inv"
type textarea "x"
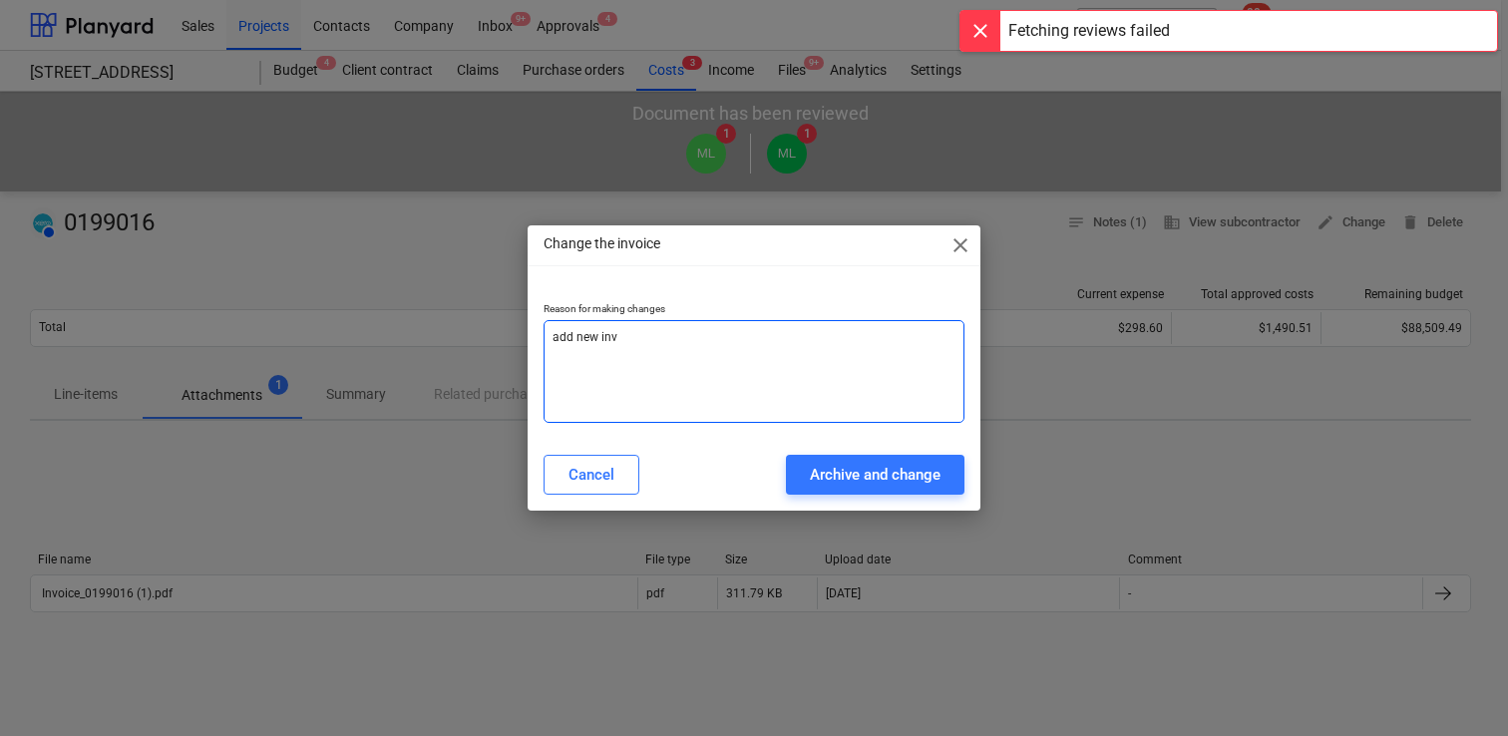
type textarea "add new invo"
type textarea "x"
type textarea "add new invoi"
type textarea "x"
type textarea "add new invoic"
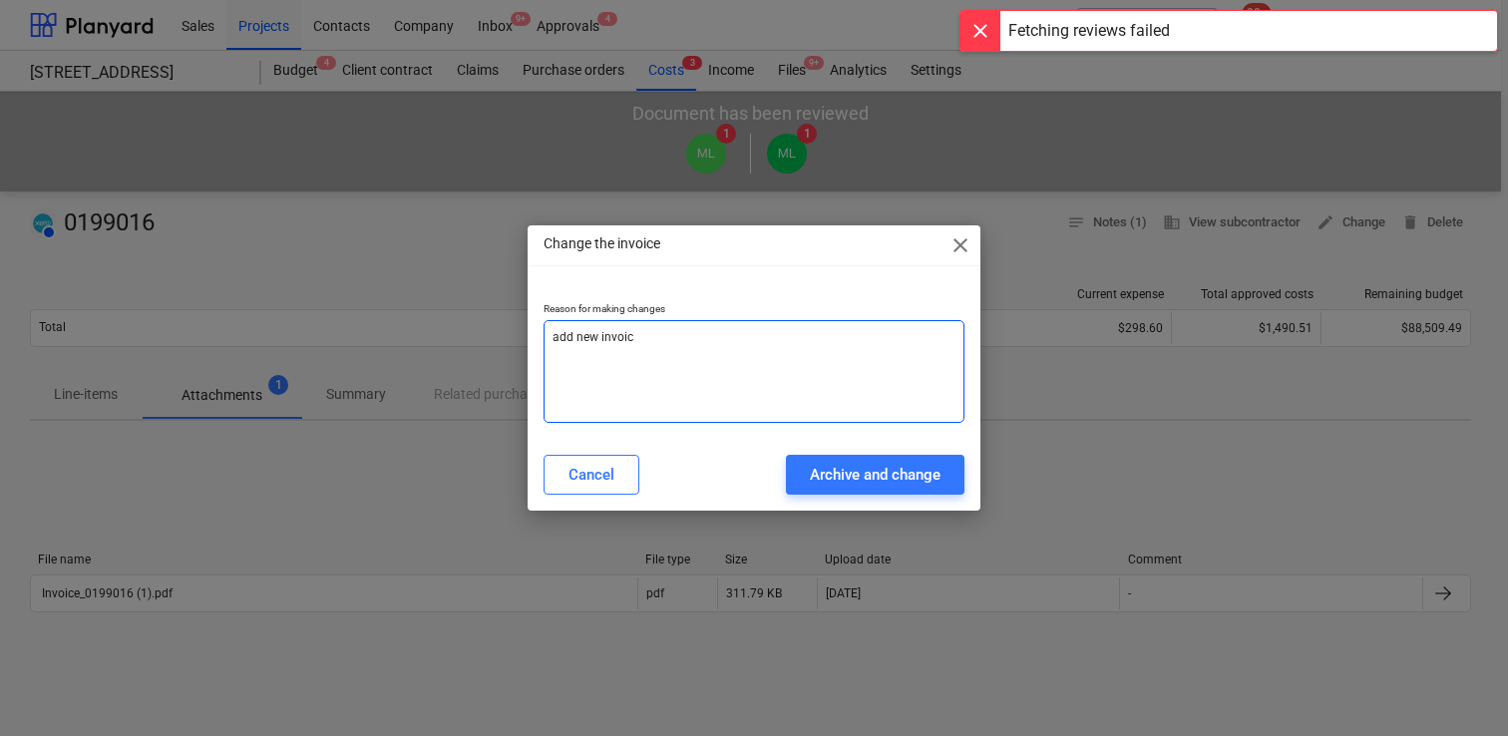
type textarea "x"
type textarea "add new invoice"
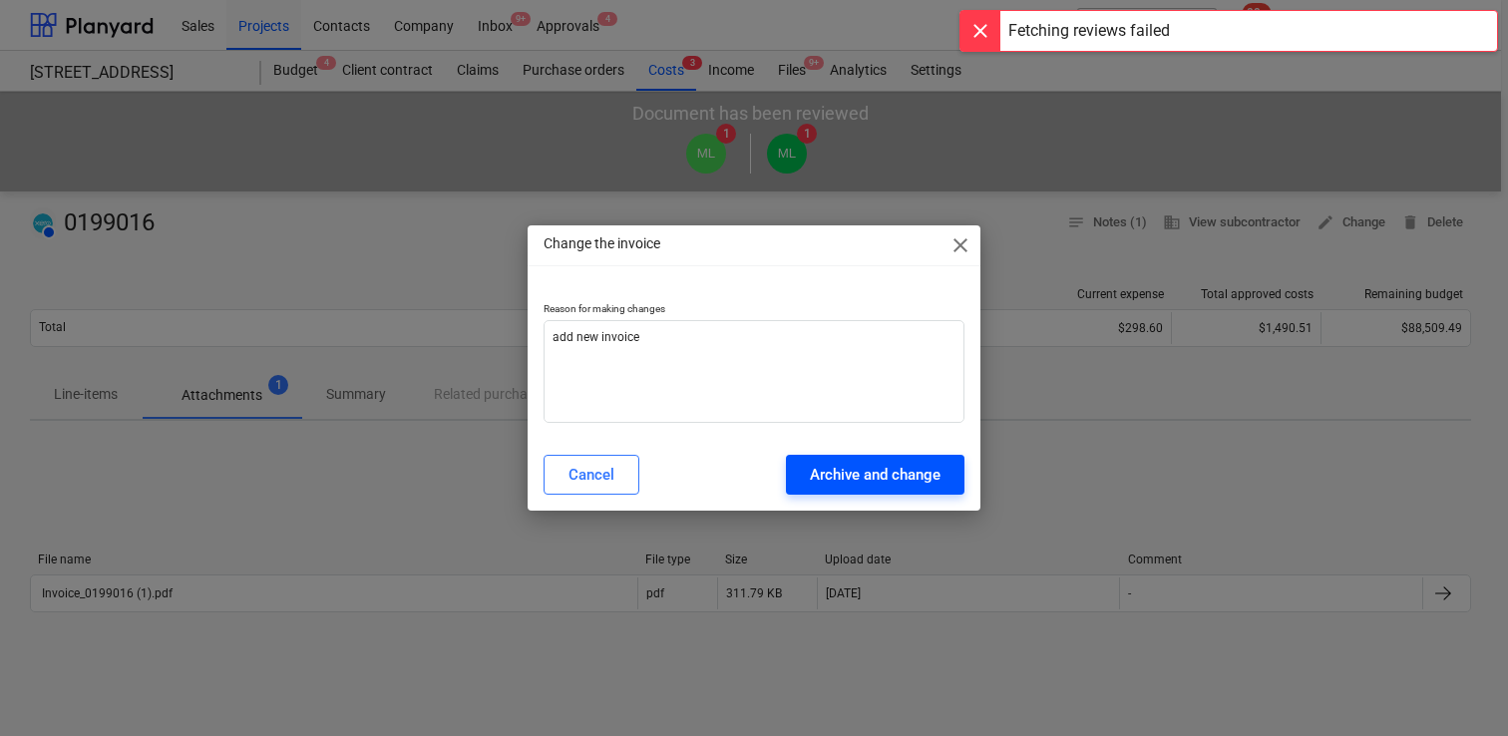
click at [873, 472] on div "Archive and change" at bounding box center [875, 475] width 131 height 26
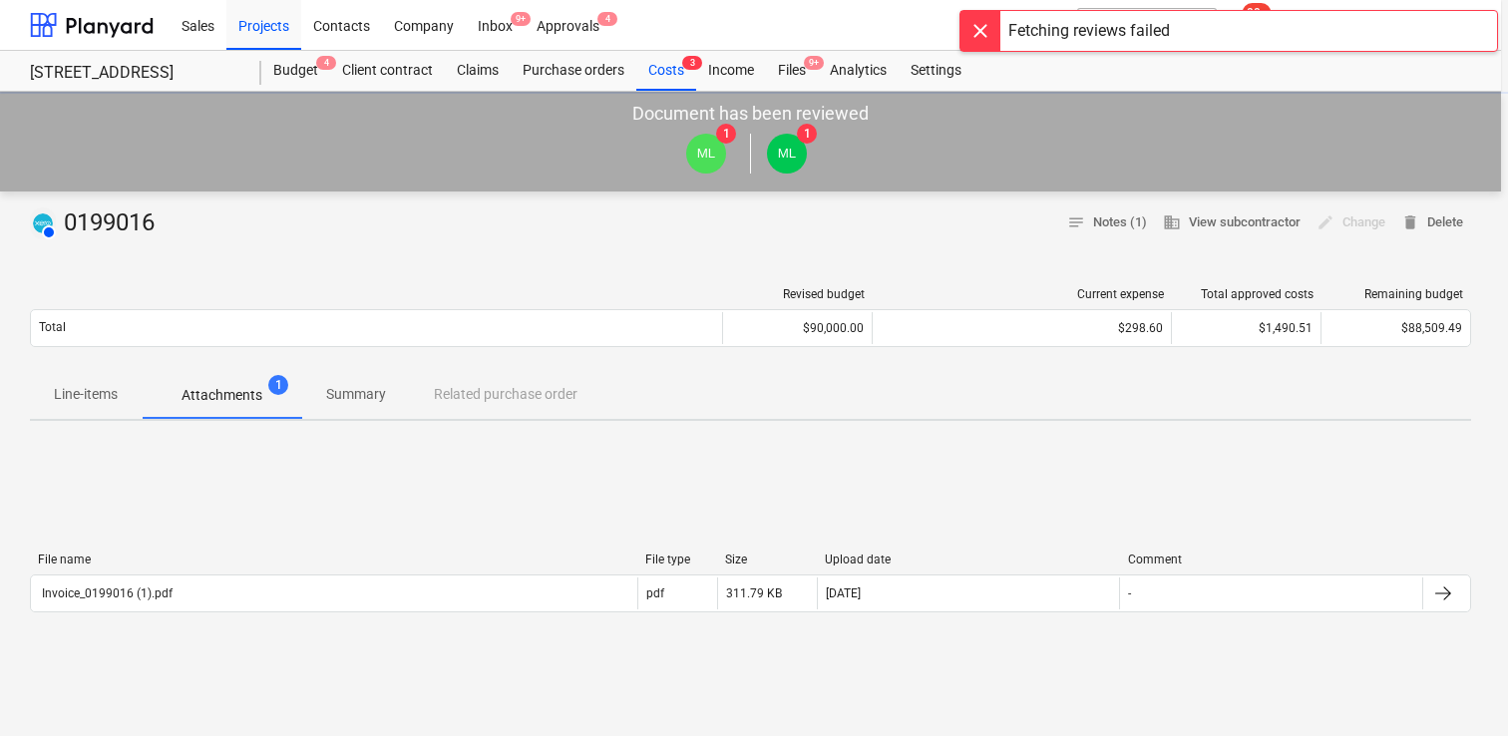
type textarea "x"
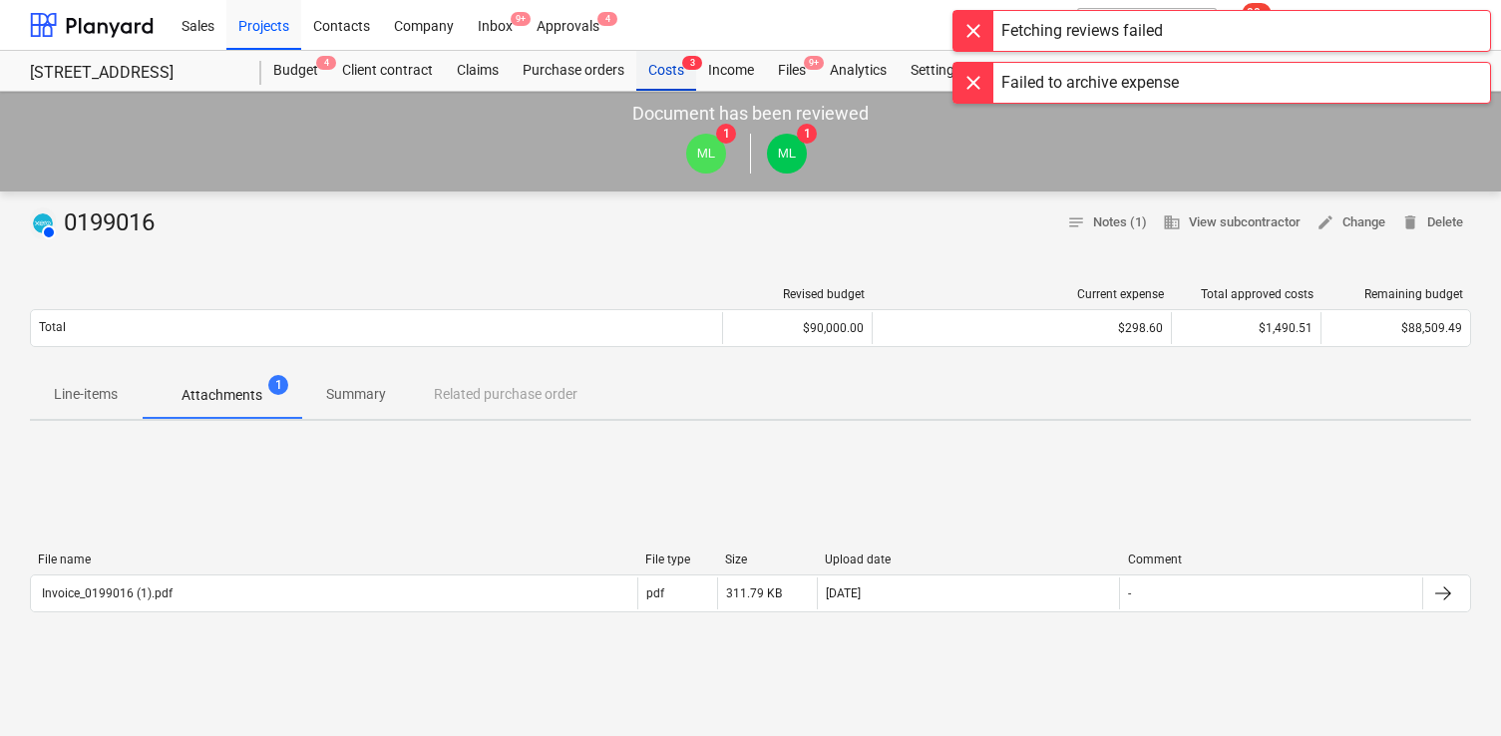
click at [671, 78] on div "Costs 3" at bounding box center [666, 71] width 60 height 40
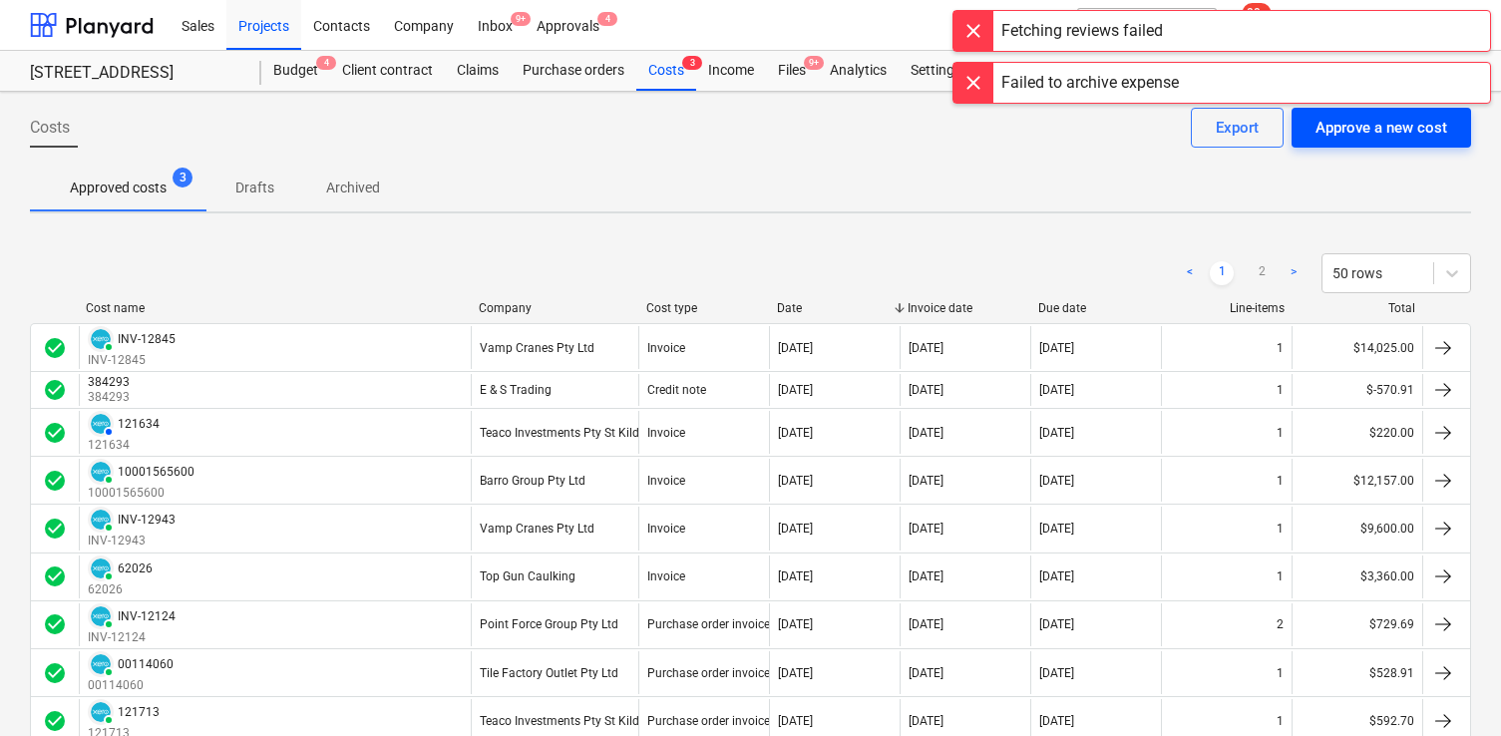
click at [1393, 129] on div "Approve a new cost" at bounding box center [1382, 128] width 132 height 26
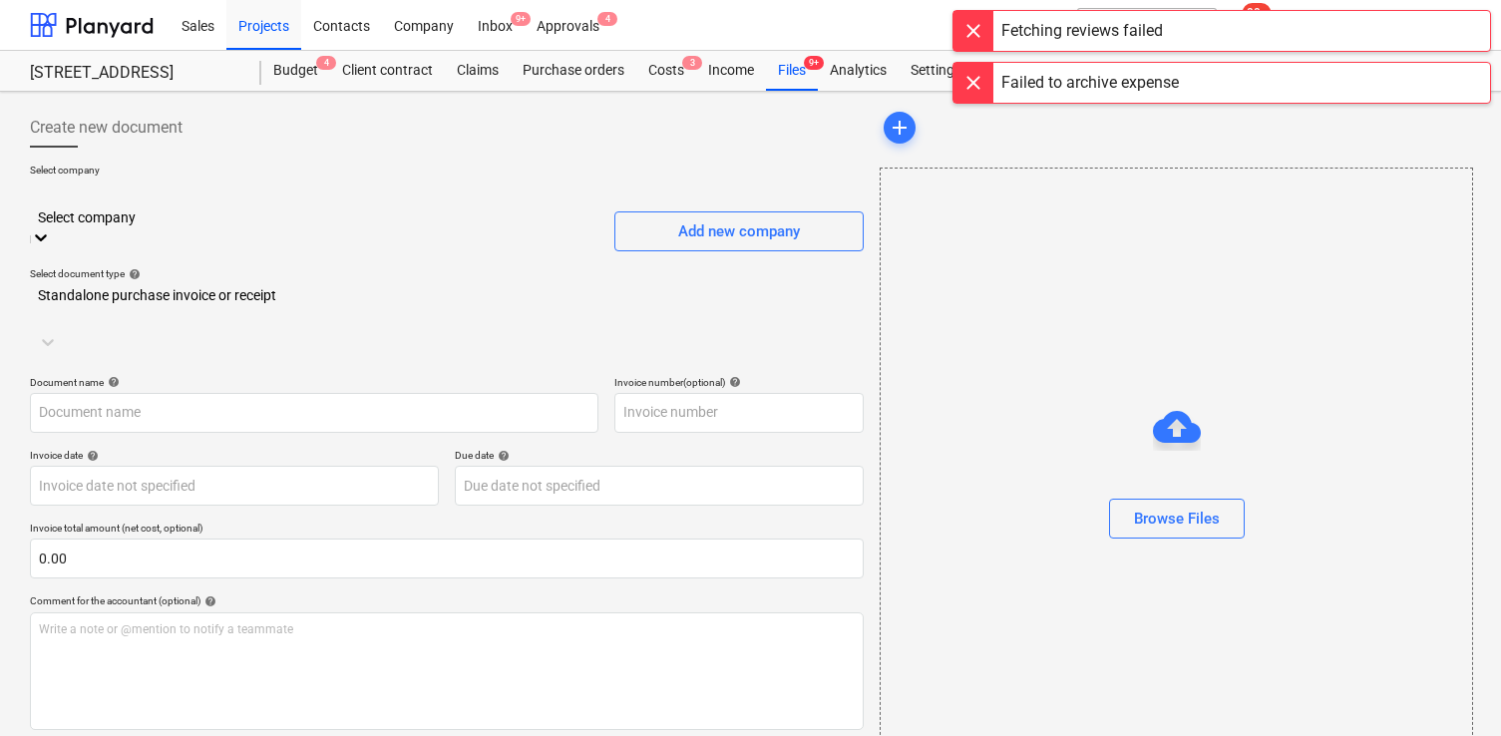
click at [327, 211] on div "Select company" at bounding box center [314, 204] width 569 height 47
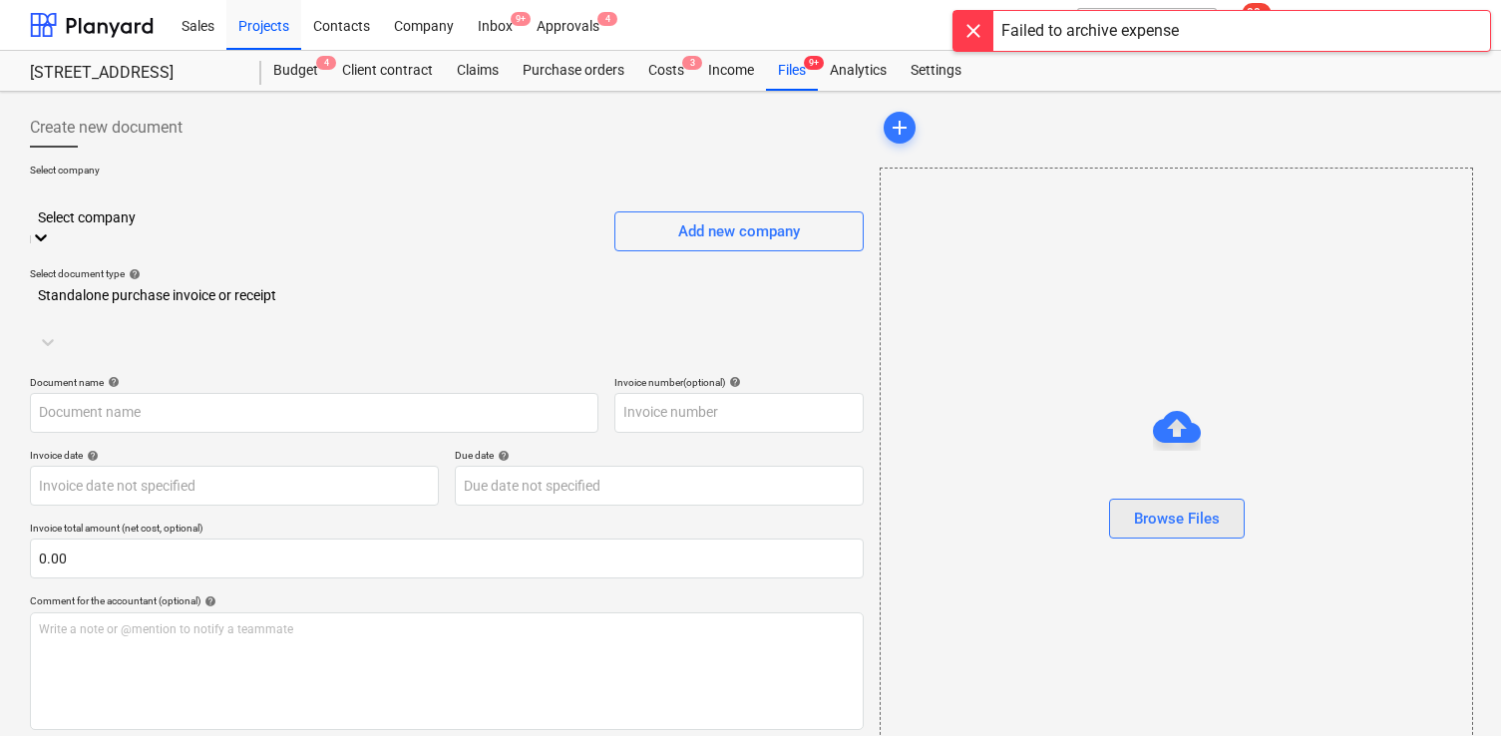
click at [1208, 505] on button "Browse Files" at bounding box center [1177, 519] width 136 height 40
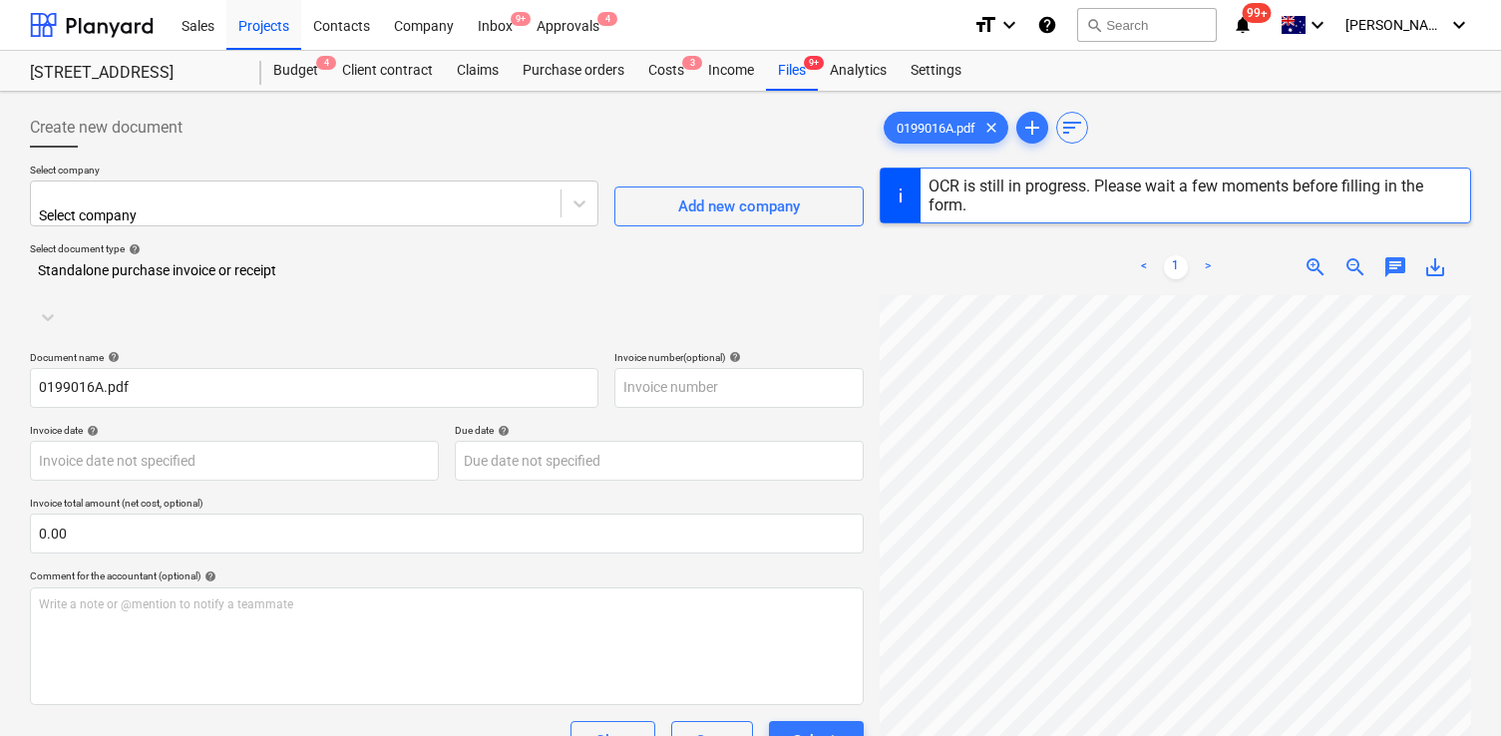
type input "0199016A"
type input "[DATE]"
type input "30 Oct 2025"
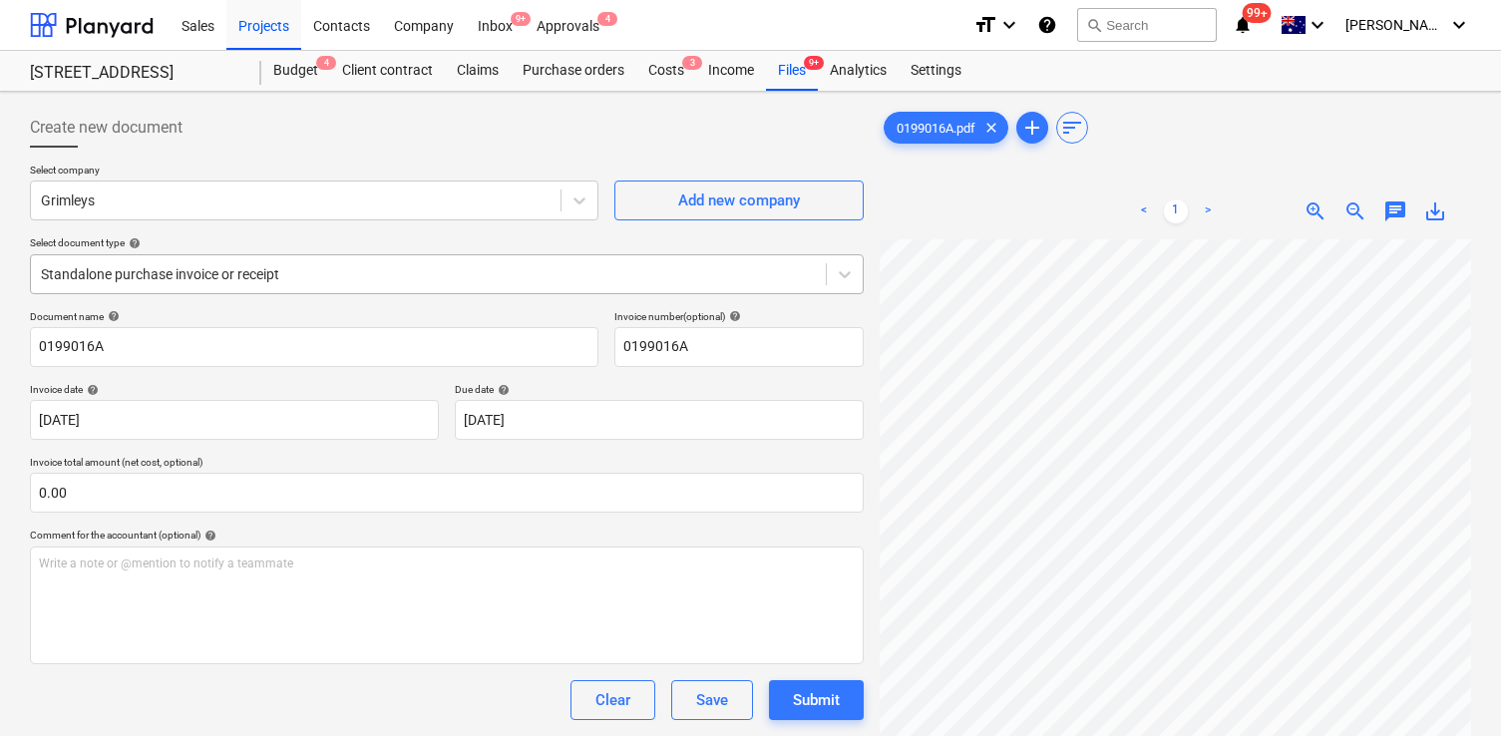
click at [323, 271] on div at bounding box center [428, 274] width 775 height 20
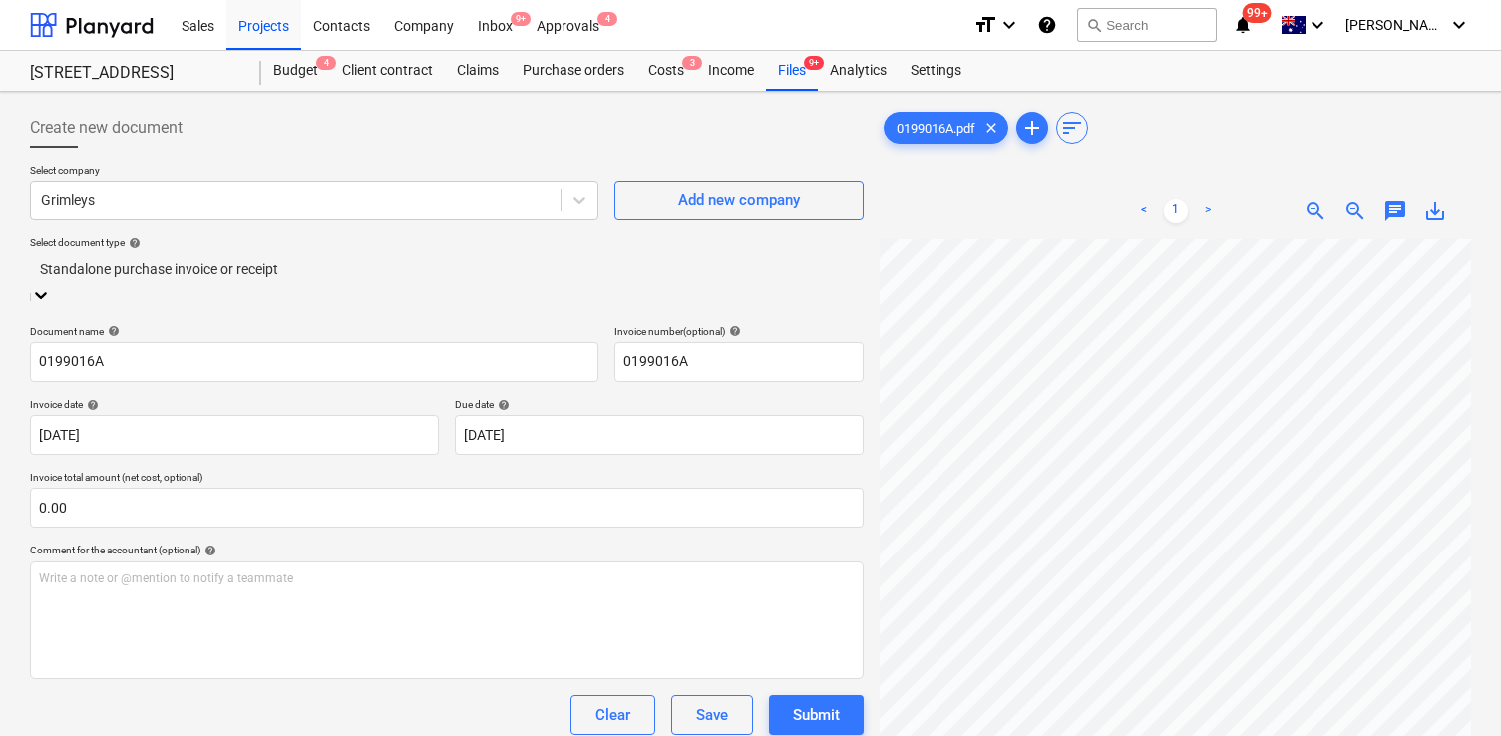
click at [345, 243] on div "Select document type help" at bounding box center [447, 242] width 834 height 13
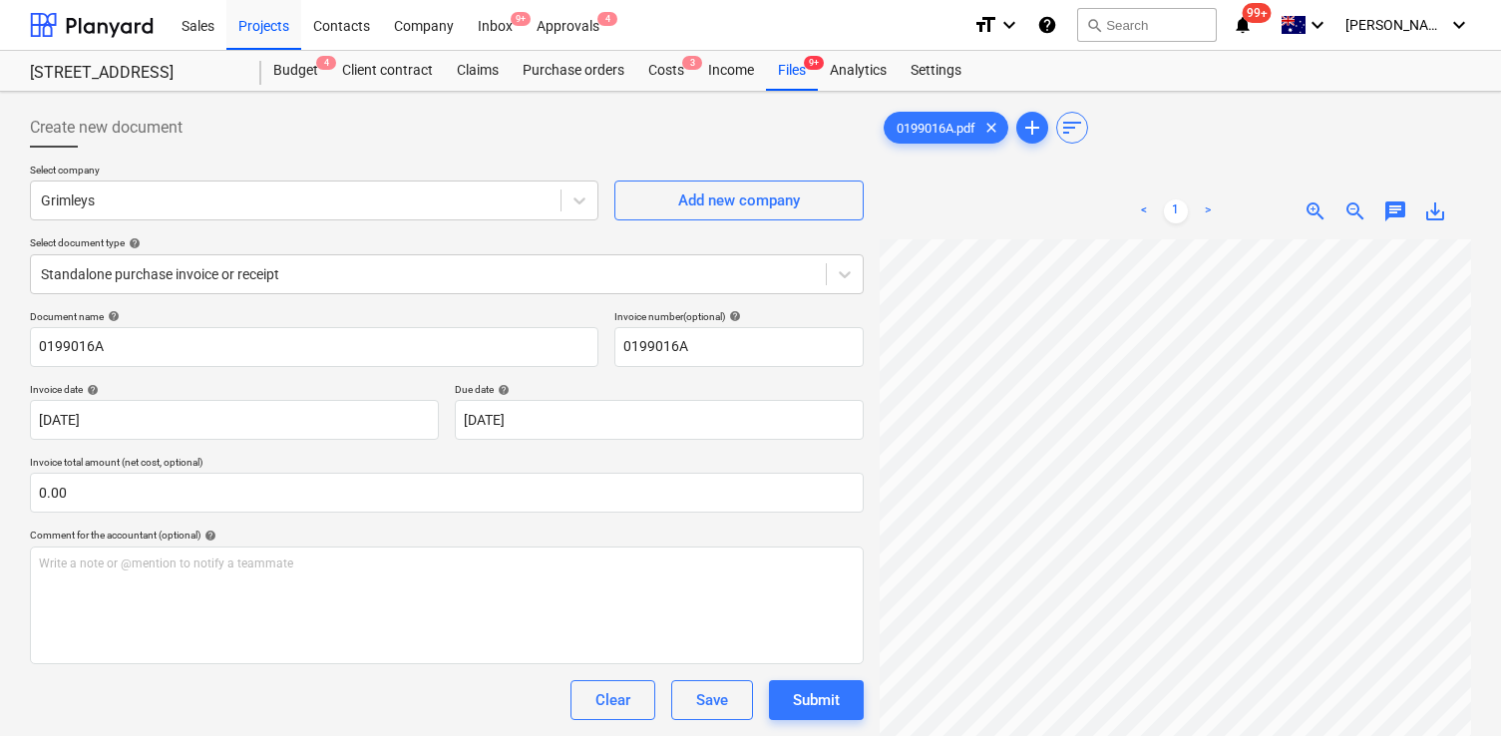
scroll to position [199, 0]
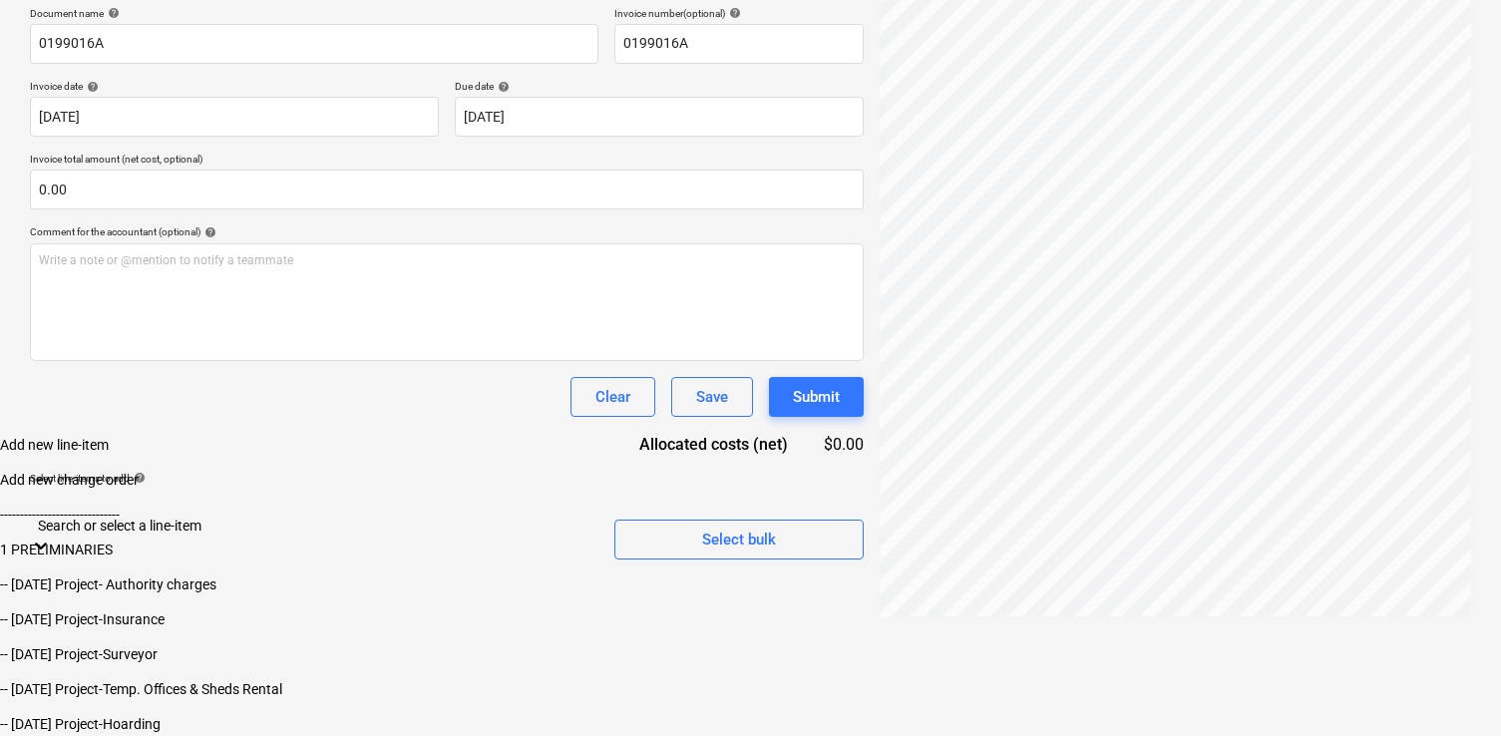
click at [576, 612] on body "Sales Projects Contacts Company Inbox 9+ Approvals 4 format_size keyboard_arrow…" at bounding box center [750, 216] width 1501 height 1039
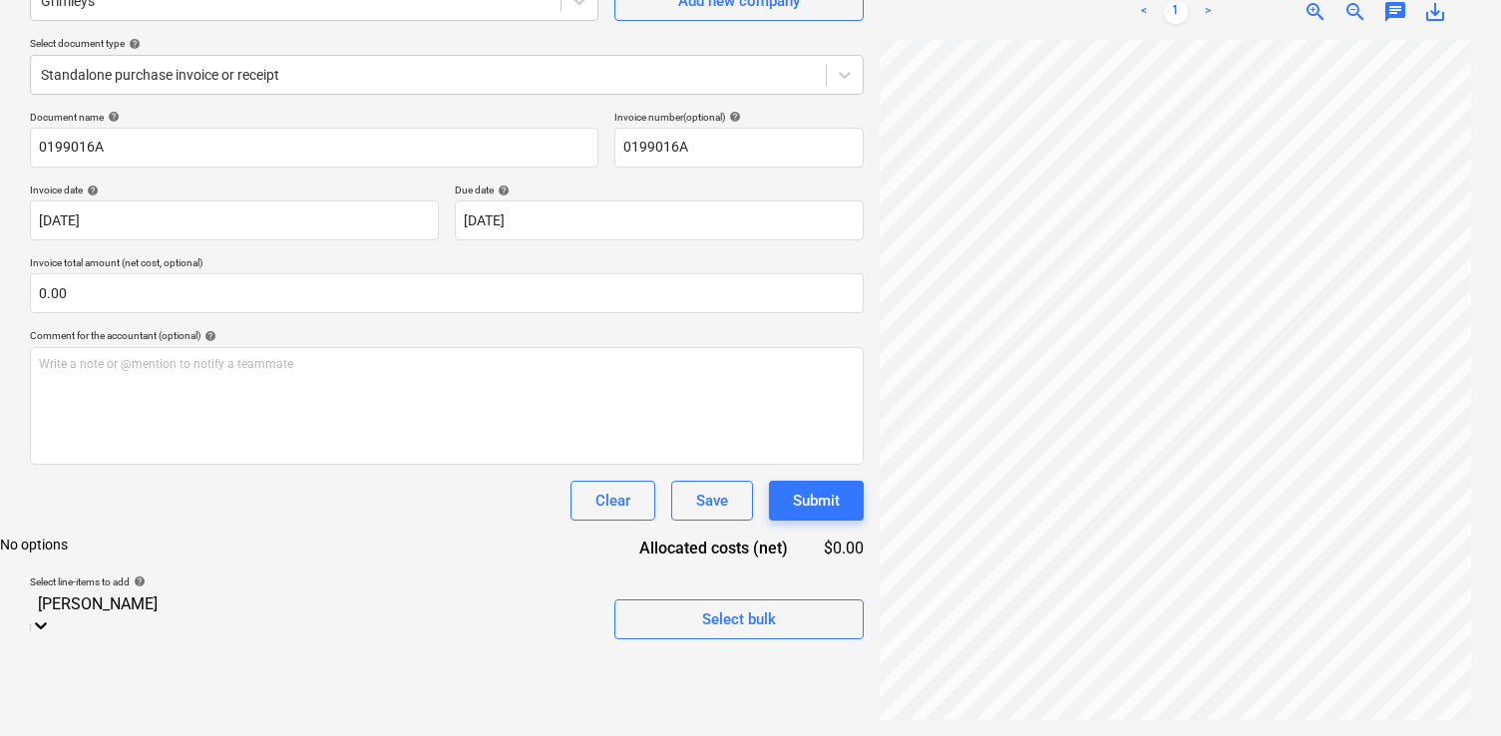
type input "sundr"
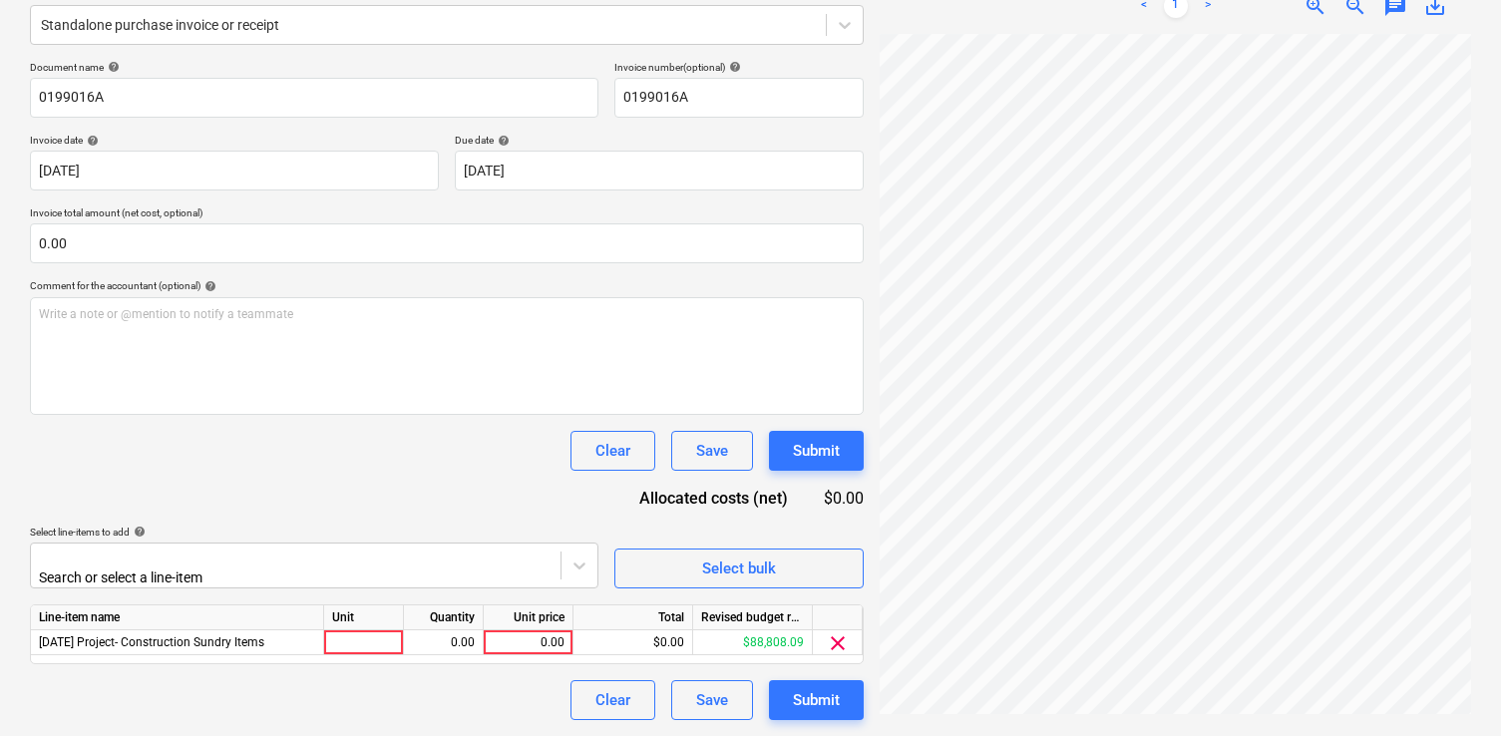
click at [551, 451] on div "Document name help 0199016A Invoice number (optional) help 0199016A Invoice dat…" at bounding box center [447, 390] width 834 height 659
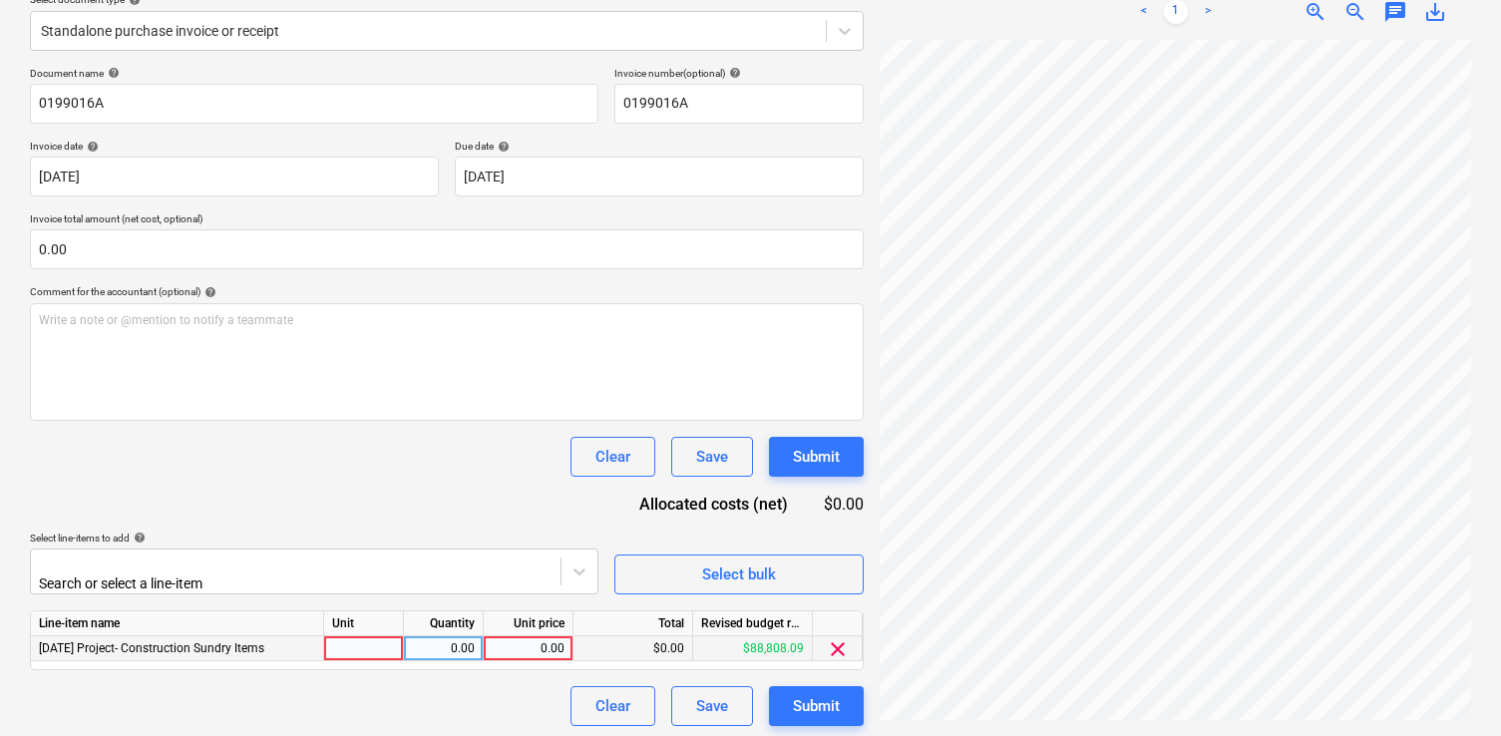
click at [536, 636] on div "0.00" at bounding box center [528, 648] width 73 height 25
type input "289.64"
click at [521, 522] on div "Document name help 0199016A Invoice number (optional) help 0199016A Invoice dat…" at bounding box center [447, 396] width 834 height 659
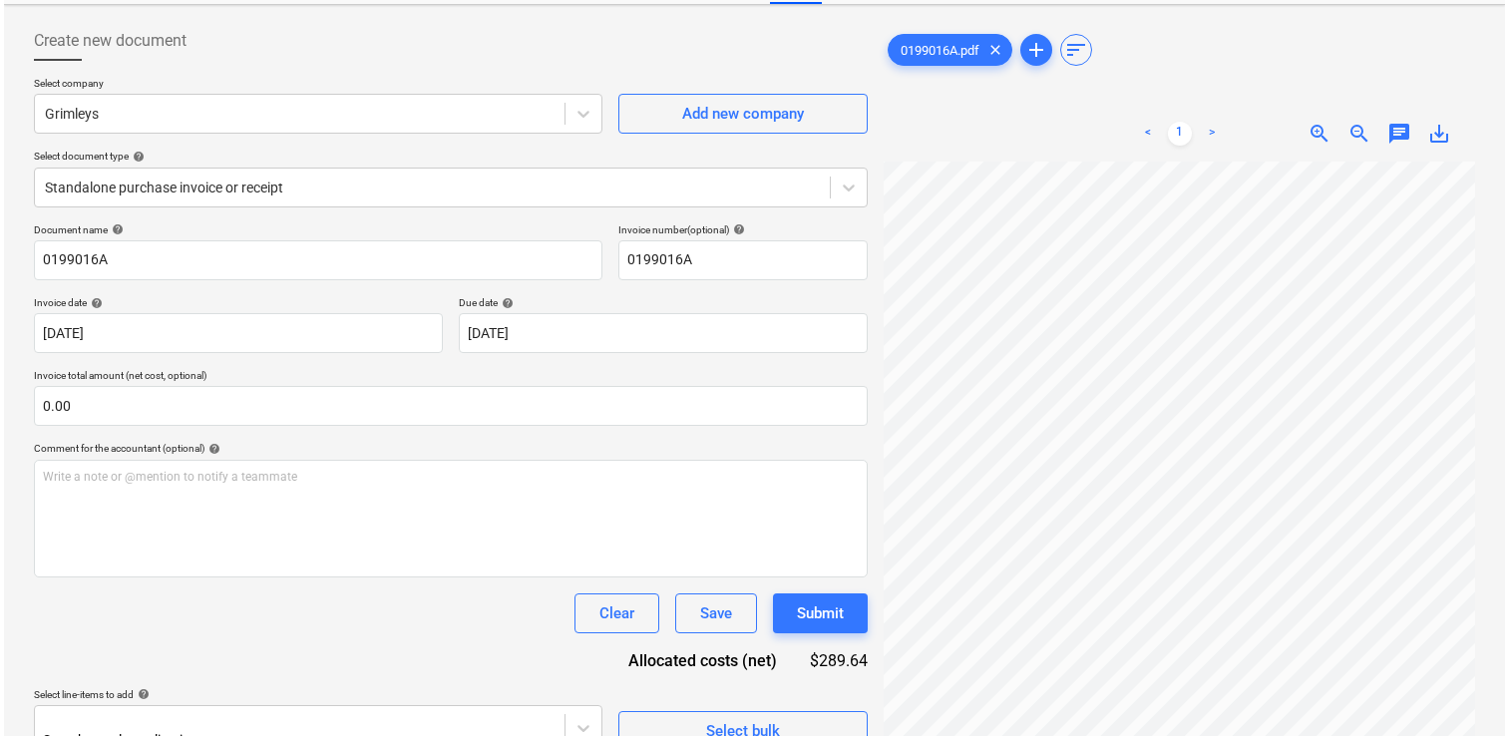
scroll to position [243, 0]
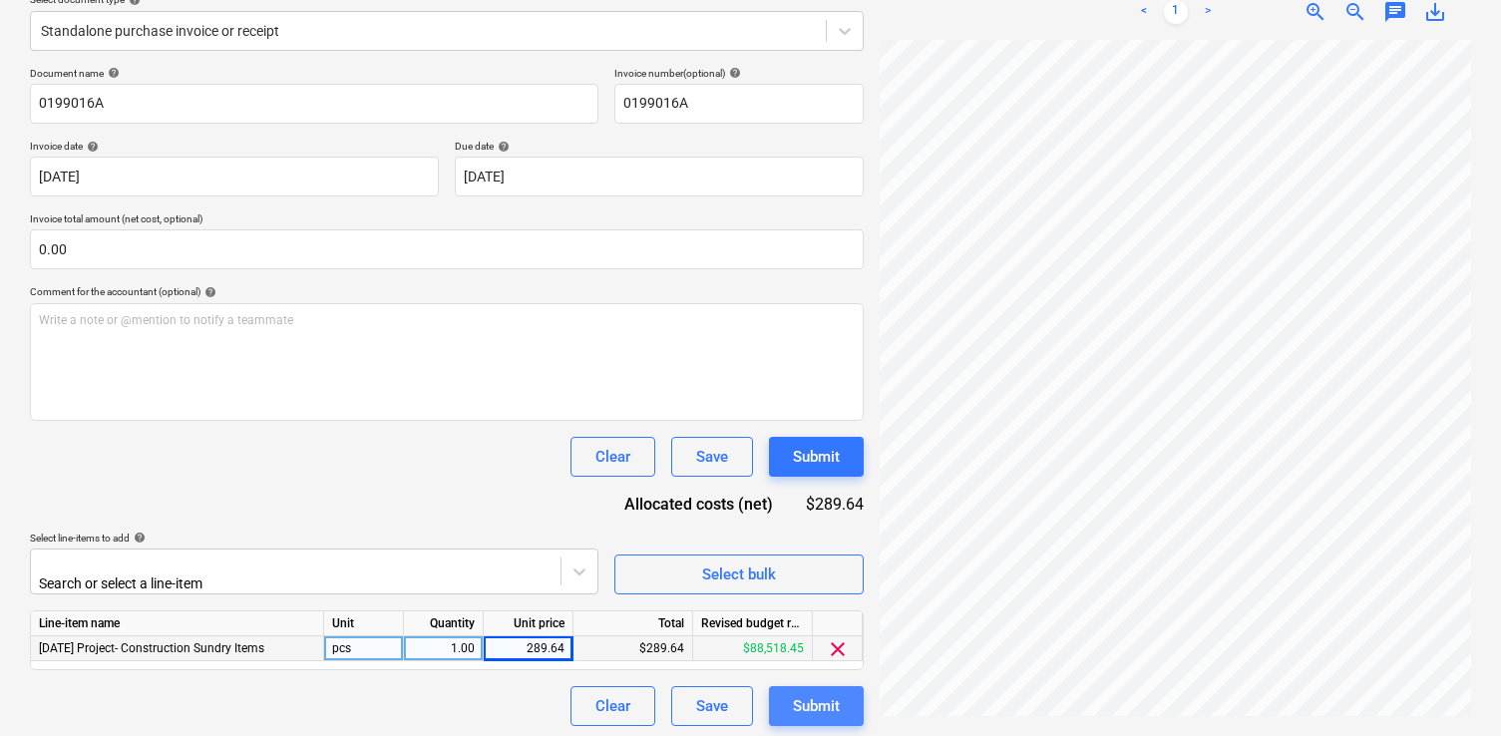
click at [810, 693] on div "Submit" at bounding box center [816, 706] width 47 height 26
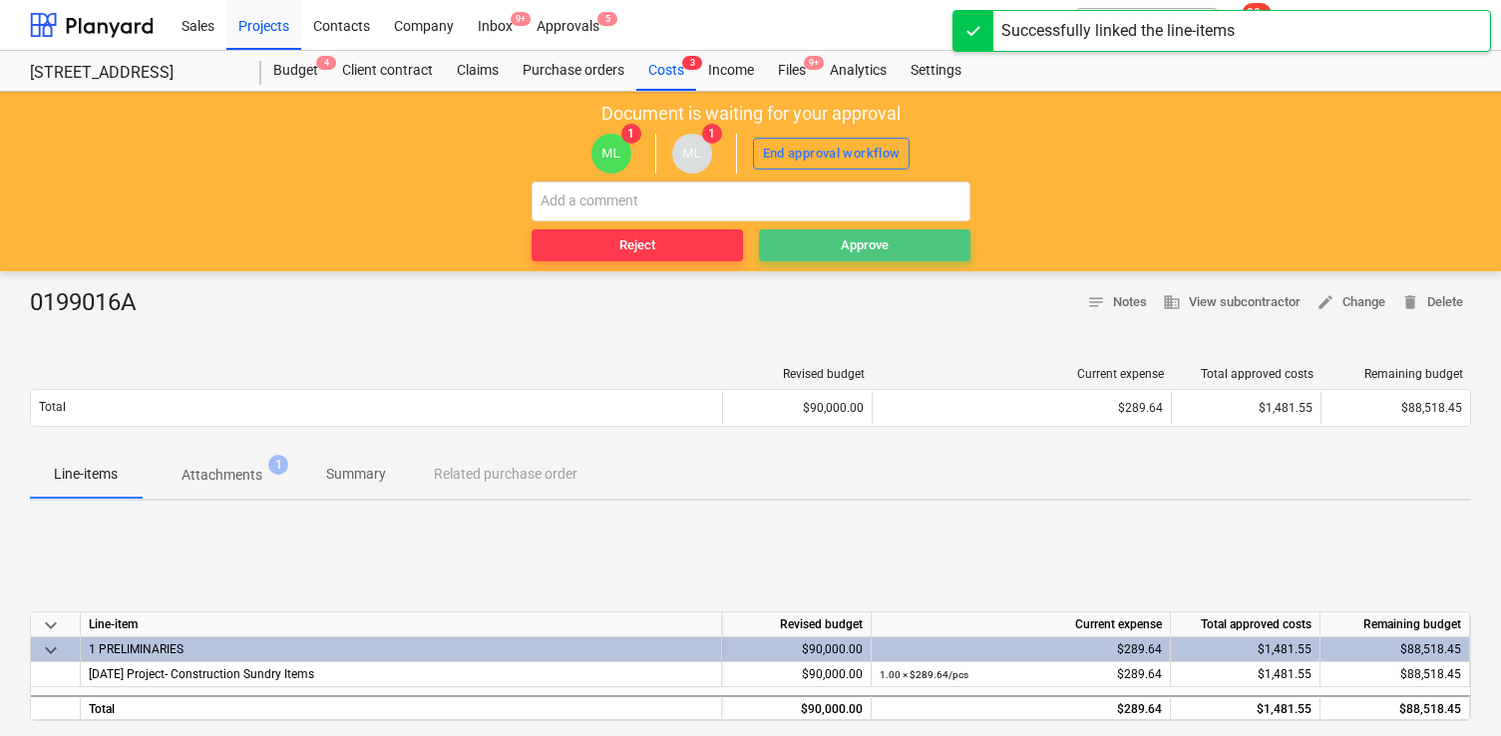
click at [862, 240] on div "Approve" at bounding box center [865, 245] width 48 height 23
